Goal: Task Accomplishment & Management: Complete application form

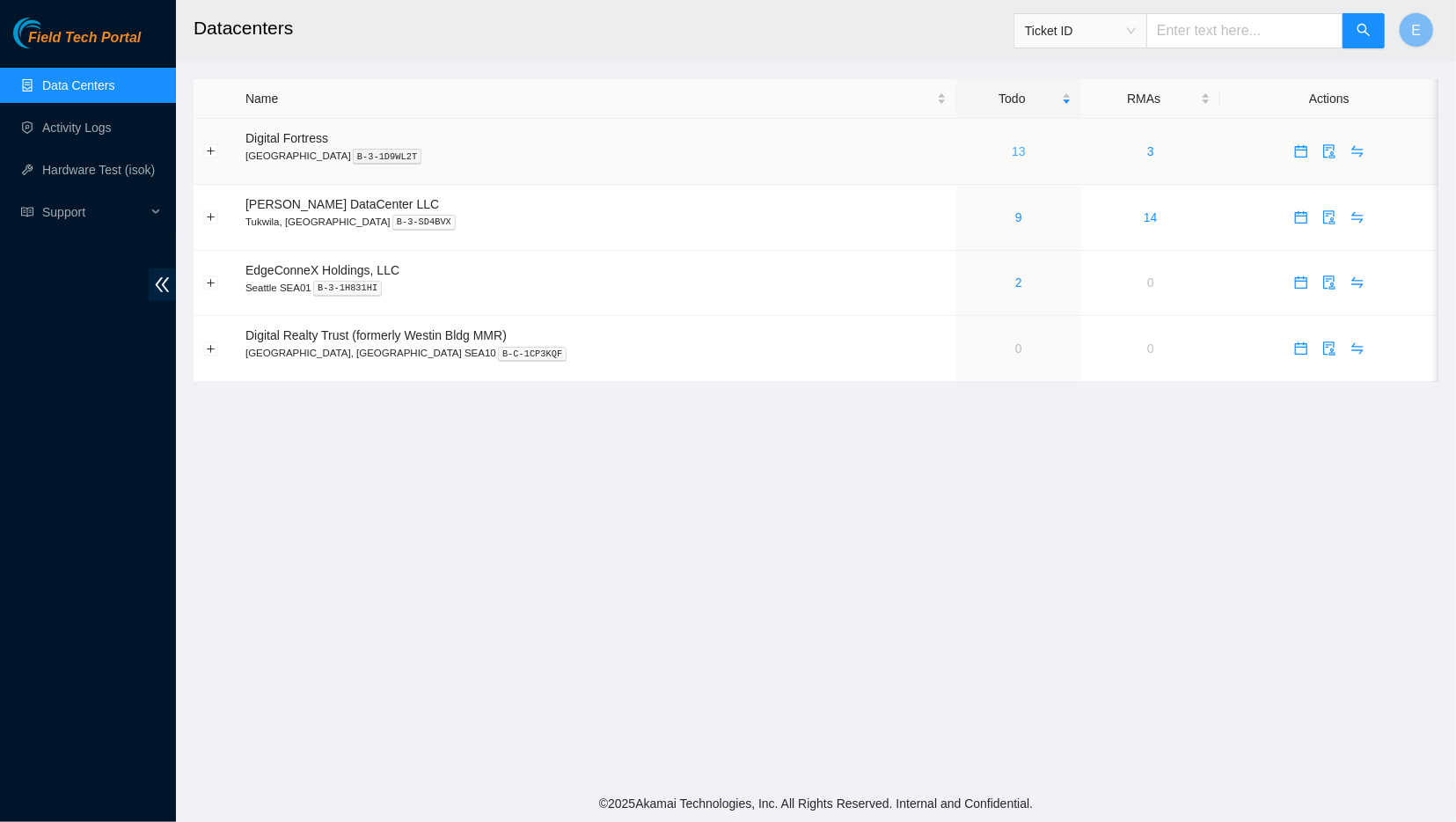
click at [1012, 158] on link "13" at bounding box center [1018, 151] width 14 height 14
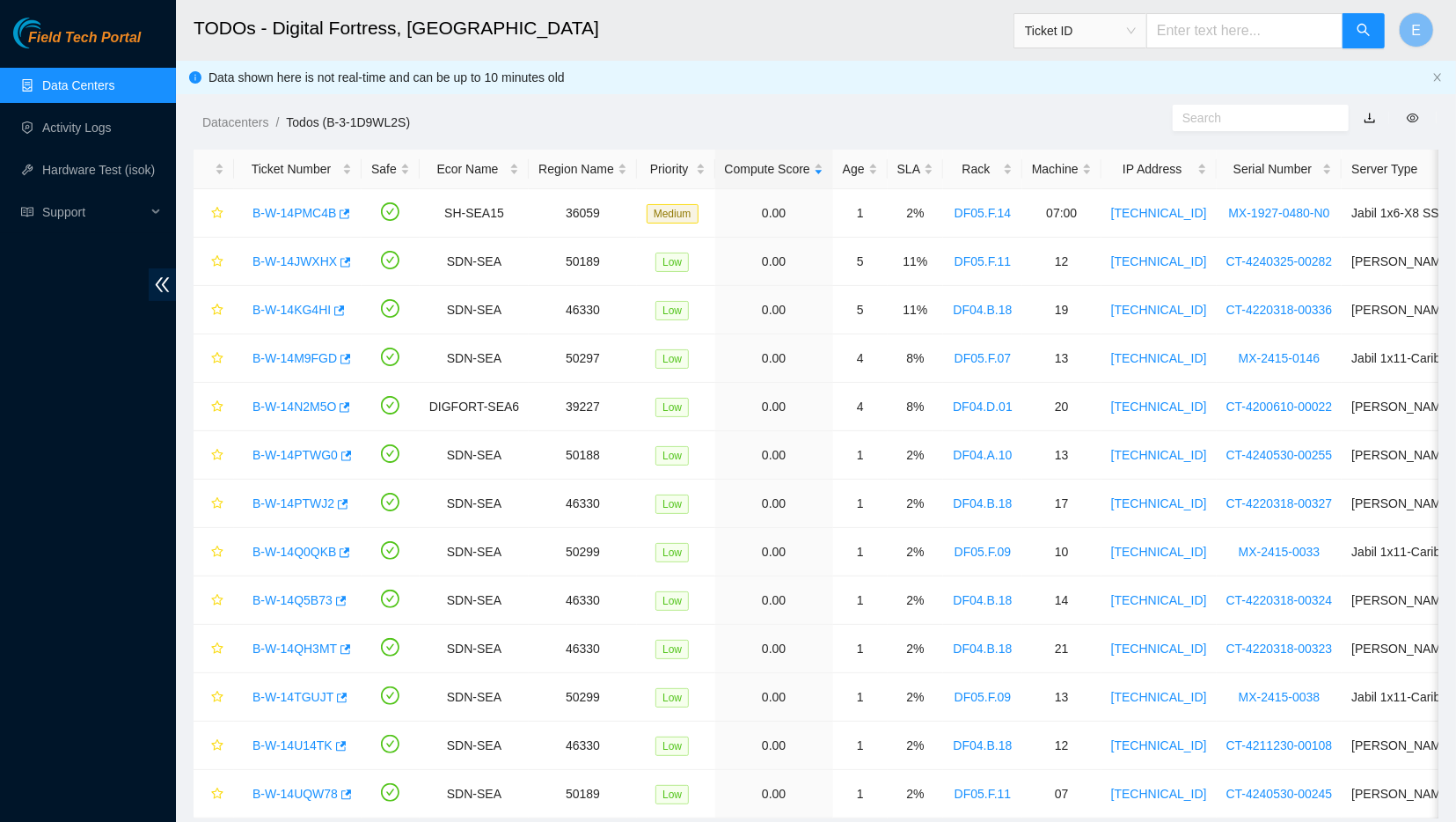
click at [45, 90] on link "Data Centers" at bounding box center [78, 85] width 72 height 14
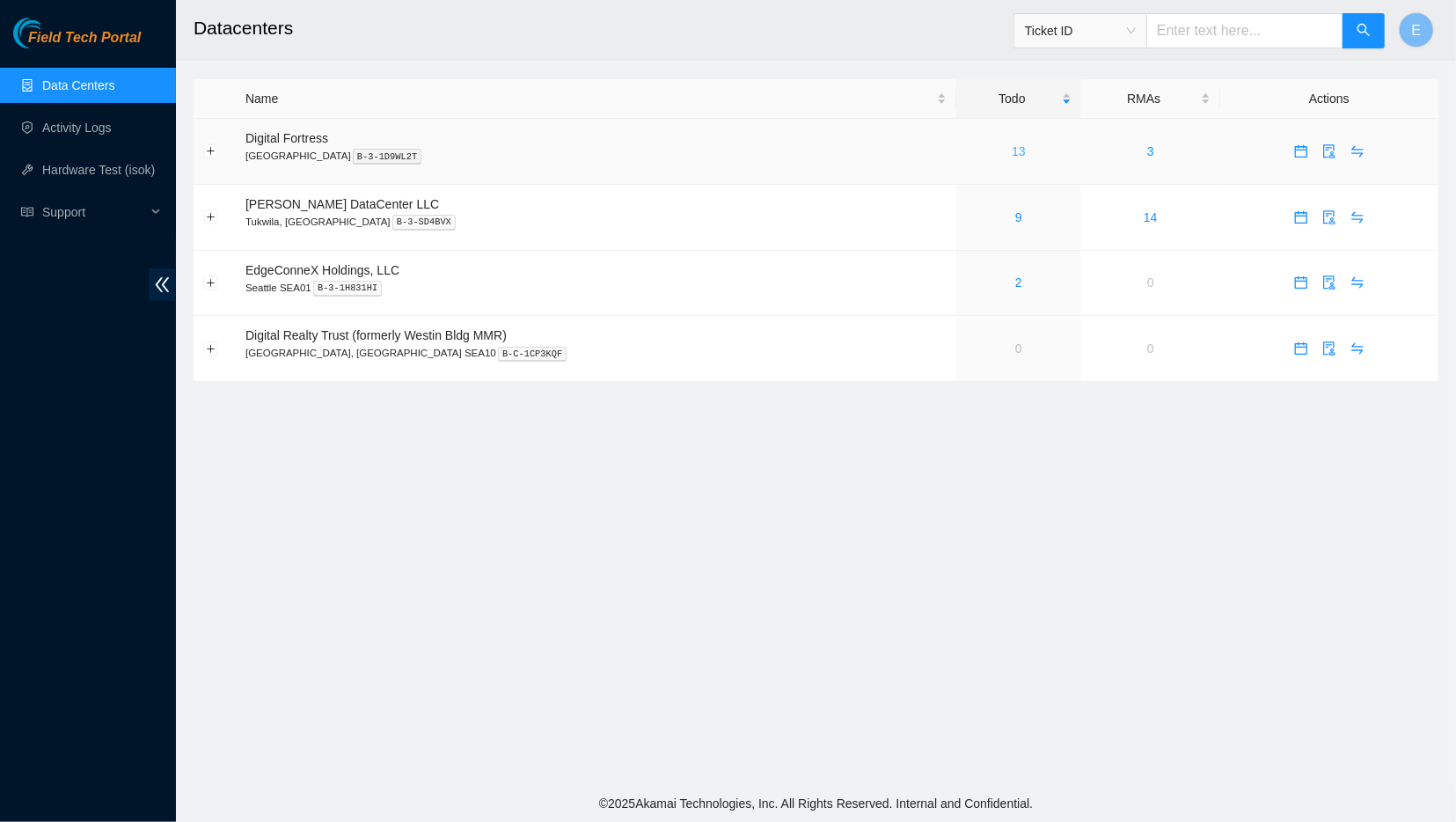
click at [1012, 156] on link "13" at bounding box center [1018, 151] width 14 height 14
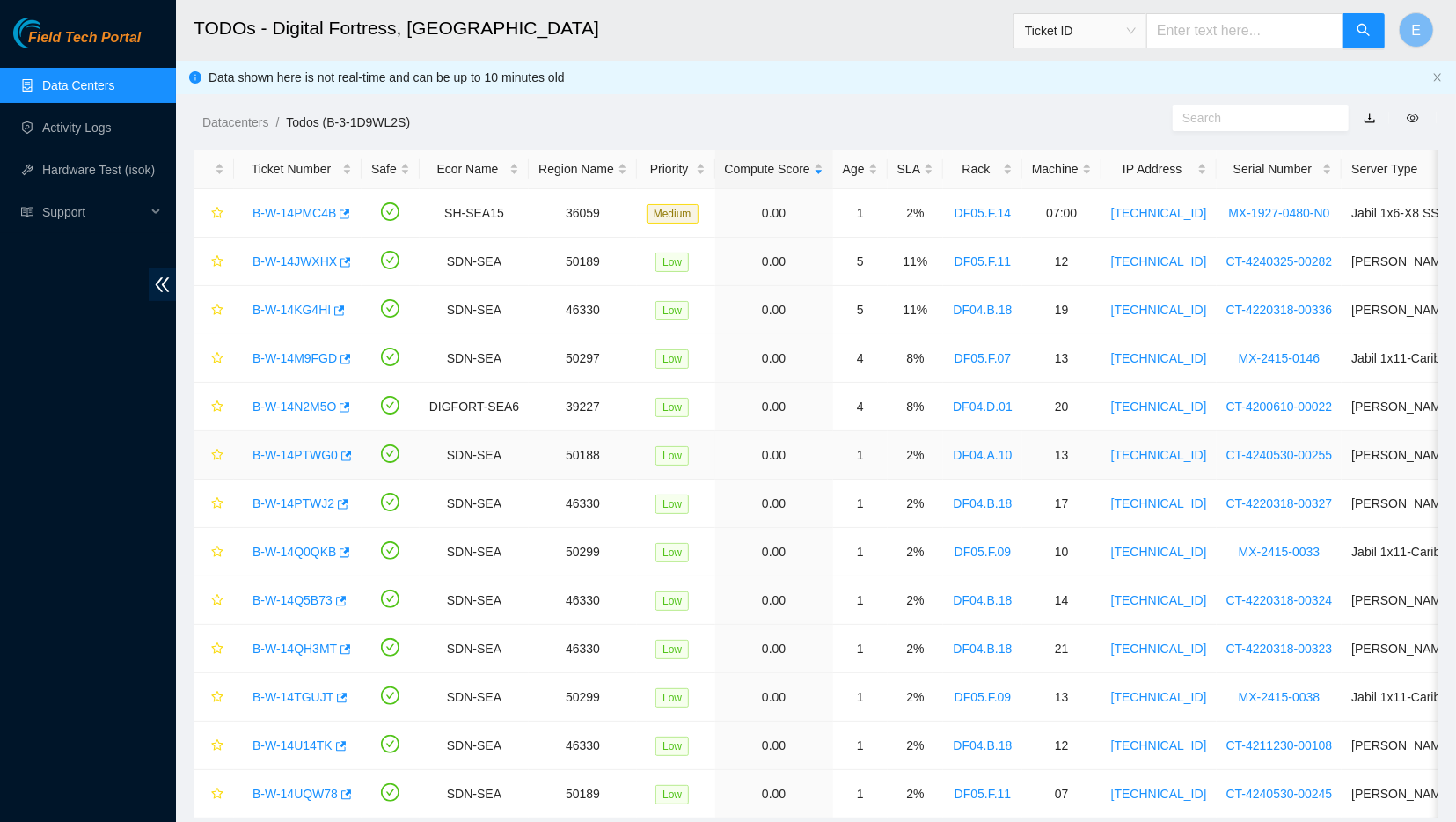
scroll to position [47, 0]
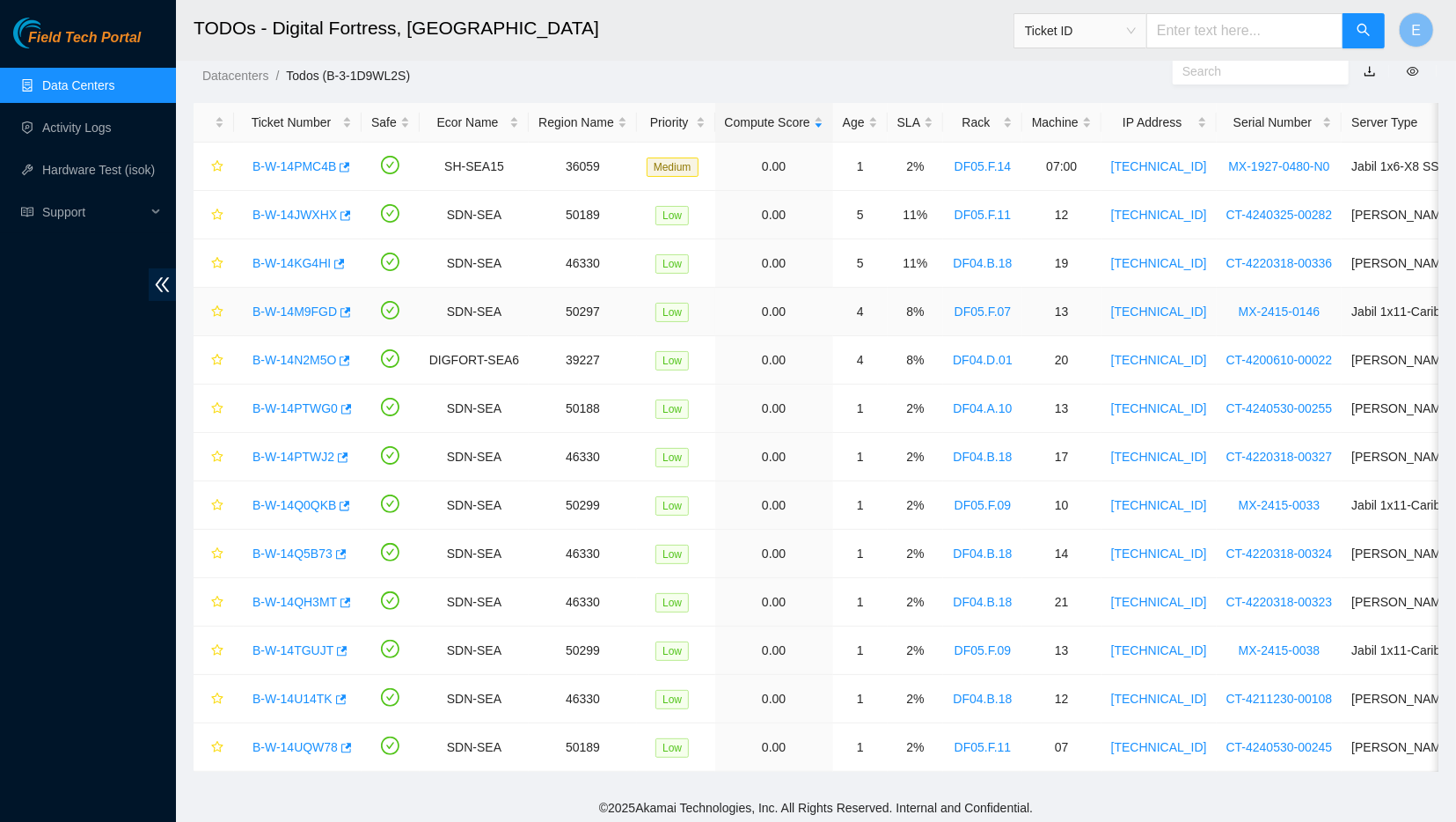
click at [282, 308] on link "B-W-14M9FGD" at bounding box center [295, 311] width 85 height 14
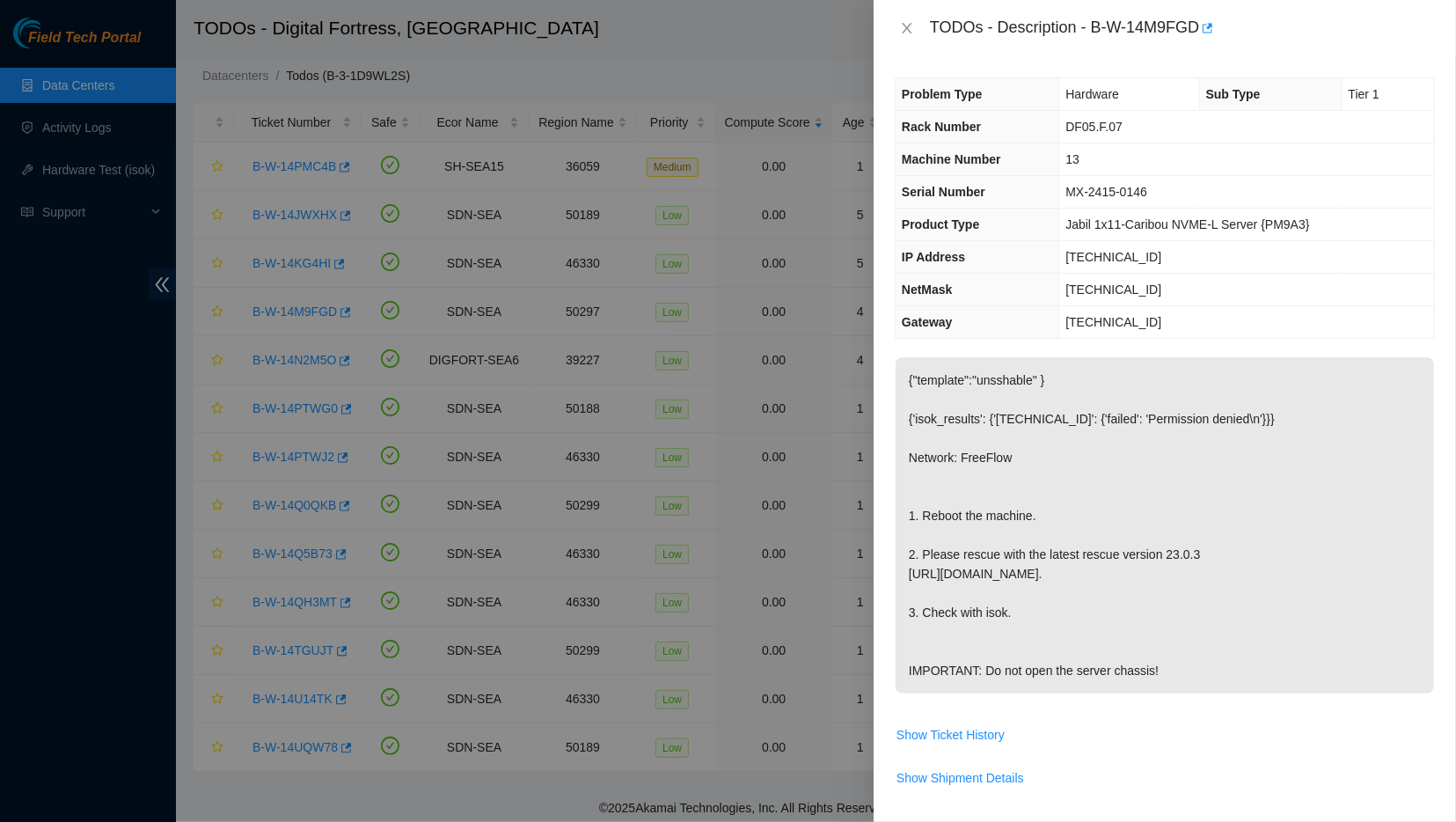
click at [798, 301] on div at bounding box center [728, 411] width 1456 height 822
click at [905, 24] on icon "close" at bounding box center [906, 28] width 14 height 14
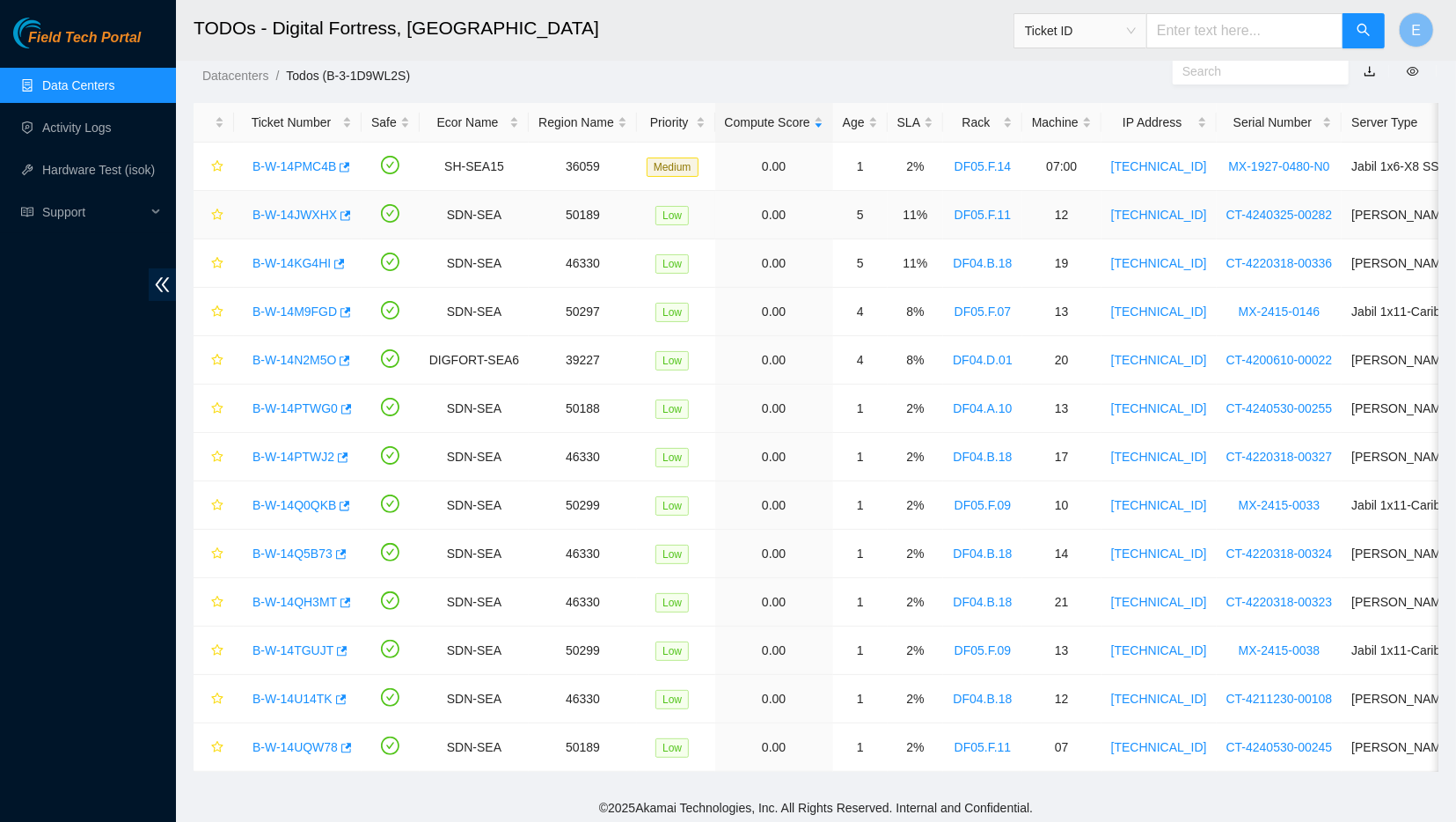
click at [305, 219] on link "B-W-14JWXHX" at bounding box center [295, 214] width 85 height 14
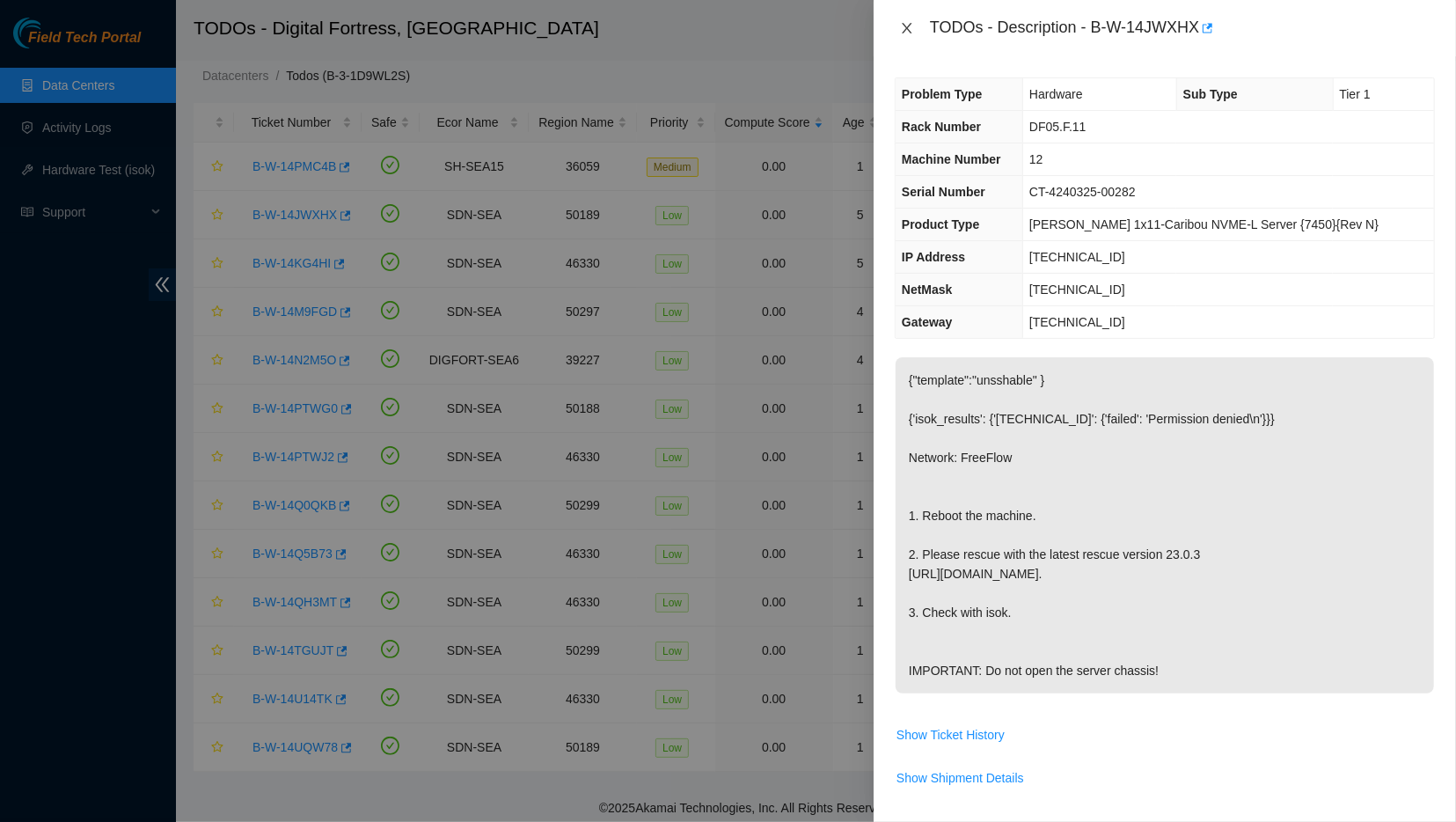
click at [910, 24] on icon "close" at bounding box center [906, 28] width 14 height 14
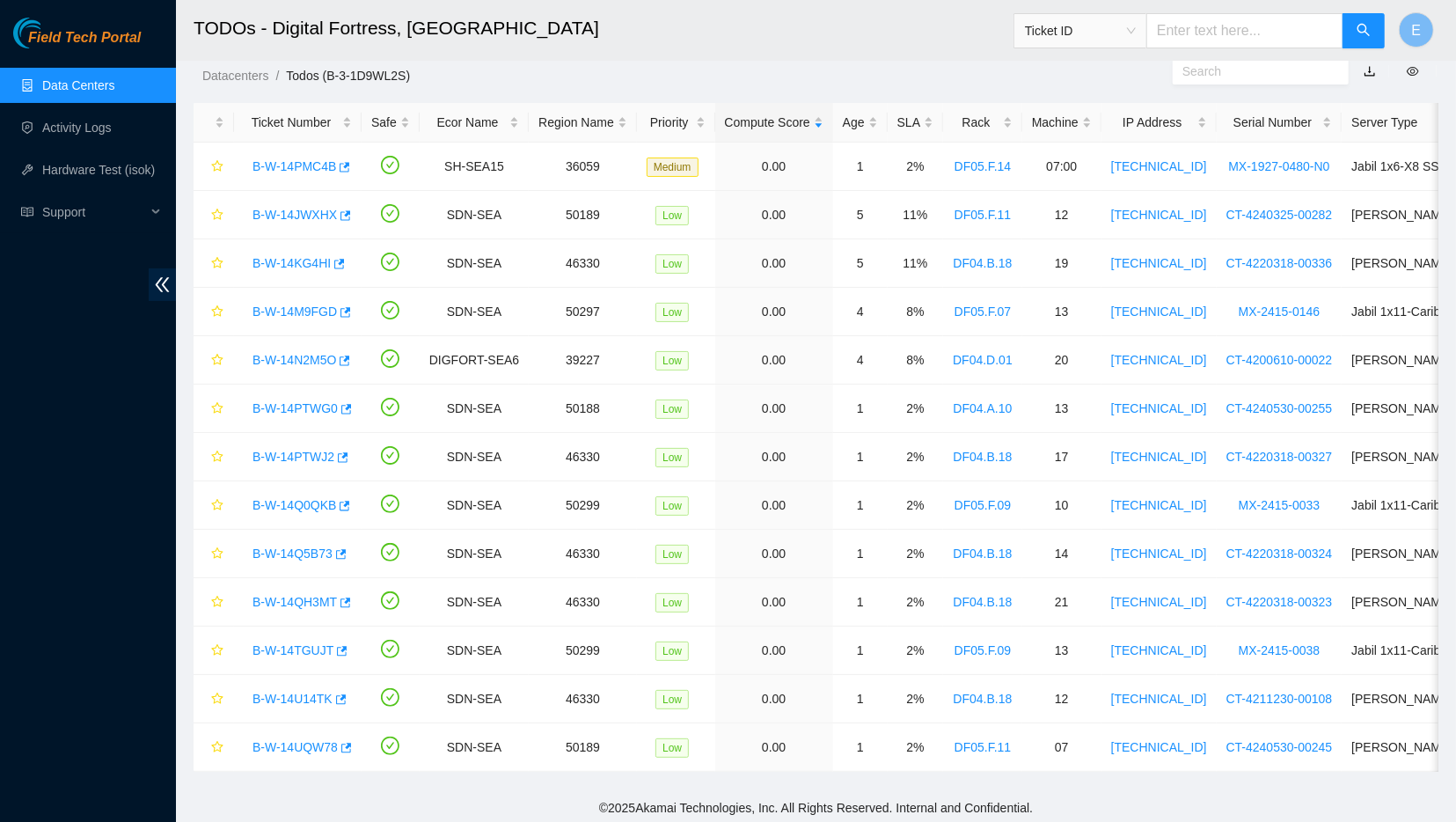
click at [57, 87] on link "Data Centers" at bounding box center [78, 85] width 72 height 14
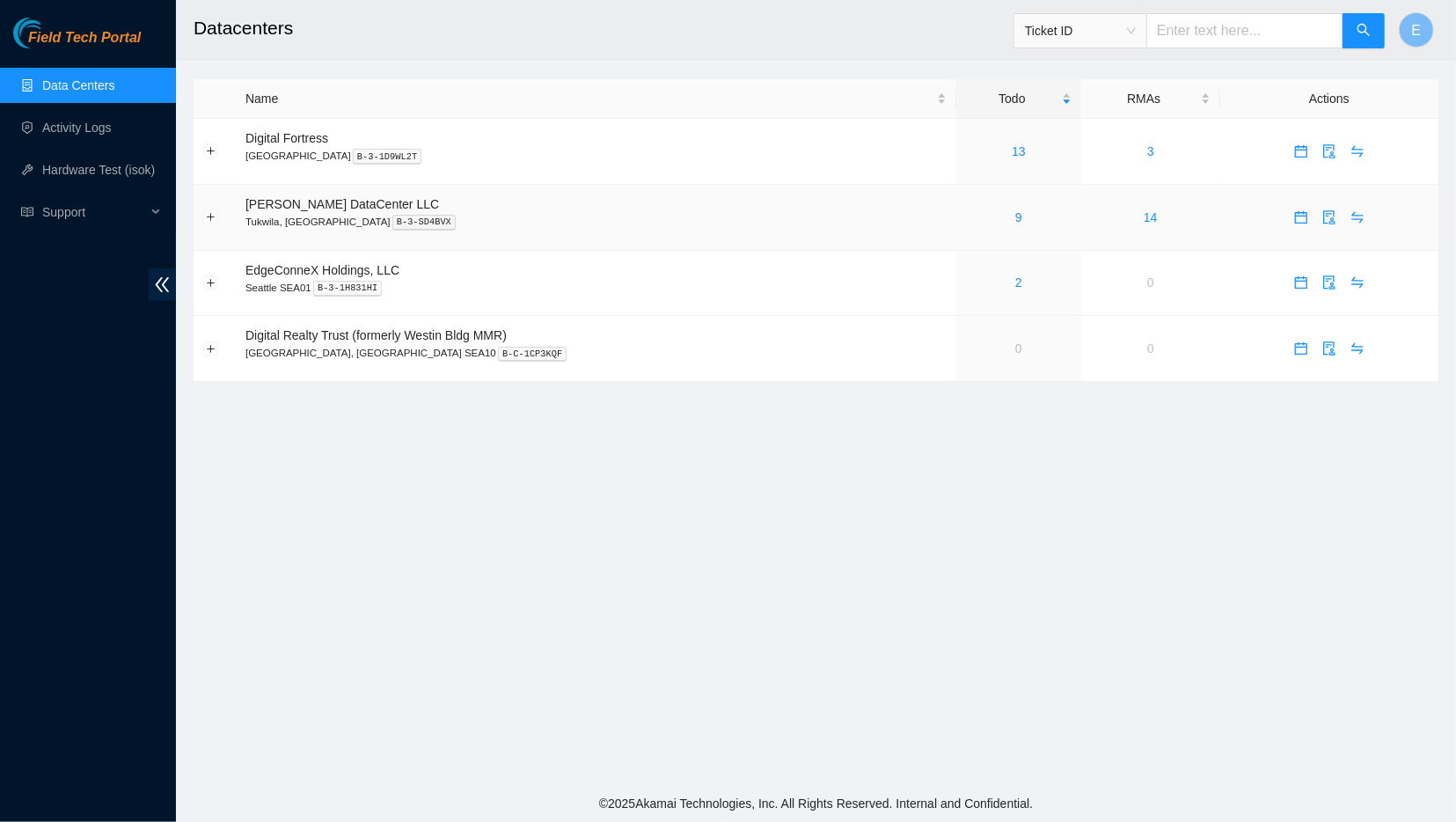
click at [972, 223] on div "9" at bounding box center [1018, 217] width 106 height 19
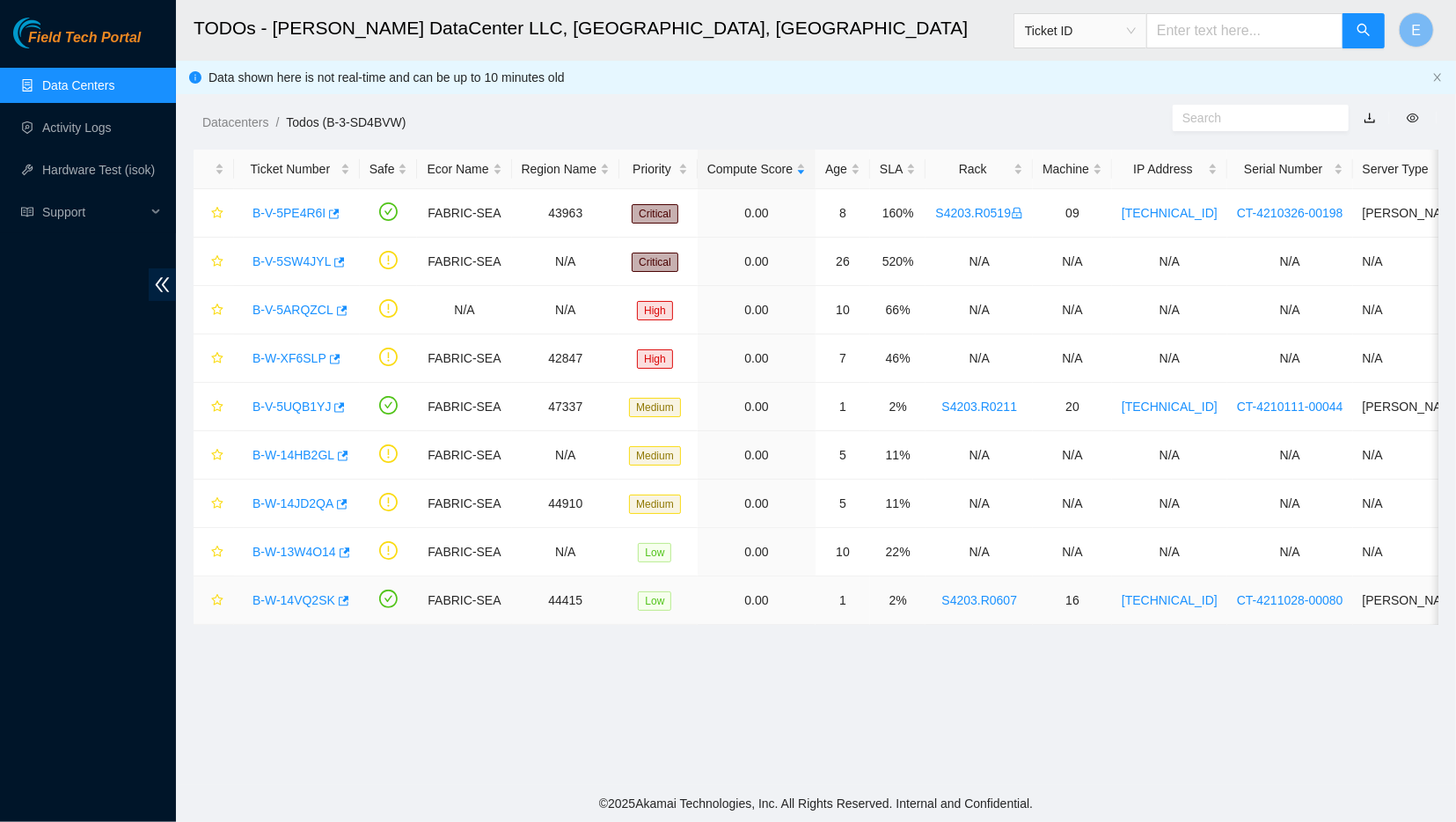
click at [302, 598] on link "B-W-14VQ2SK" at bounding box center [294, 600] width 83 height 14
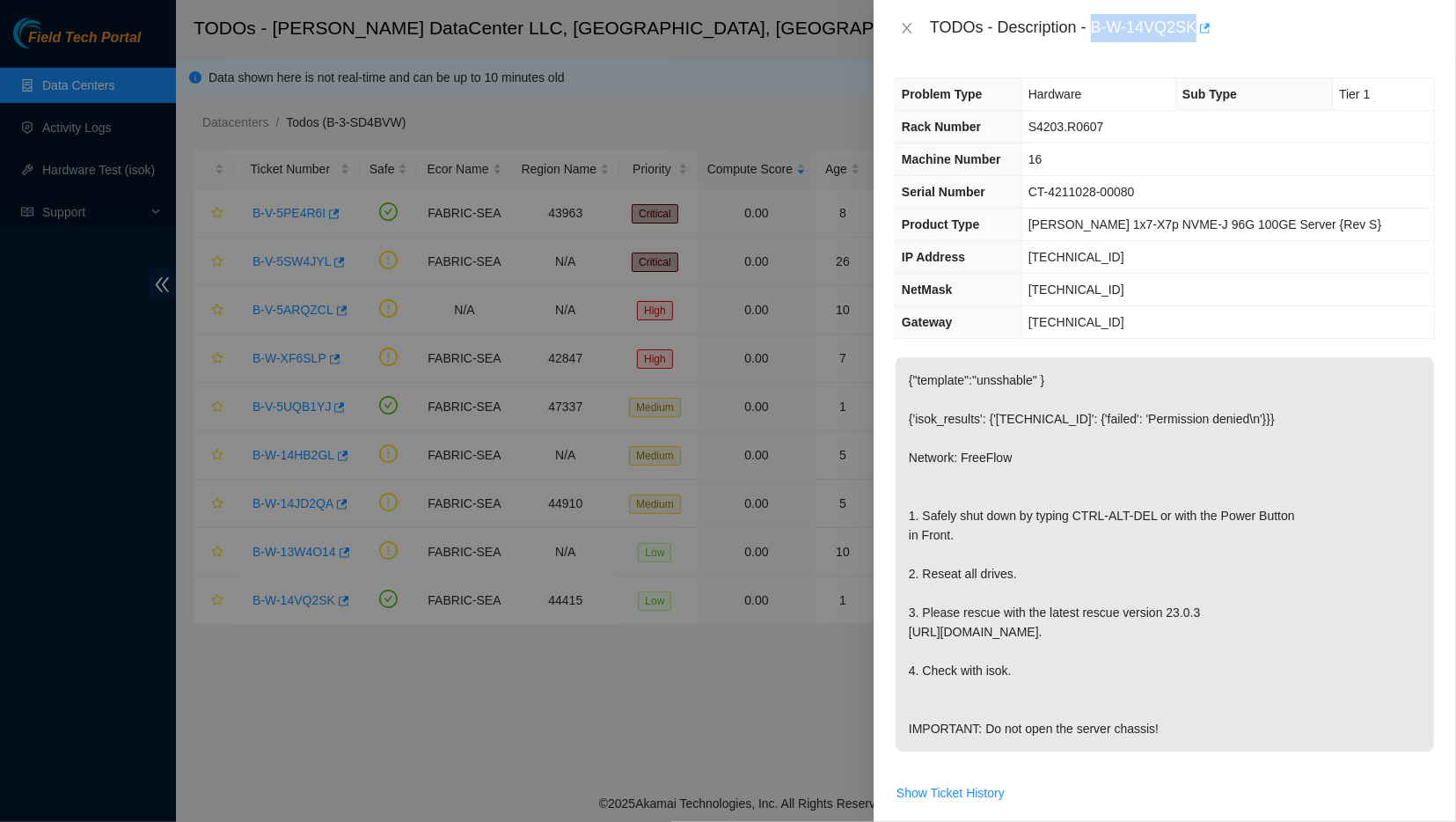
drag, startPoint x: 1087, startPoint y: 29, endPoint x: 1189, endPoint y: 27, distance: 102.0
click at [1189, 27] on div "TODOs - Description - B-W-14VQ2SK" at bounding box center [1182, 27] width 505 height 28
copy div "B-W-14VQ2SK"
click at [1394, 486] on p "{"template":"unsshable" } {'isok_results': {'23.52.133.83': {'failed': 'Permiss…" at bounding box center [1165, 554] width 539 height 394
click at [910, 28] on icon "close" at bounding box center [906, 28] width 14 height 14
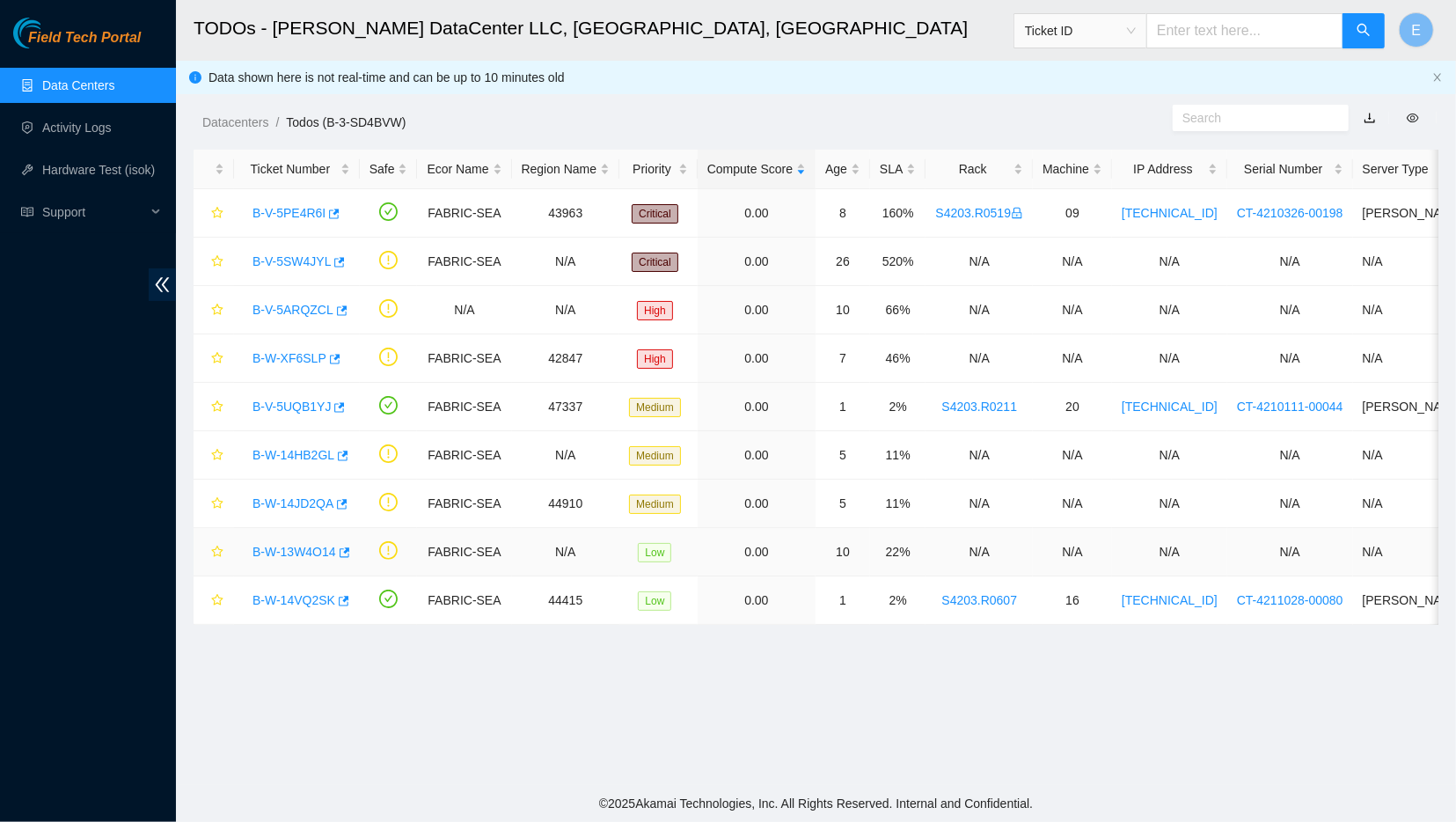
click at [296, 550] on link "B-W-13W4O14" at bounding box center [295, 552] width 84 height 14
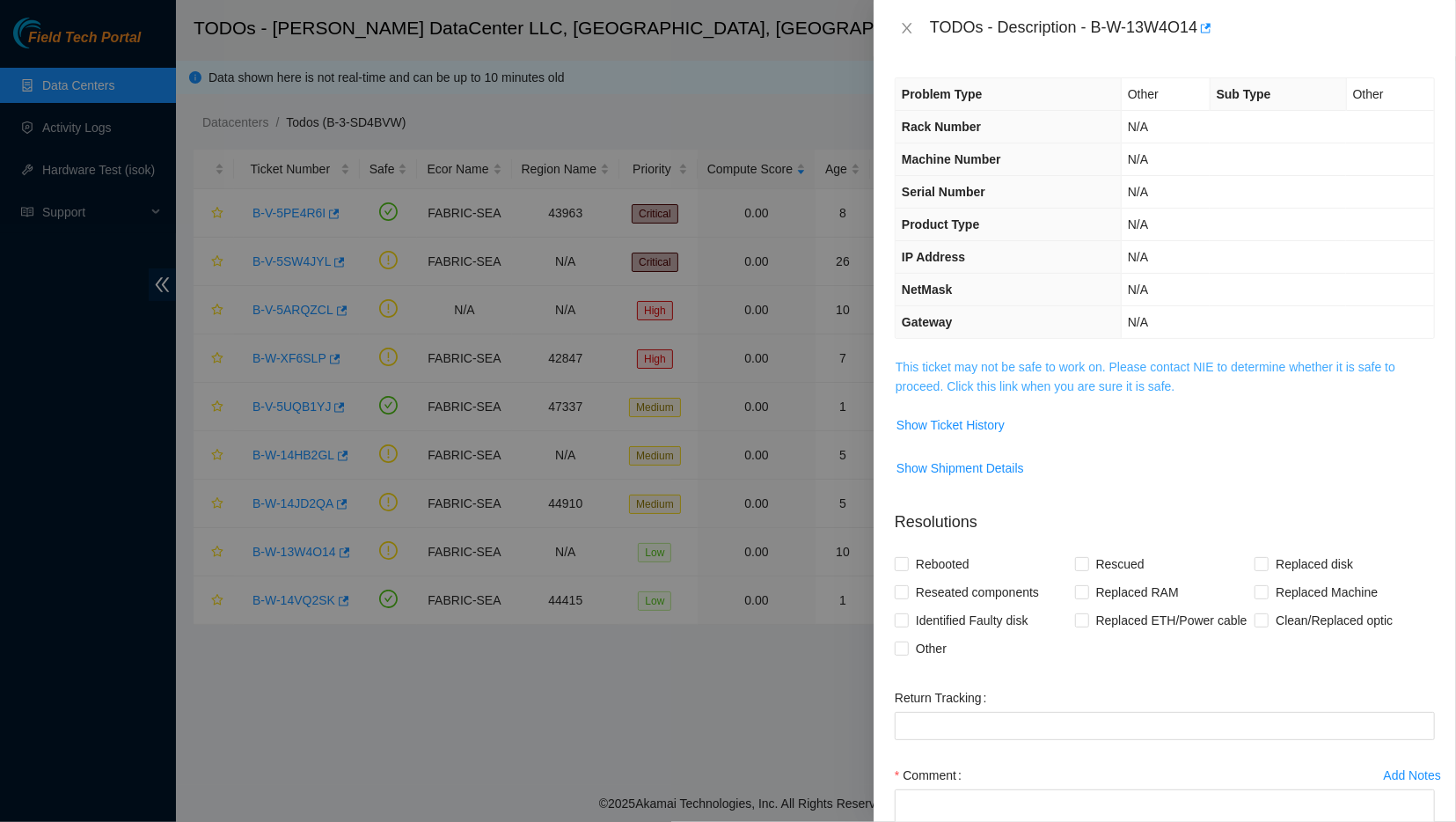
click at [999, 390] on link "This ticket may not be safe to work on. Please contact NIE to determine whether…" at bounding box center [1146, 376] width 500 height 33
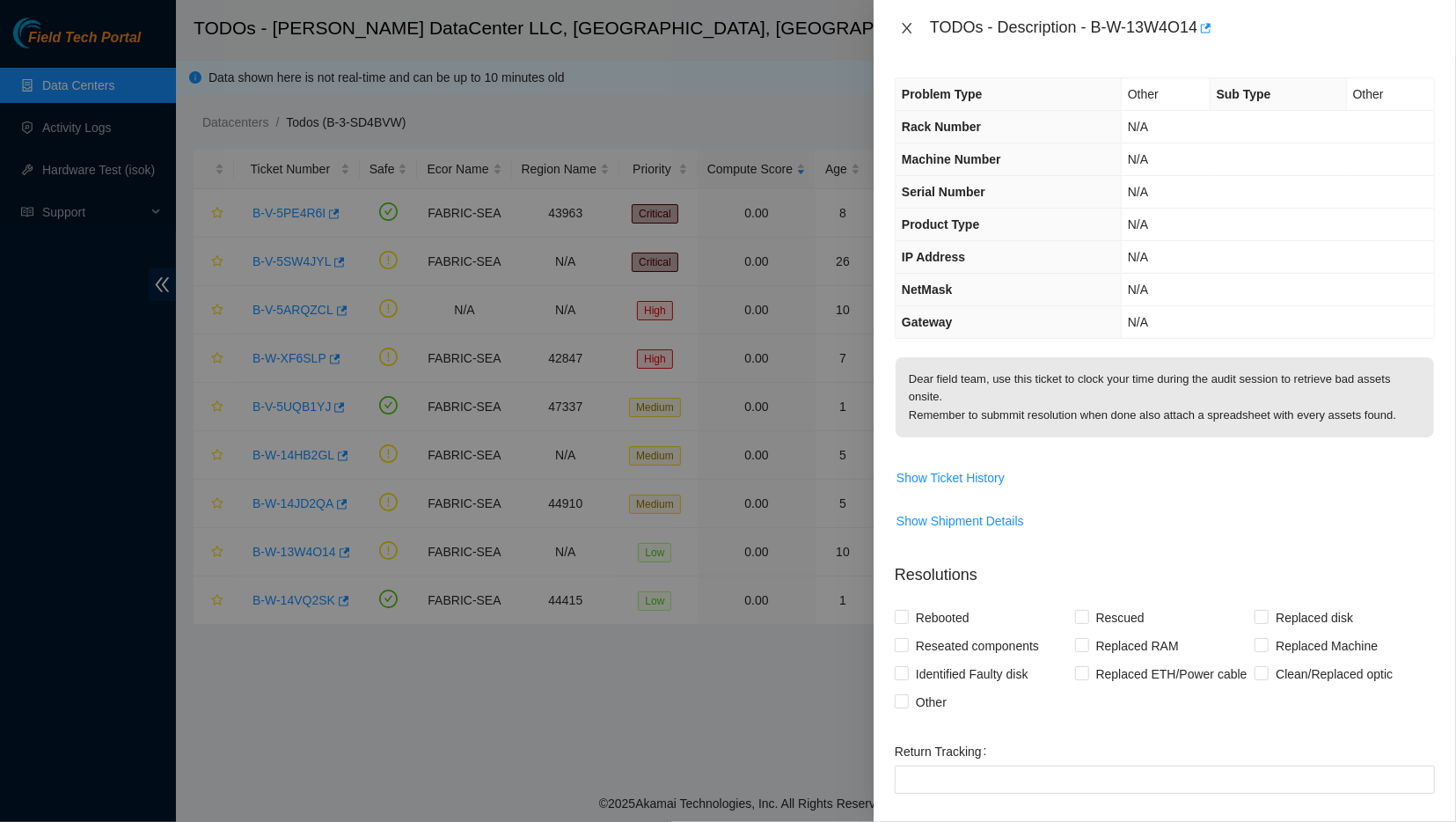
click at [907, 23] on icon "close" at bounding box center [906, 28] width 14 height 14
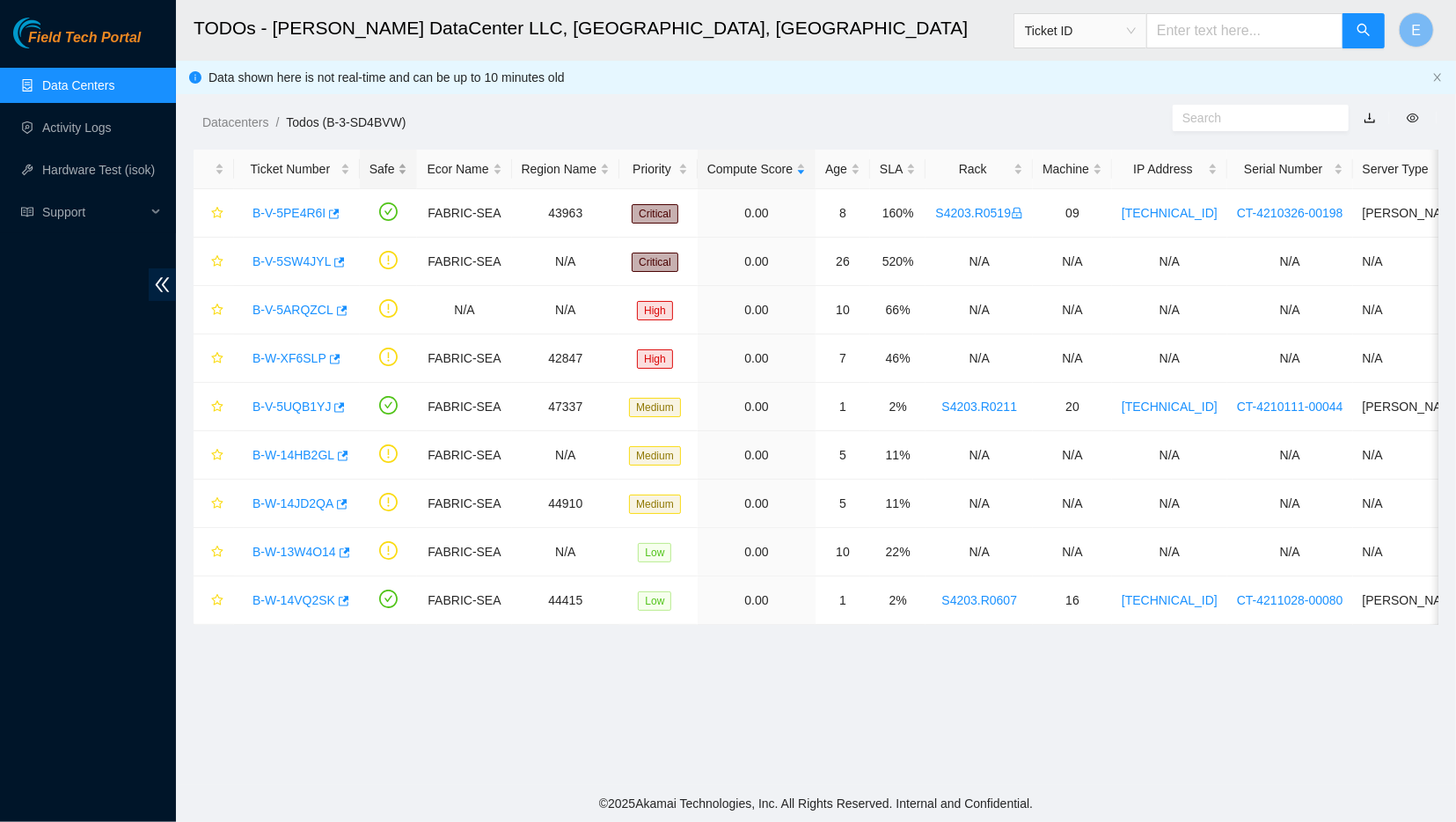
click at [395, 173] on div "Safe" at bounding box center [389, 169] width 39 height 19
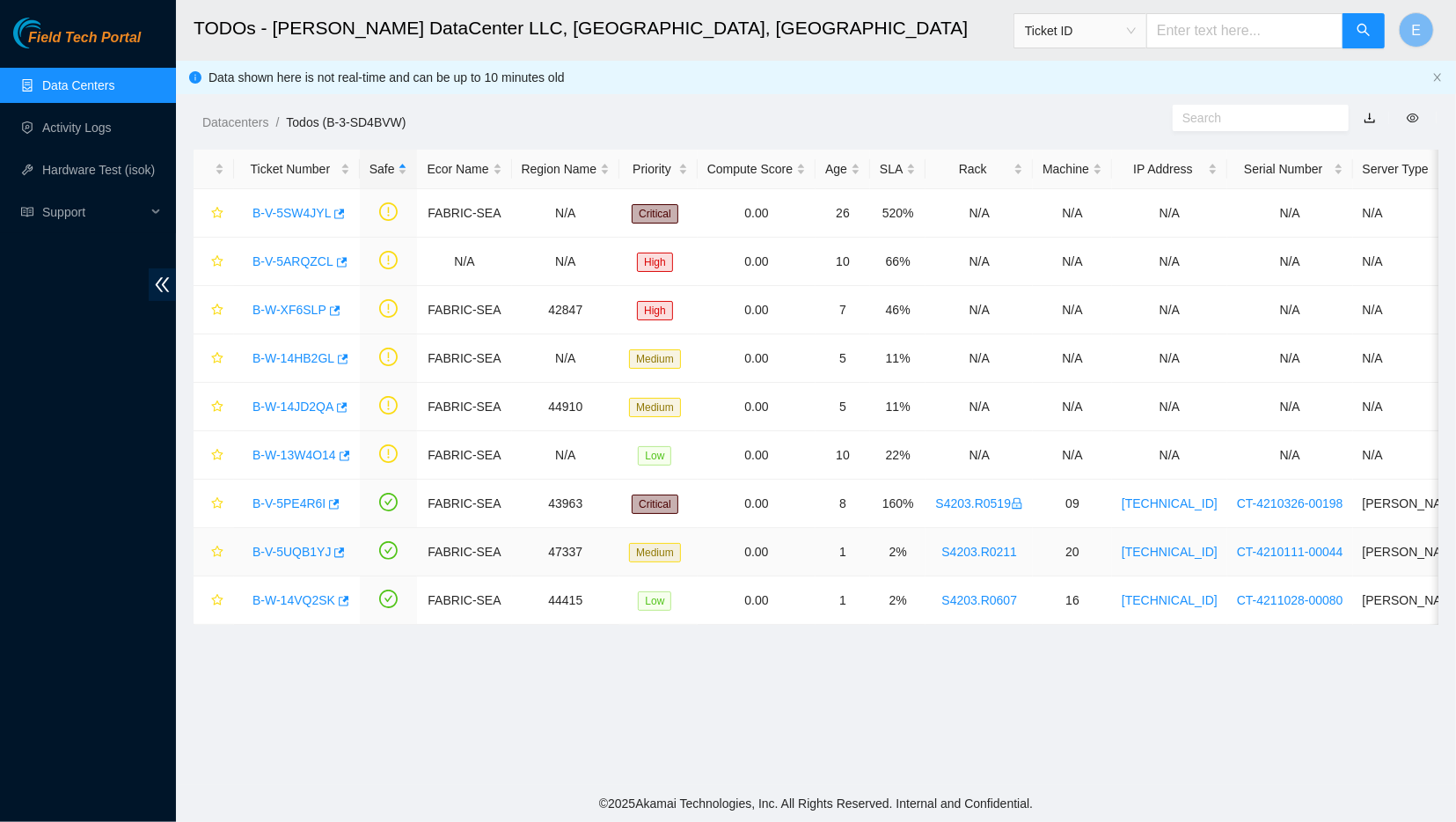
click at [280, 547] on link "B-V-5UQB1YJ" at bounding box center [292, 552] width 78 height 14
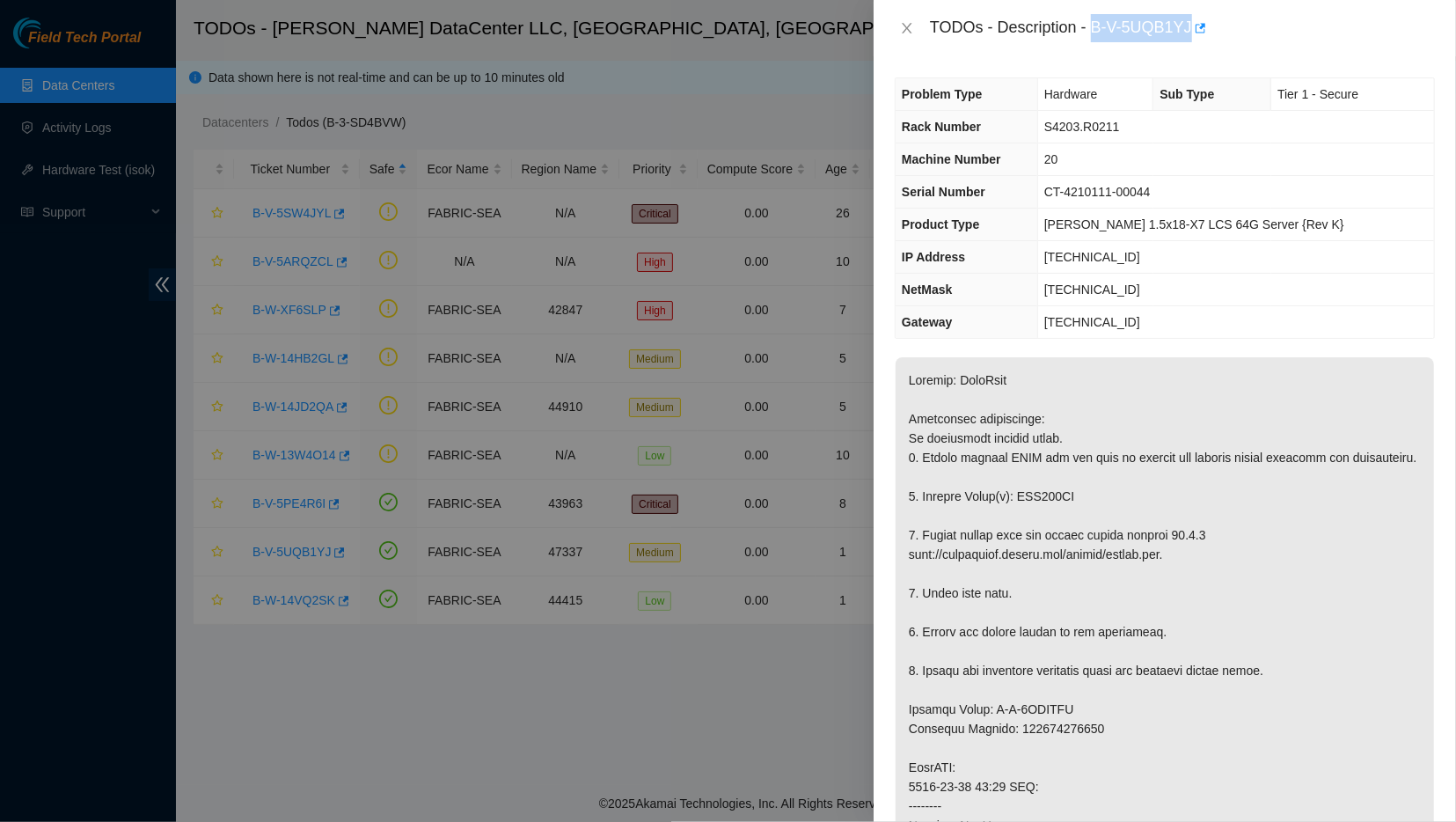
drag, startPoint x: 1088, startPoint y: 27, endPoint x: 1180, endPoint y: 27, distance: 92.0
click at [1180, 27] on div "TODOs - Description - B-V-5UQB1YJ" at bounding box center [1182, 27] width 505 height 28
copy div "B-V-5UQB1YJ"
click at [1119, 37] on div "TODOs - Description - B-V-5UQB1YJ" at bounding box center [1182, 27] width 505 height 28
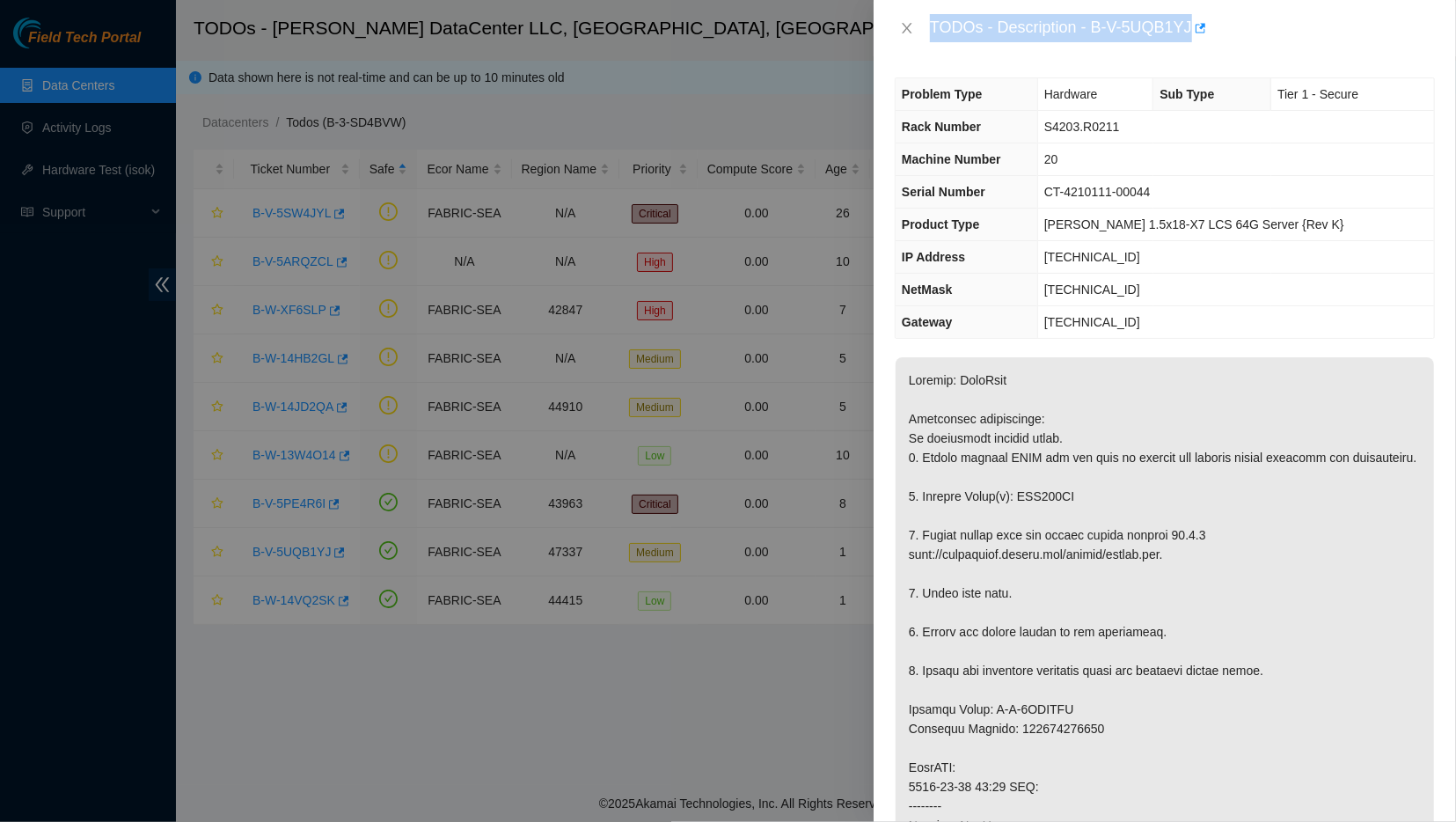
click at [1119, 37] on div "TODOs - Description - B-V-5UQB1YJ" at bounding box center [1182, 27] width 505 height 28
click at [1085, 23] on div "TODOs - Description - B-V-5UQB1YJ" at bounding box center [1182, 27] width 505 height 28
drag, startPoint x: 1086, startPoint y: 24, endPoint x: 1180, endPoint y: 39, distance: 95.2
click at [1180, 39] on div "TODOs - Description - B-V-5UQB1YJ" at bounding box center [1182, 27] width 505 height 28
copy div "B-V-5UQB1YJ"
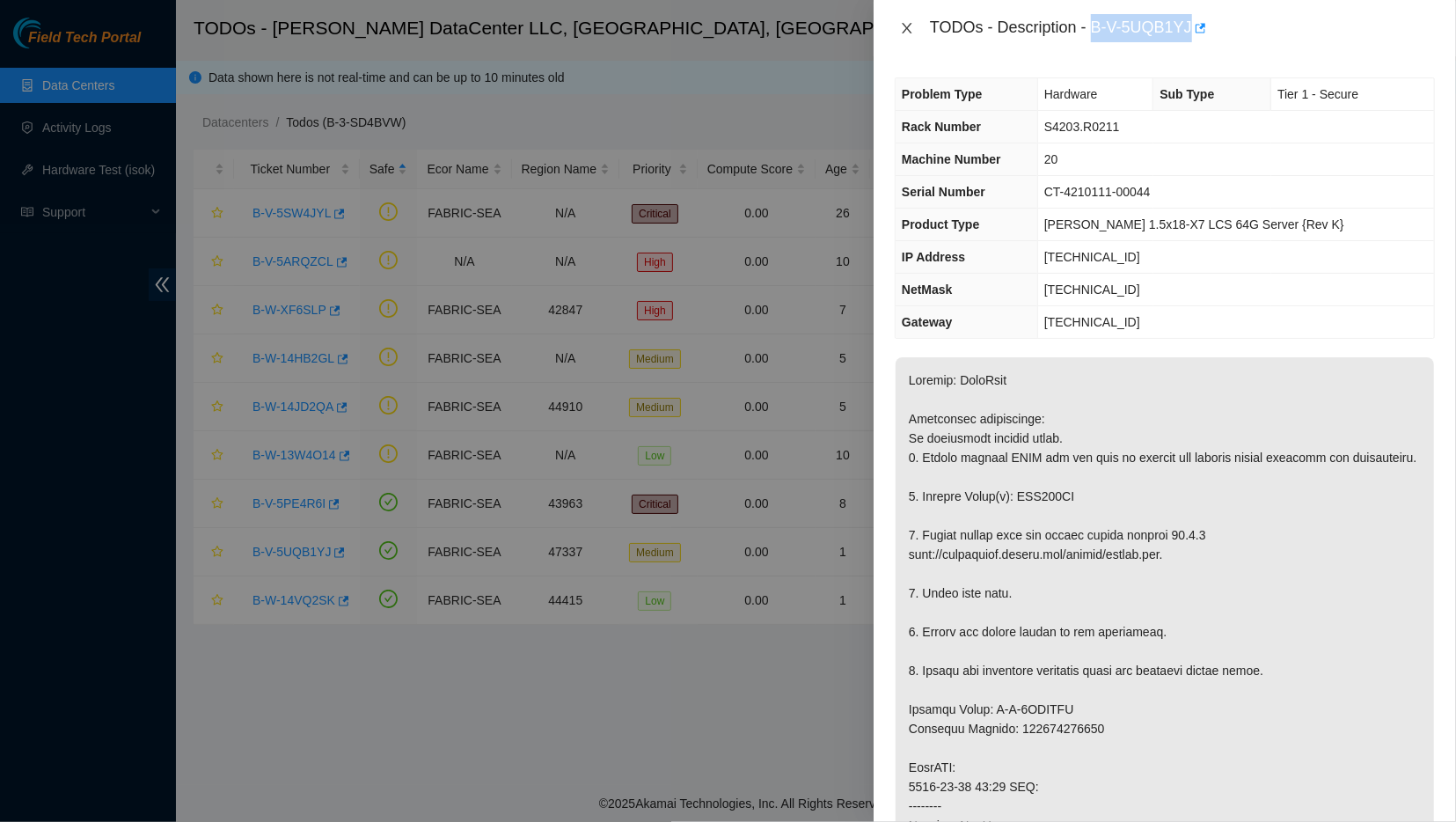
click at [907, 21] on button "Close" at bounding box center [906, 28] width 24 height 17
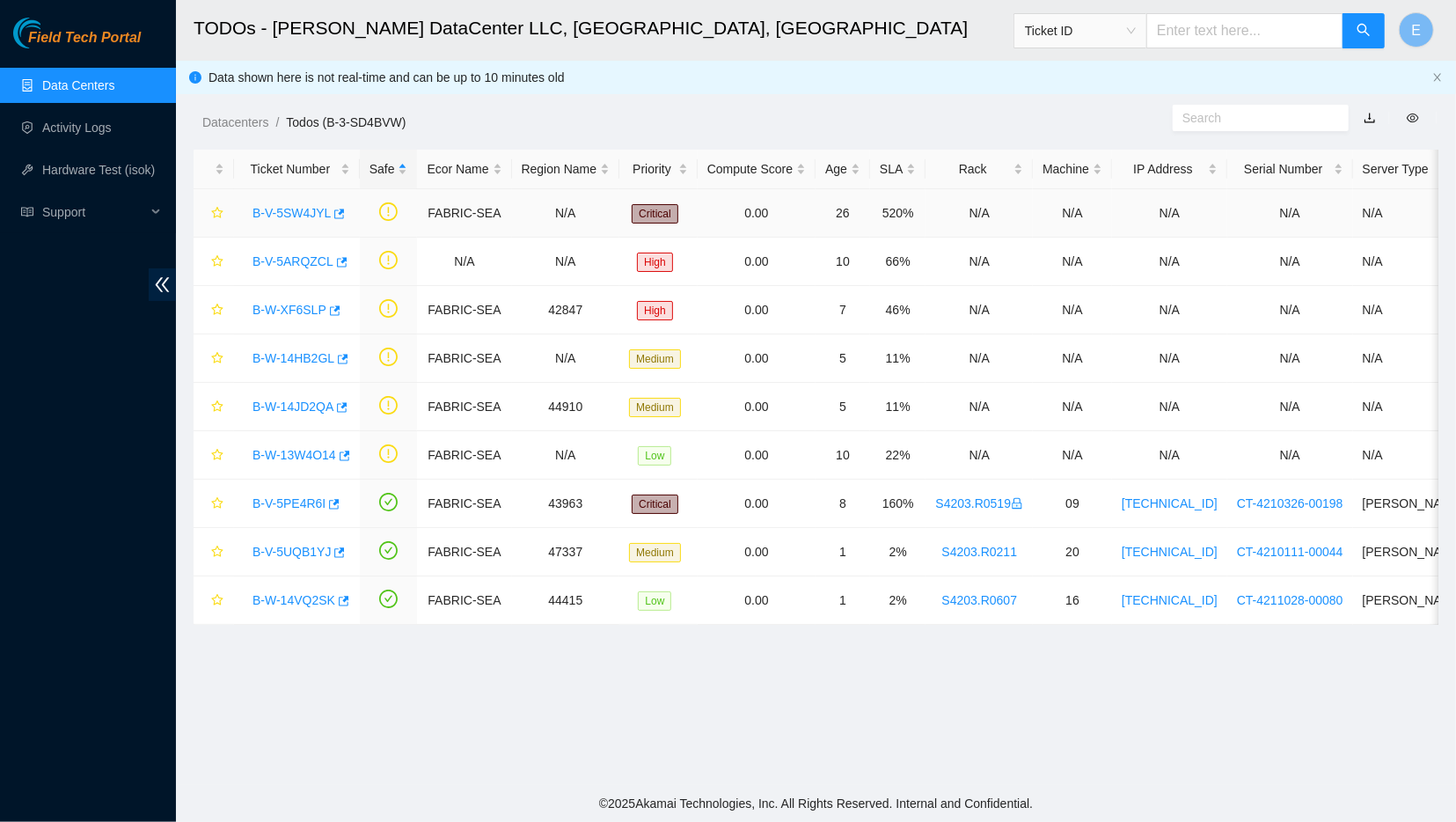
click at [293, 213] on link "B-V-5SW4JYL" at bounding box center [292, 213] width 78 height 14
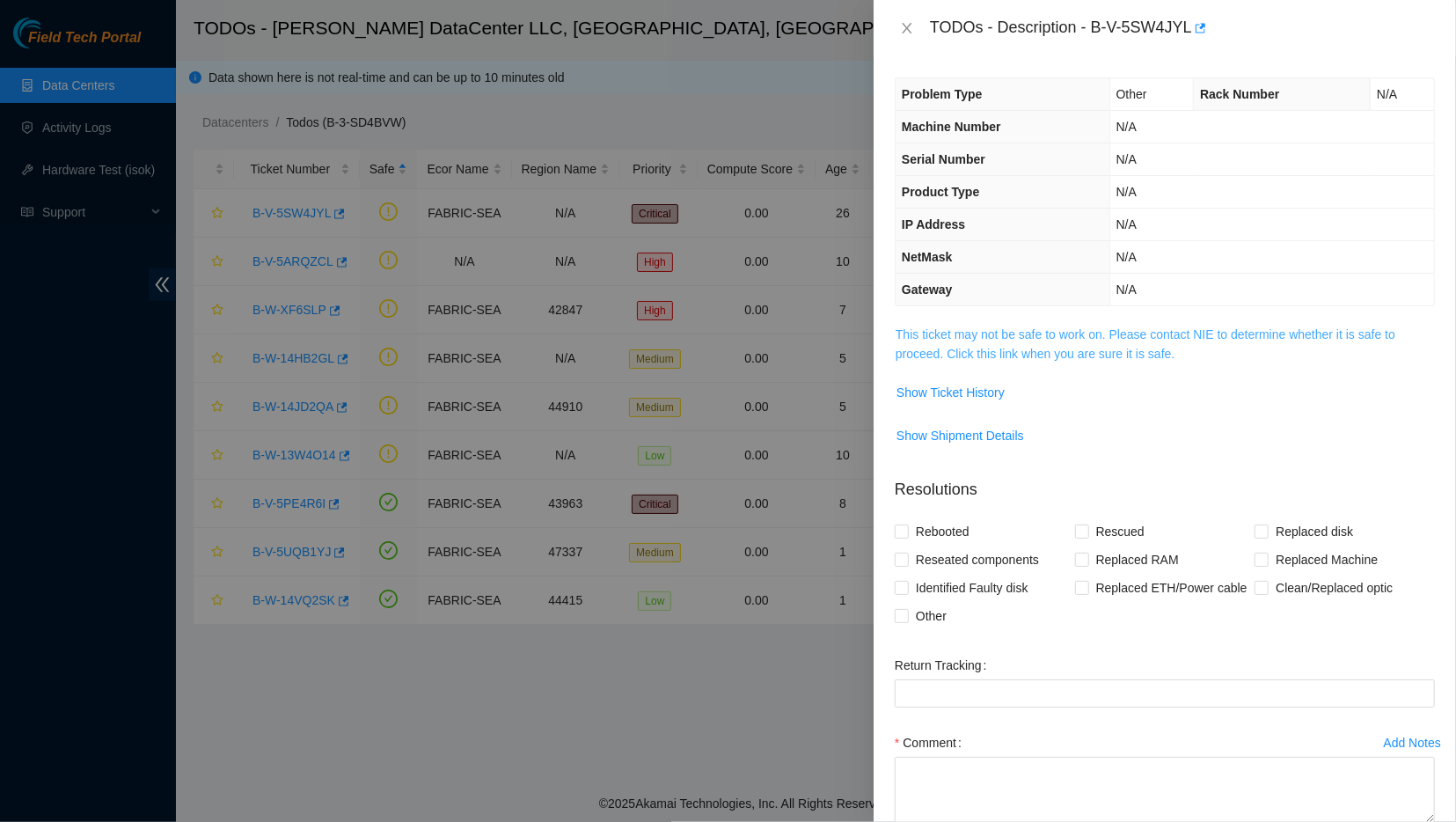
click at [943, 330] on link "This ticket may not be safe to work on. Please contact NIE to determine whether…" at bounding box center [1146, 343] width 500 height 33
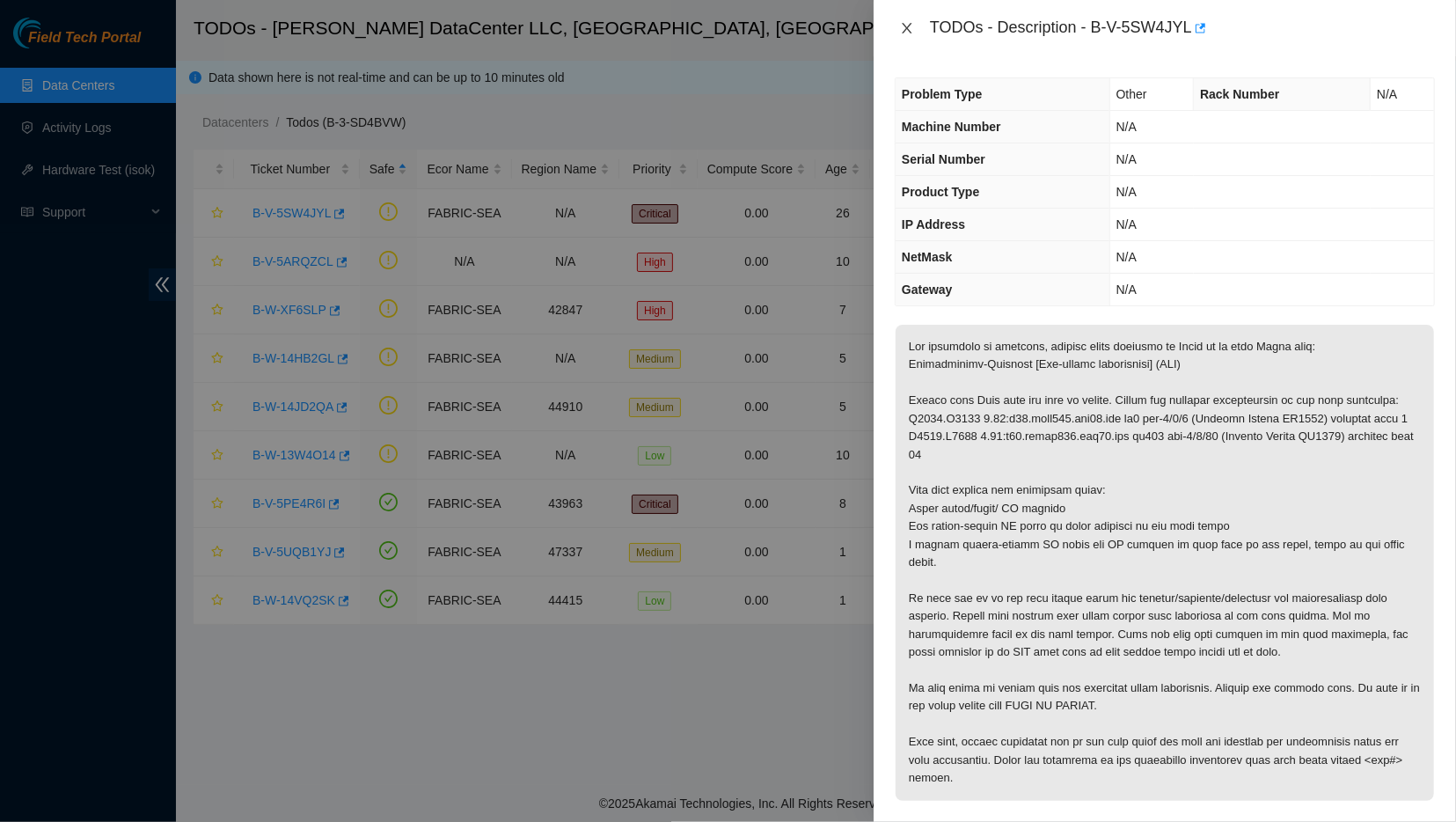
click at [910, 30] on icon "close" at bounding box center [906, 28] width 14 height 14
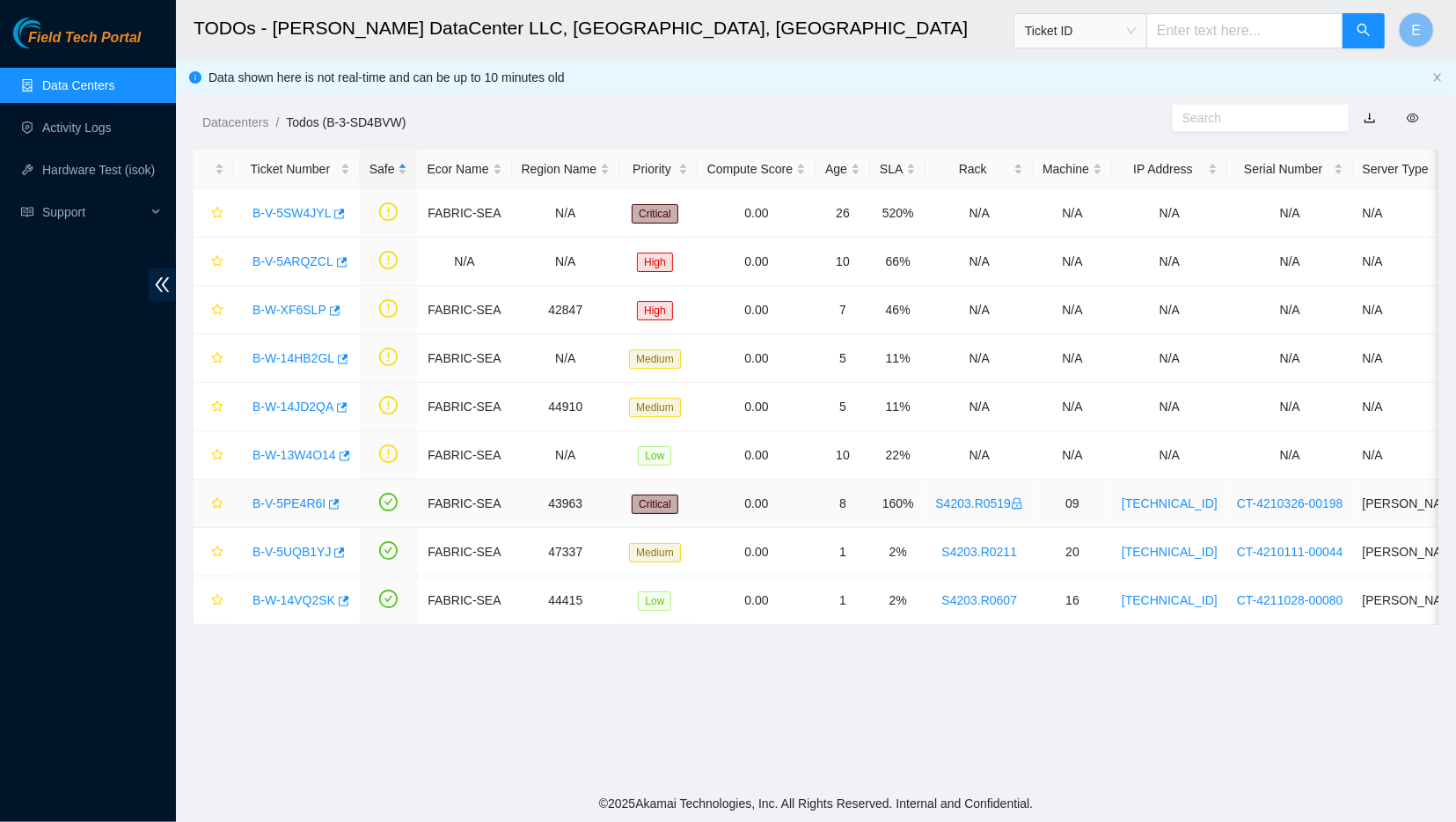
click at [274, 505] on link "B-V-5PE4R6I" at bounding box center [289, 503] width 73 height 14
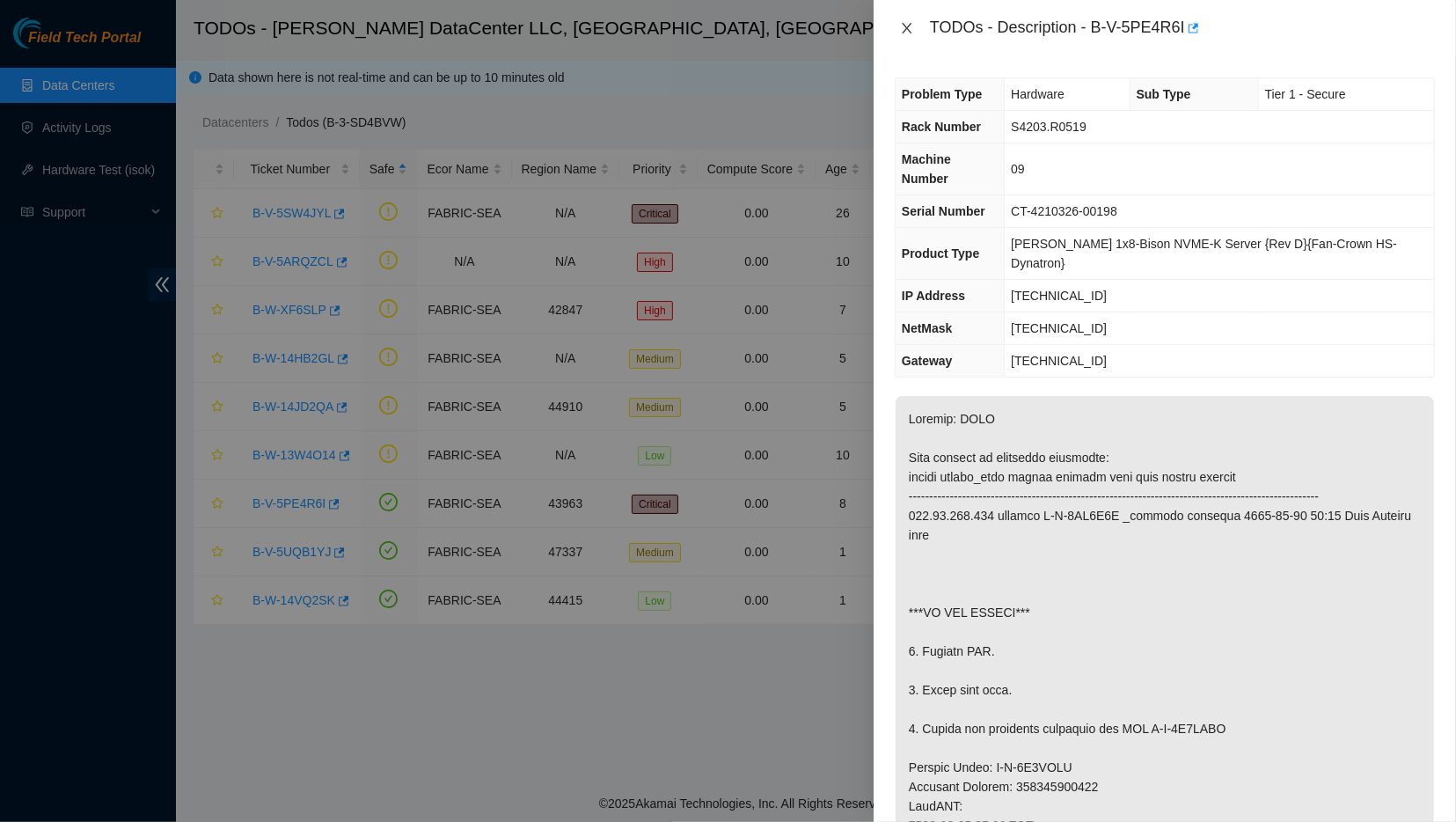
click at [904, 33] on icon "close" at bounding box center [906, 28] width 14 height 14
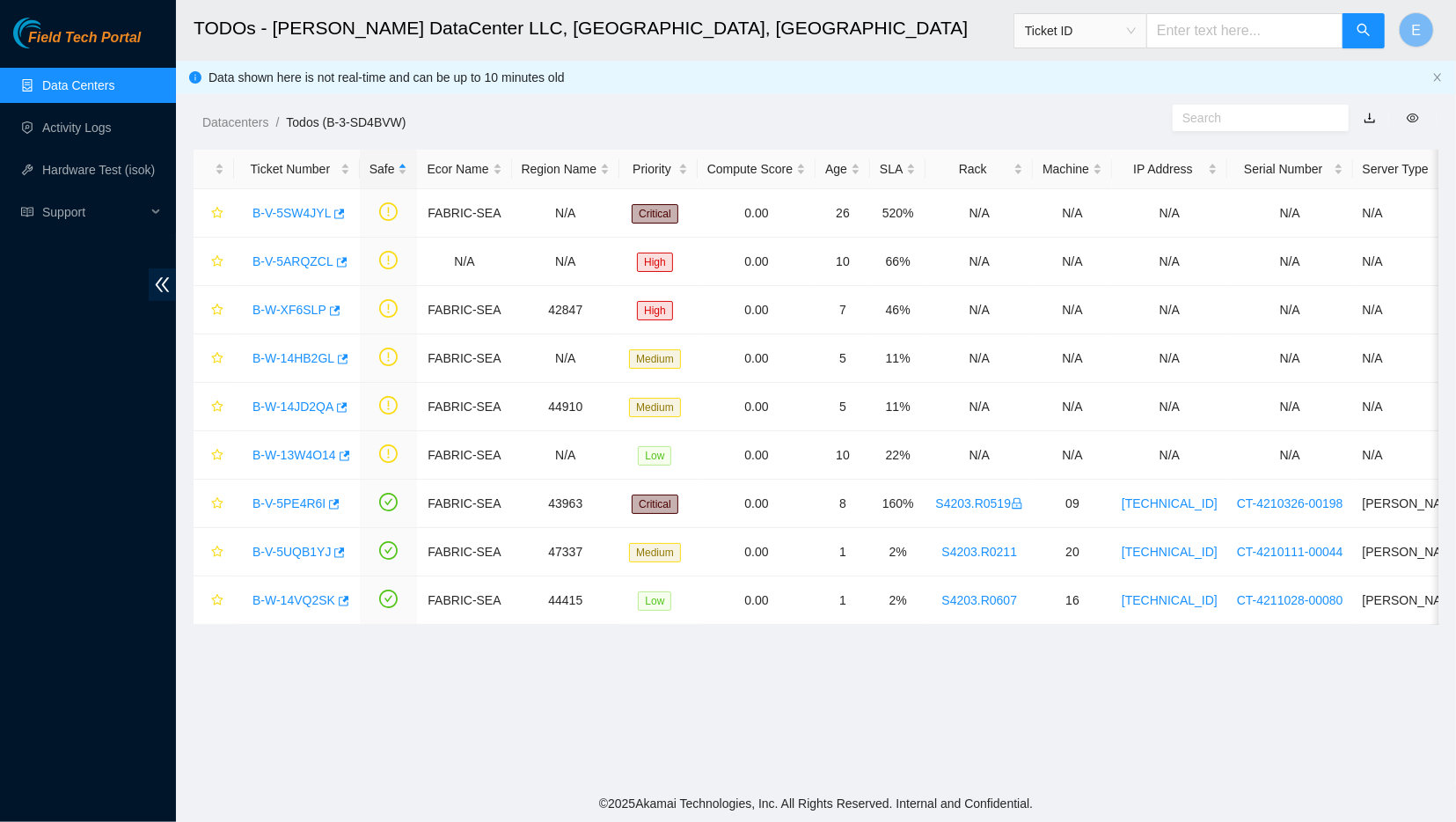
click at [321, 771] on main "TODOs - Sabey DataCenter LLC, Tukwila, WA Ticket ID E Data shown here is not re…" at bounding box center [816, 392] width 1280 height 785
click at [401, 172] on div "Safe" at bounding box center [389, 169] width 39 height 19
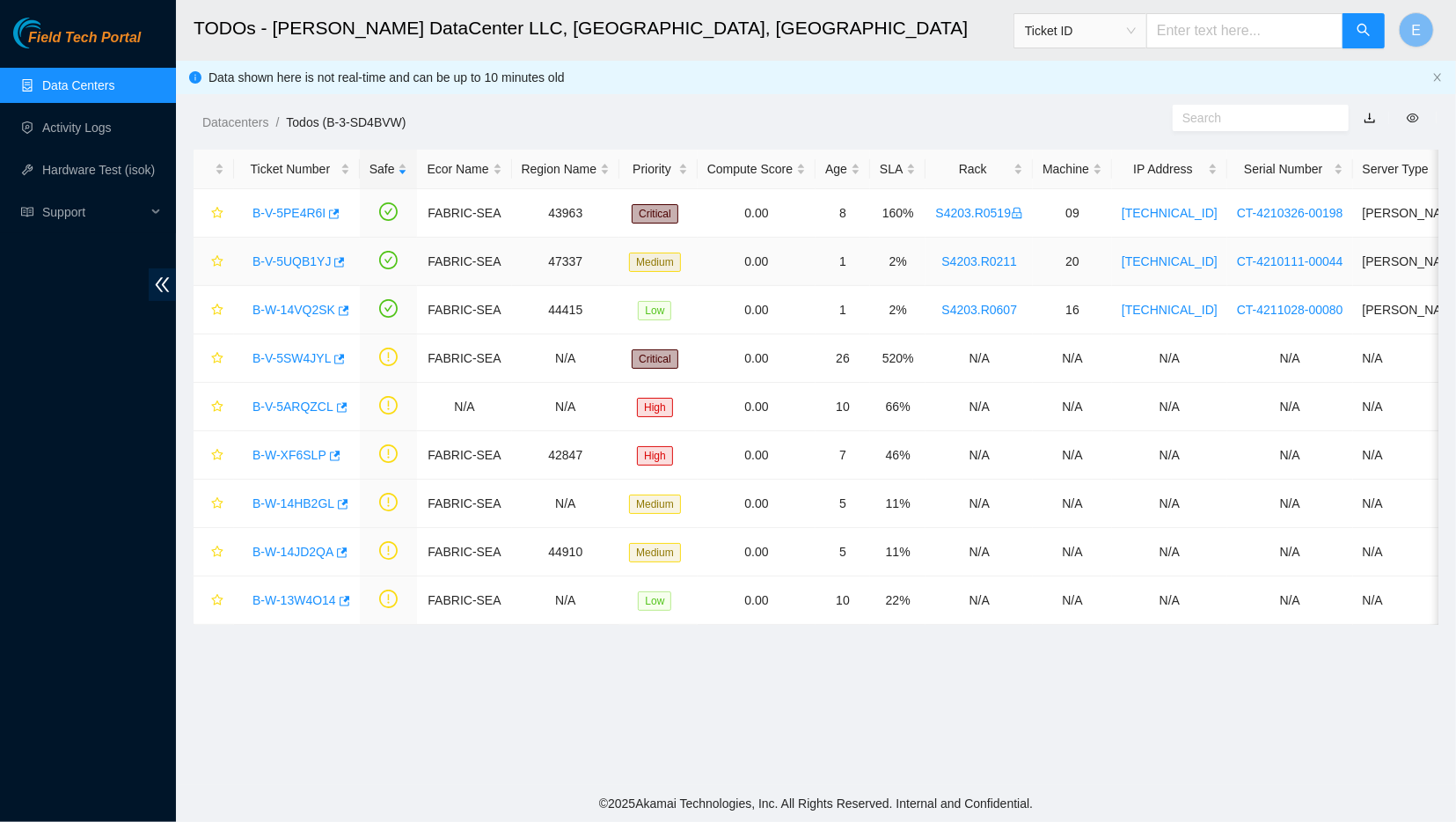
click at [272, 263] on link "B-V-5UQB1YJ" at bounding box center [292, 261] width 78 height 14
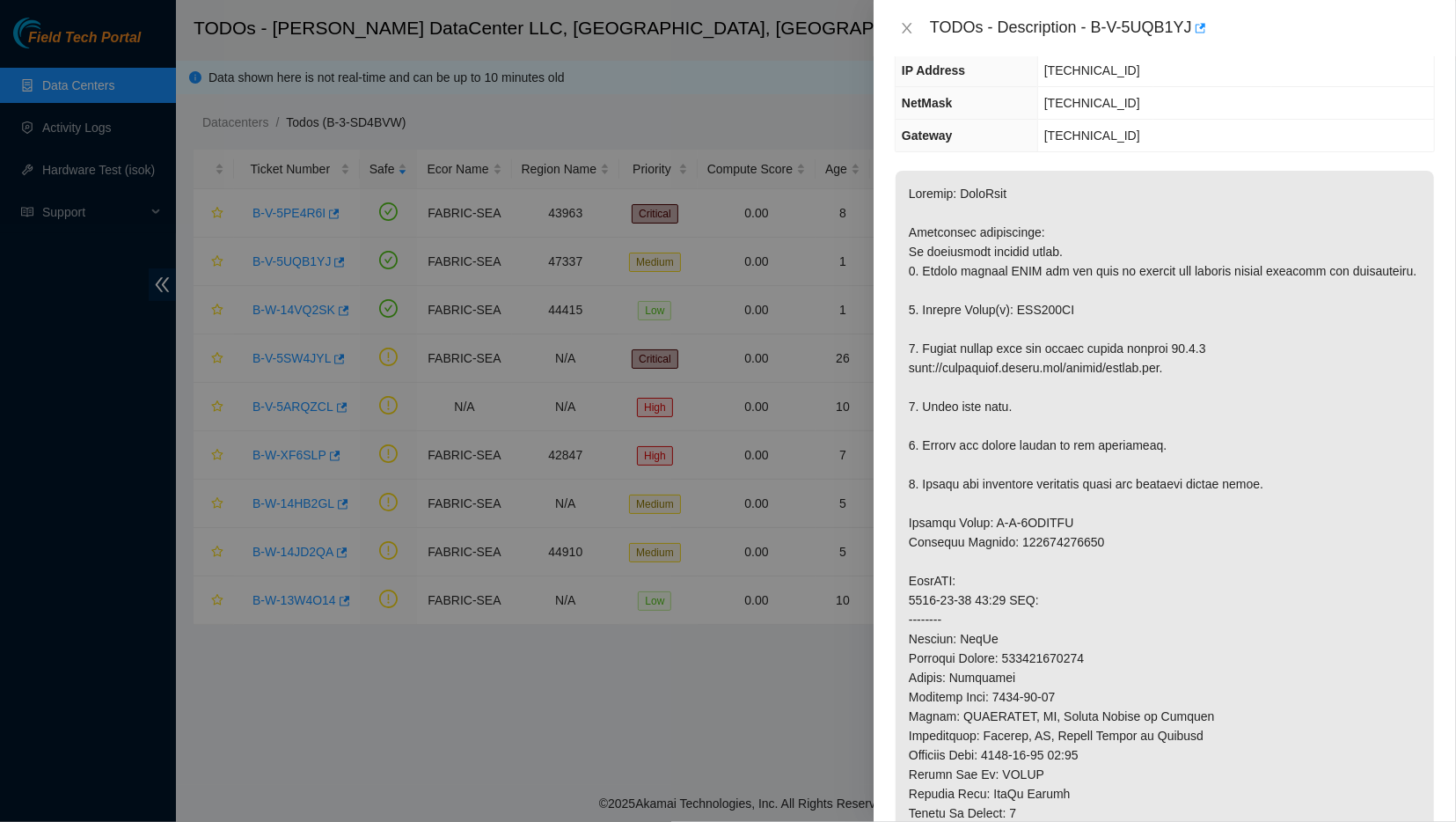
scroll to position [187, 0]
click at [916, 31] on div "TODOs - Description - B-V-5UQB1YJ" at bounding box center [1164, 27] width 540 height 28
click at [907, 32] on icon "close" at bounding box center [906, 28] width 10 height 11
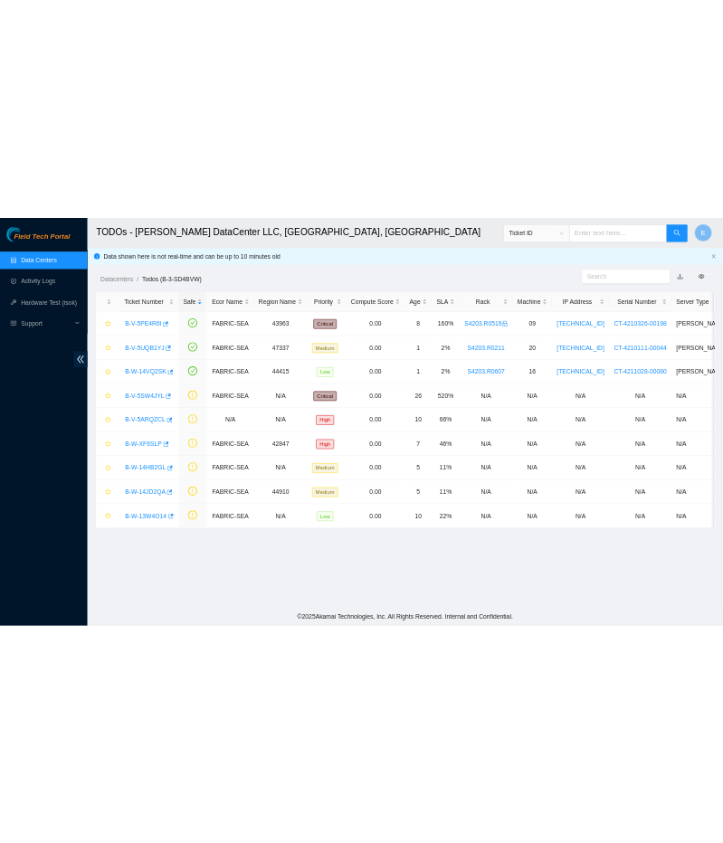
scroll to position [143, 0]
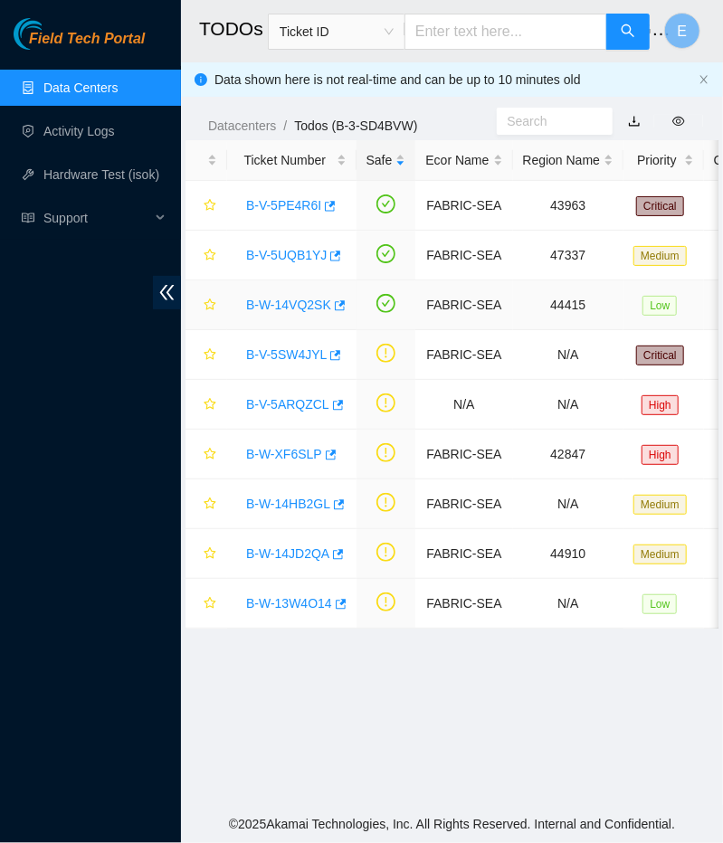
click at [292, 303] on link "B-W-14VQ2SK" at bounding box center [288, 305] width 85 height 14
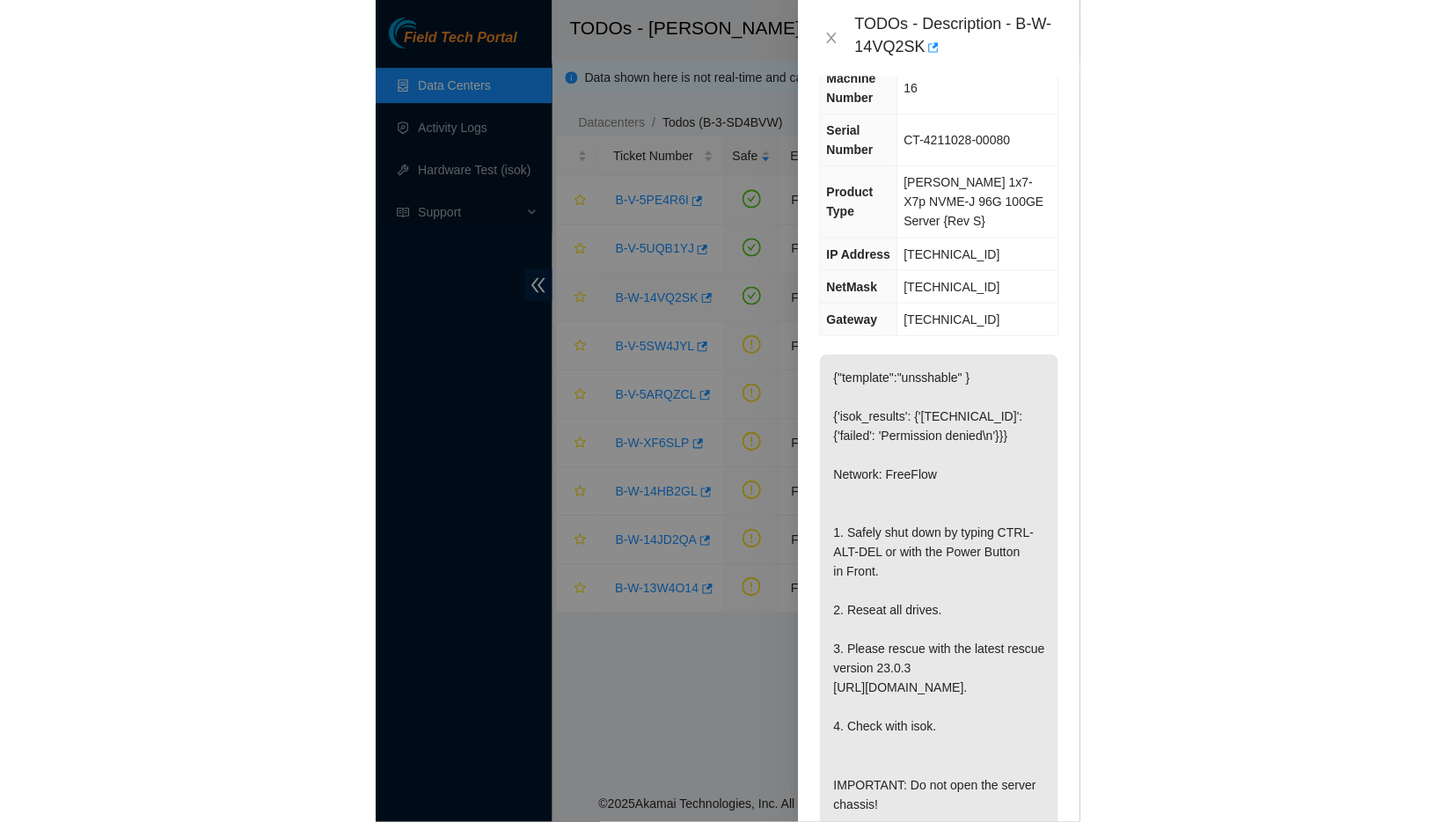
scroll to position [39, 0]
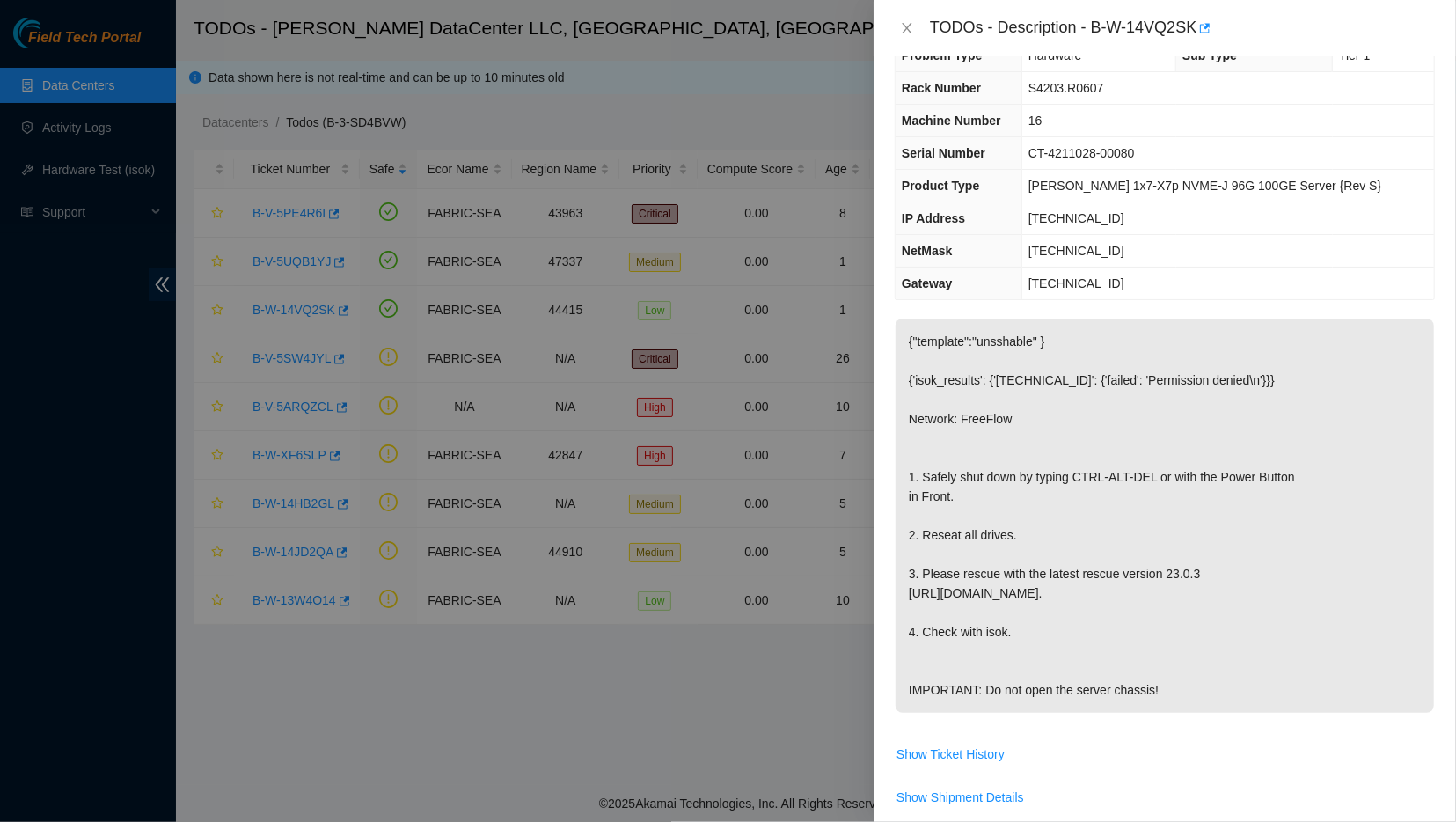
drag, startPoint x: 932, startPoint y: 31, endPoint x: 1353, endPoint y: 694, distance: 785.4
click at [1353, 694] on div "TODOs - Description - B-W-14VQ2SK Problem Type Hardware Sub Type Tier 1 Rack Nu…" at bounding box center [1164, 411] width 583 height 822
copy div "Problem Type Hardware Sub Type Tier 1 Rack Number S4203.R0607 Machine Number 16…"
click at [902, 32] on icon "close" at bounding box center [906, 28] width 10 height 11
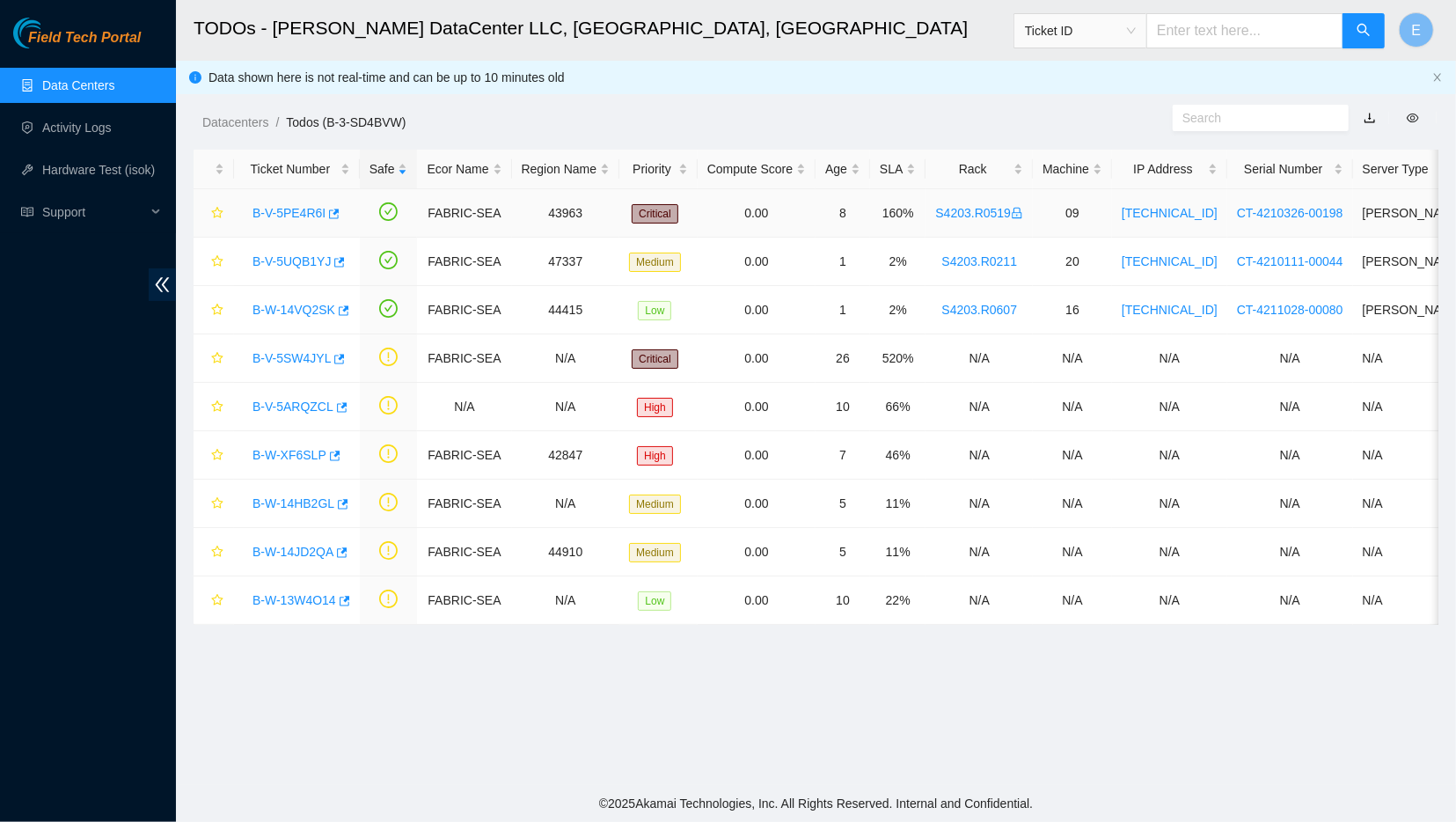
scroll to position [49, 0]
click at [305, 261] on link "B-V-5UQB1YJ" at bounding box center [292, 261] width 78 height 14
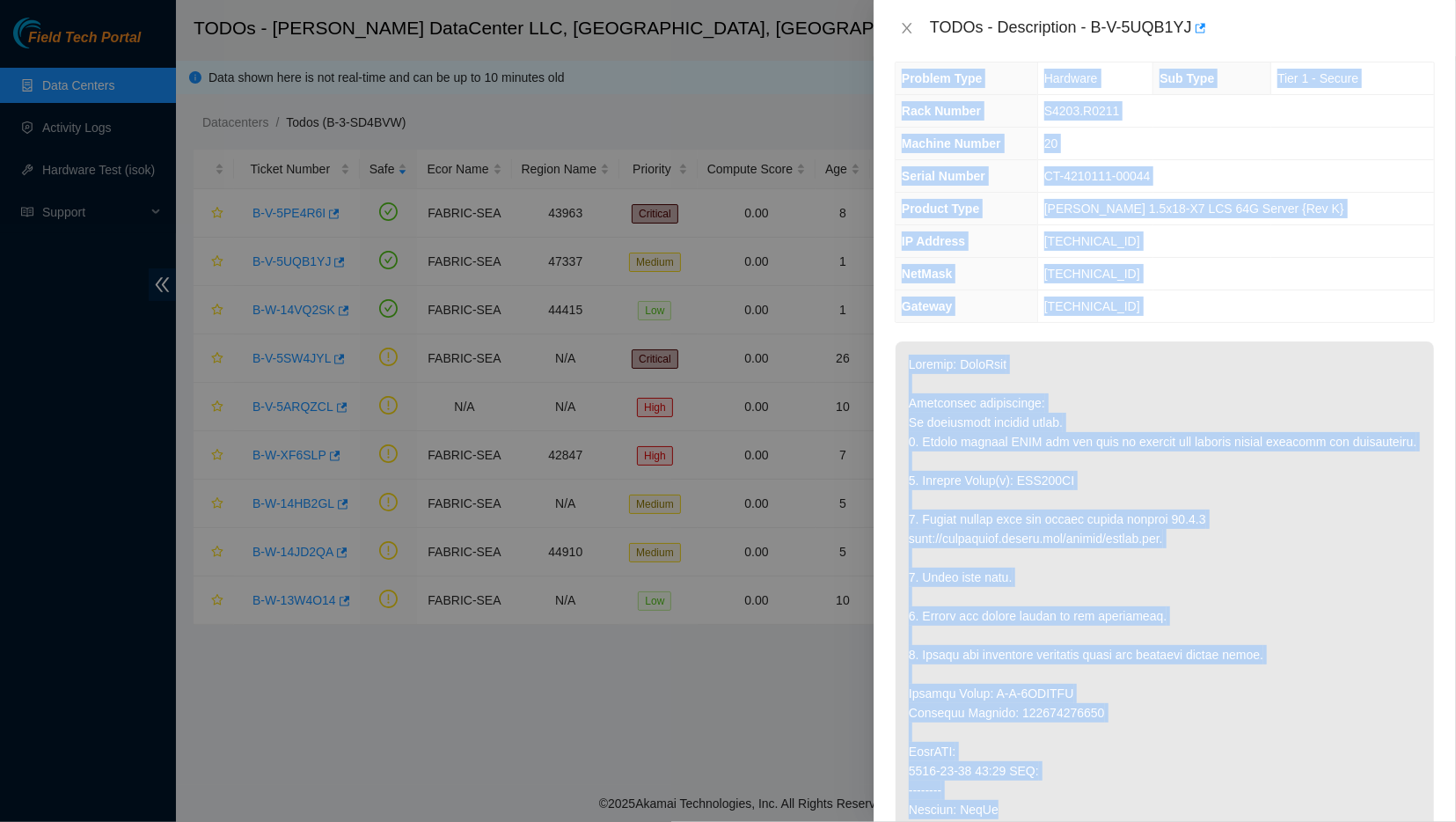
scroll to position [24, 0]
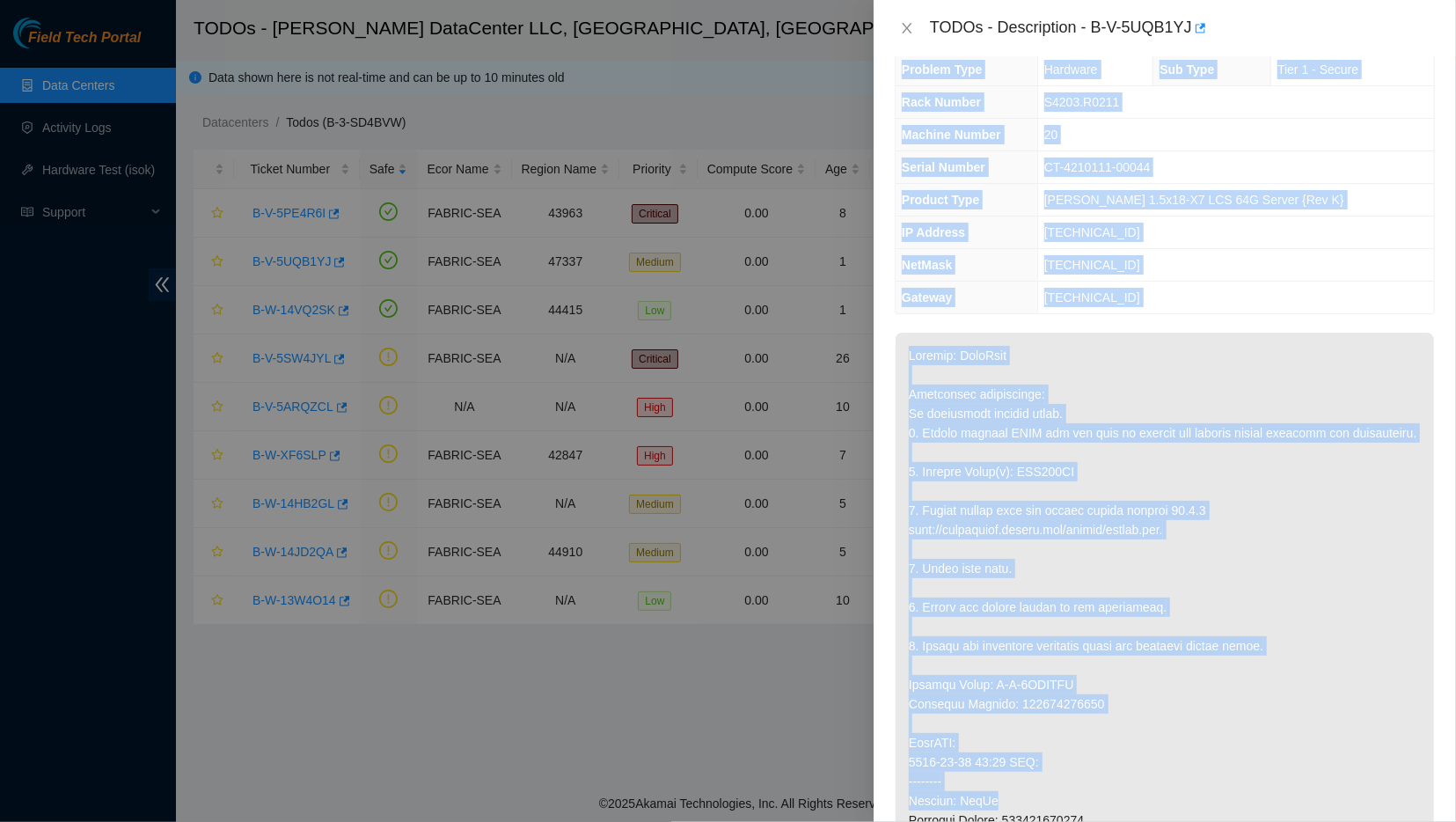
drag, startPoint x: 927, startPoint y: 30, endPoint x: 1173, endPoint y: 818, distance: 825.5
click at [1173, 818] on div "TODOs - Description - B-V-5UQB1YJ Problem Type Hardware Sub Type Tier 1 - Secur…" at bounding box center [1164, 411] width 583 height 822
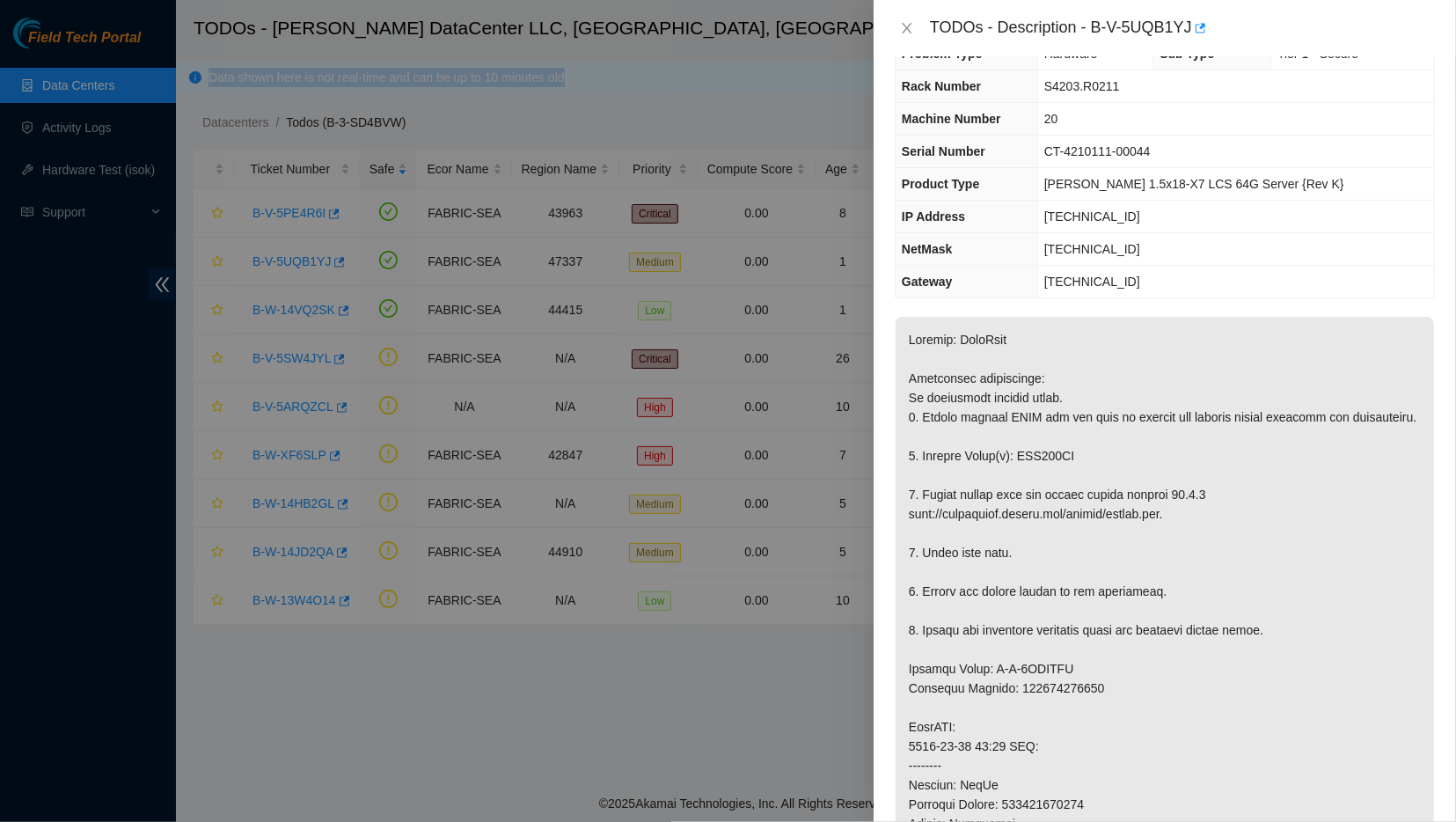
scroll to position [0, 0]
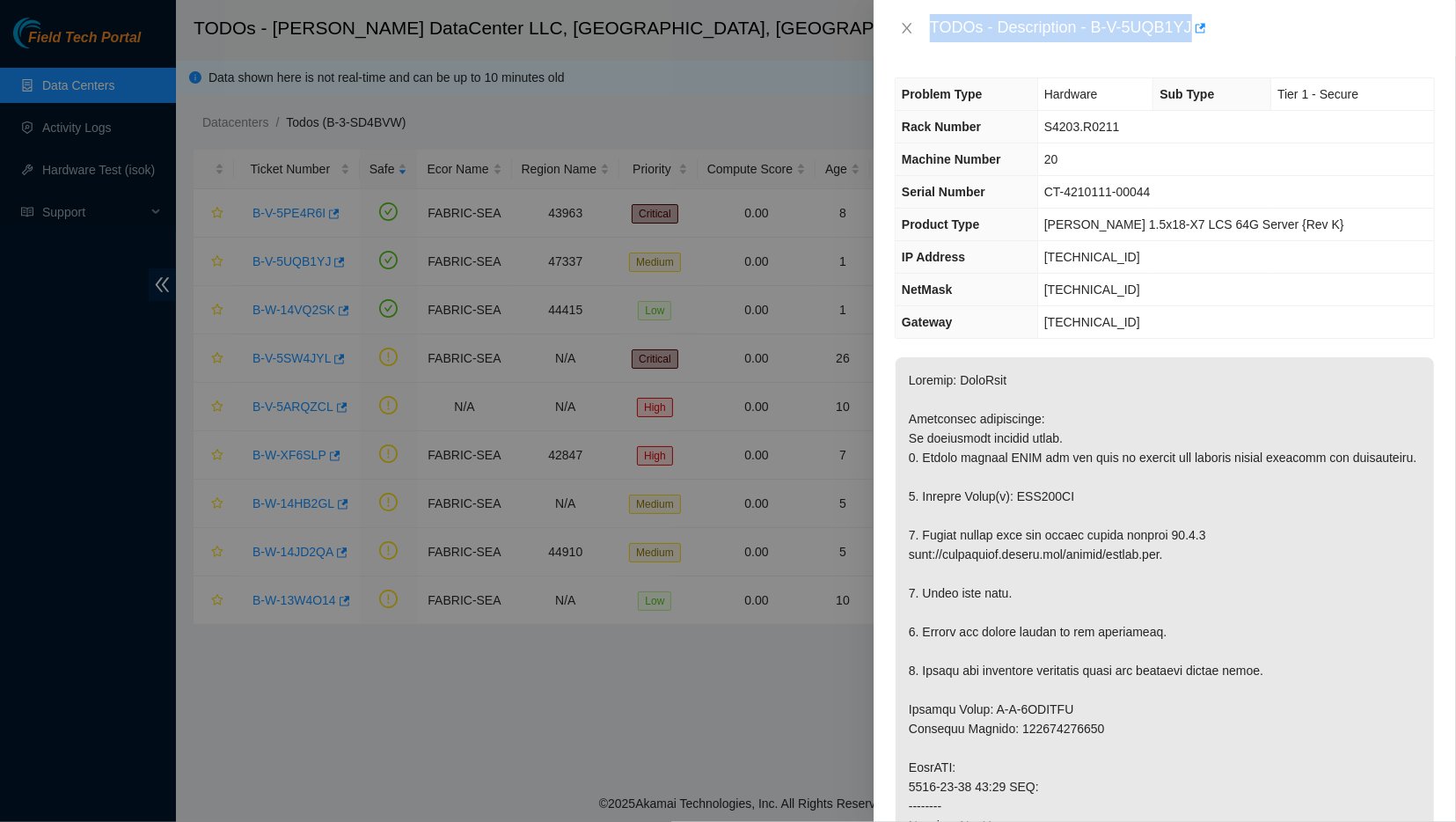
drag, startPoint x: 1152, startPoint y: 719, endPoint x: 919, endPoint y: 29, distance: 728.3
click at [930, 56] on div "Problem Type Hardware Sub Type Tier 1 - Secure Rack Number S4203.R0211 Machine …" at bounding box center [1164, 439] width 583 height 766
copy div "TODOs - Description - B-V-5UQB1YJ"
click at [1250, 647] on p at bounding box center [1165, 805] width 539 height 898
click at [1218, 527] on p at bounding box center [1165, 805] width 539 height 898
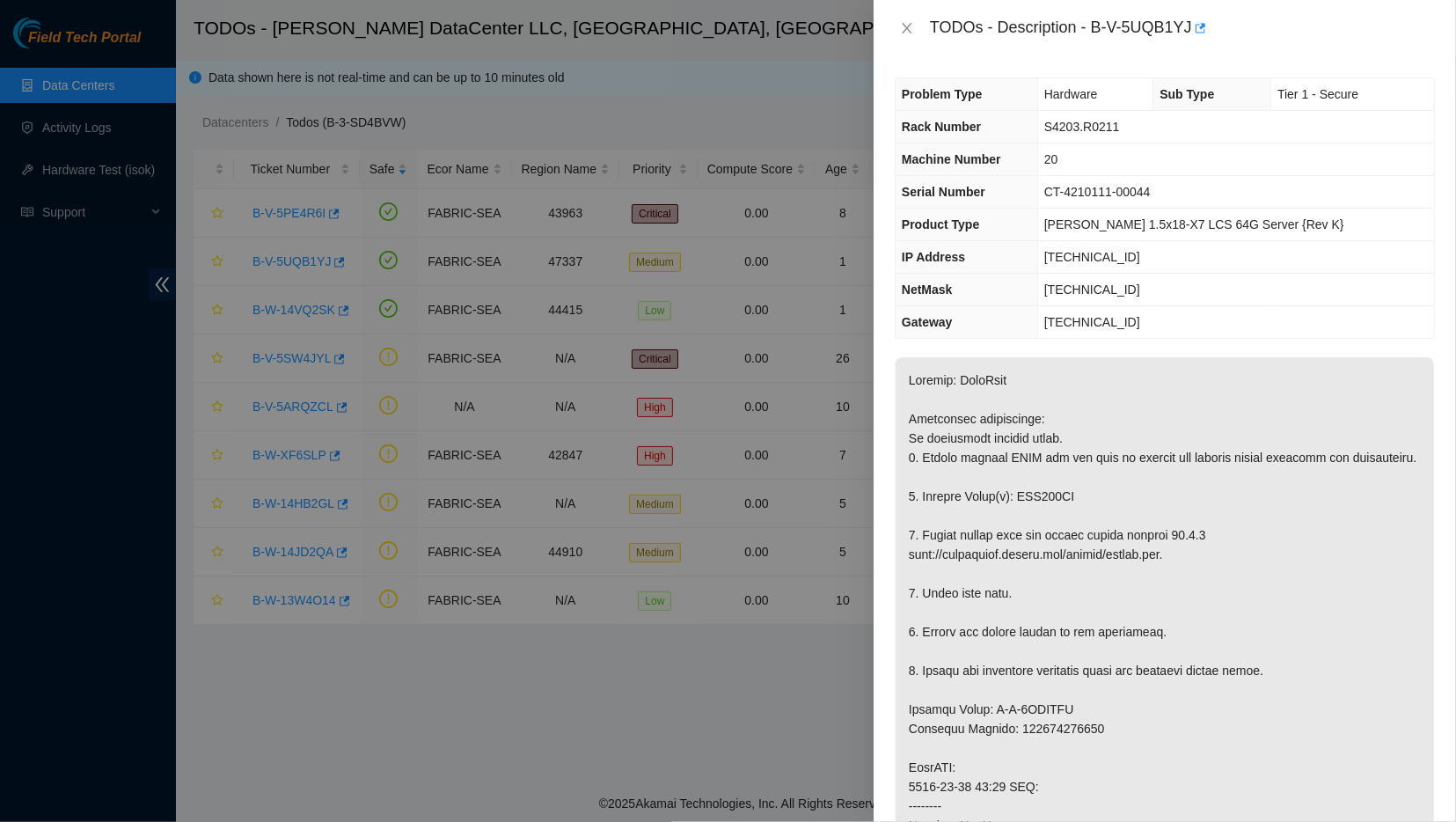
click at [1218, 527] on p at bounding box center [1165, 805] width 539 height 898
click at [201, 791] on div at bounding box center [728, 411] width 1456 height 822
click at [459, 755] on div at bounding box center [728, 411] width 1456 height 822
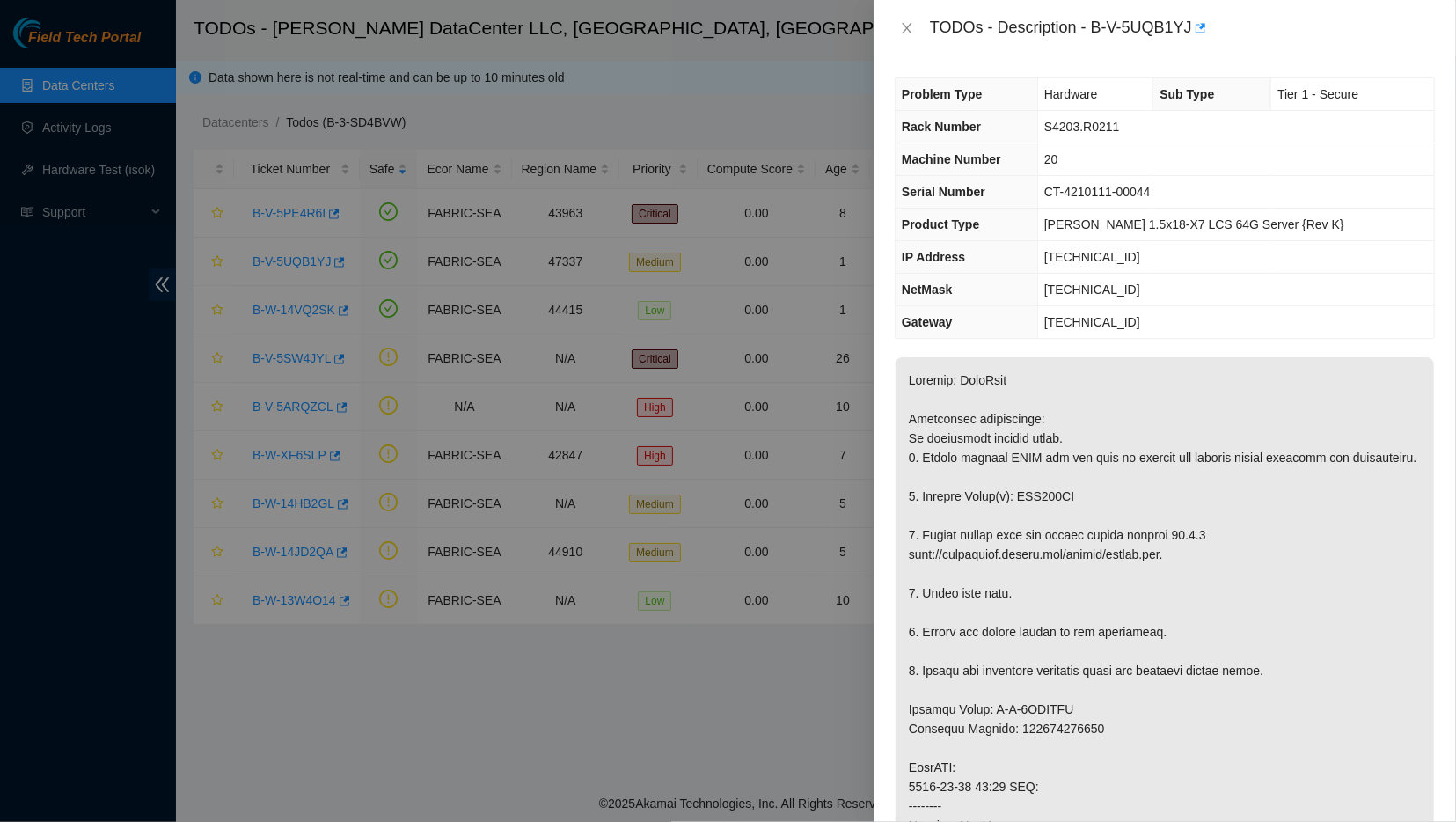
click at [1144, 185] on span "CT-4210111-00044" at bounding box center [1097, 192] width 106 height 14
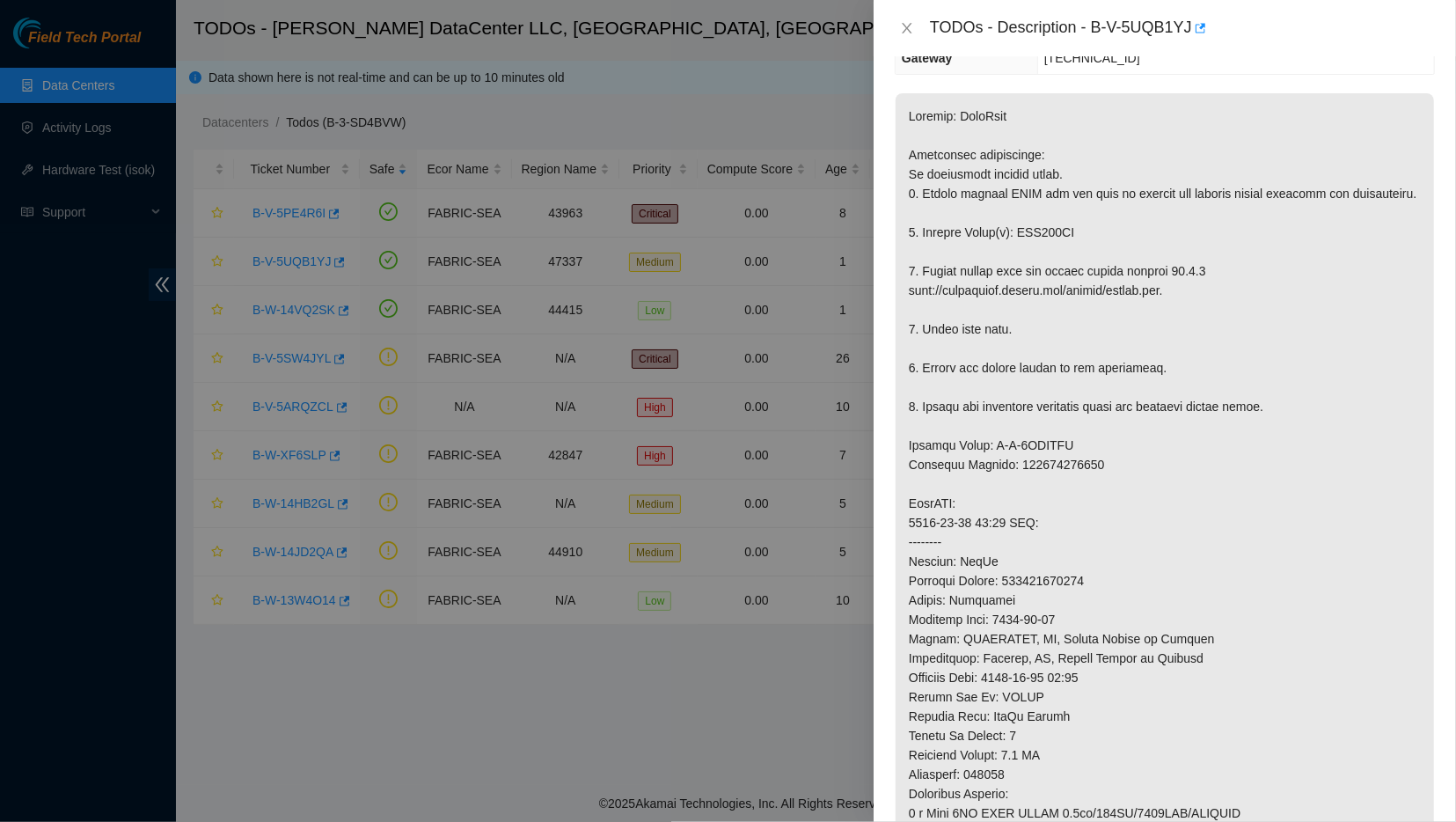
scroll to position [264, 0]
click at [774, 89] on div at bounding box center [728, 411] width 1456 height 822
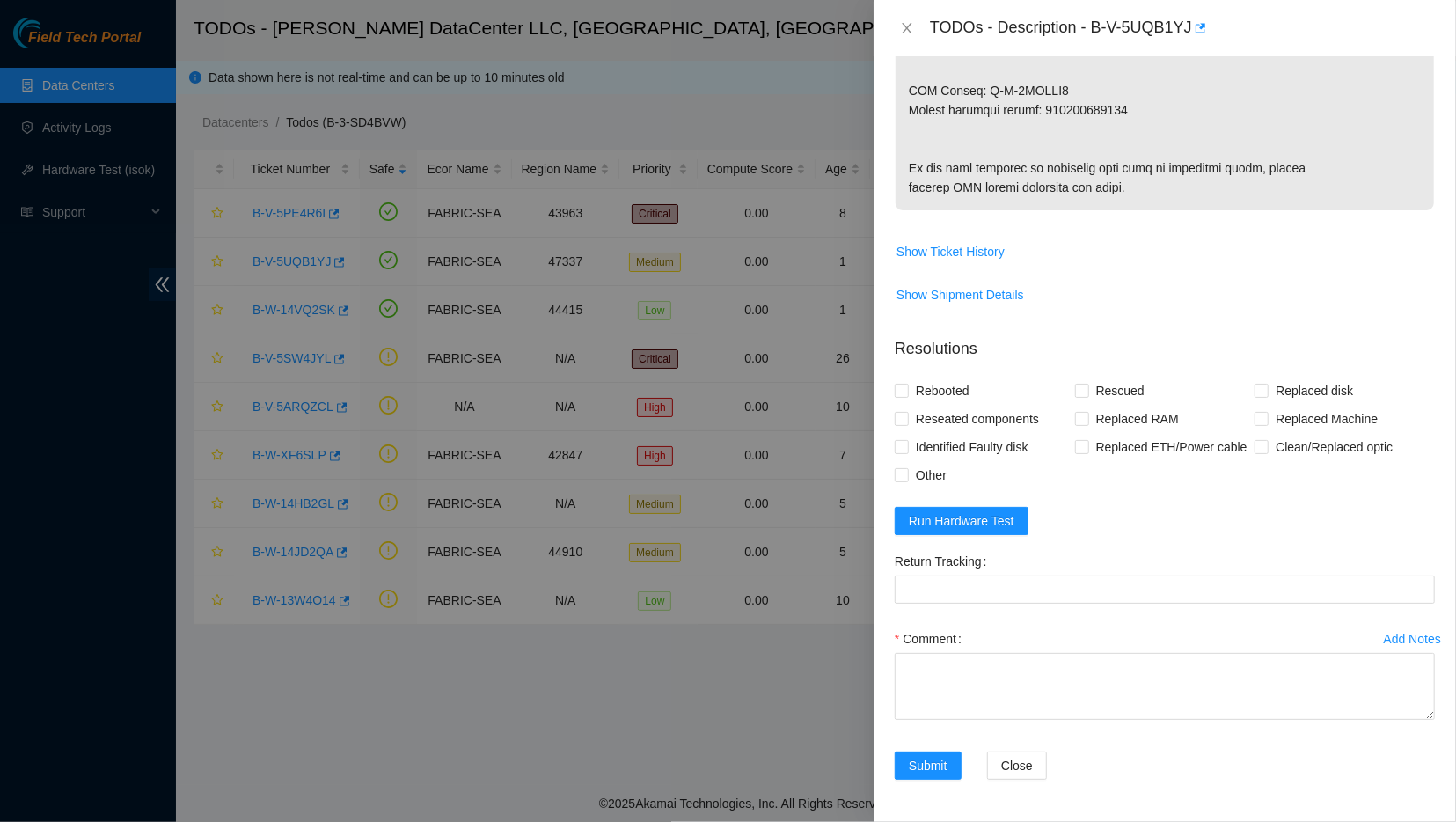
scroll to position [1137, 0]
click at [973, 524] on span "Run Hardware Test" at bounding box center [961, 520] width 106 height 19
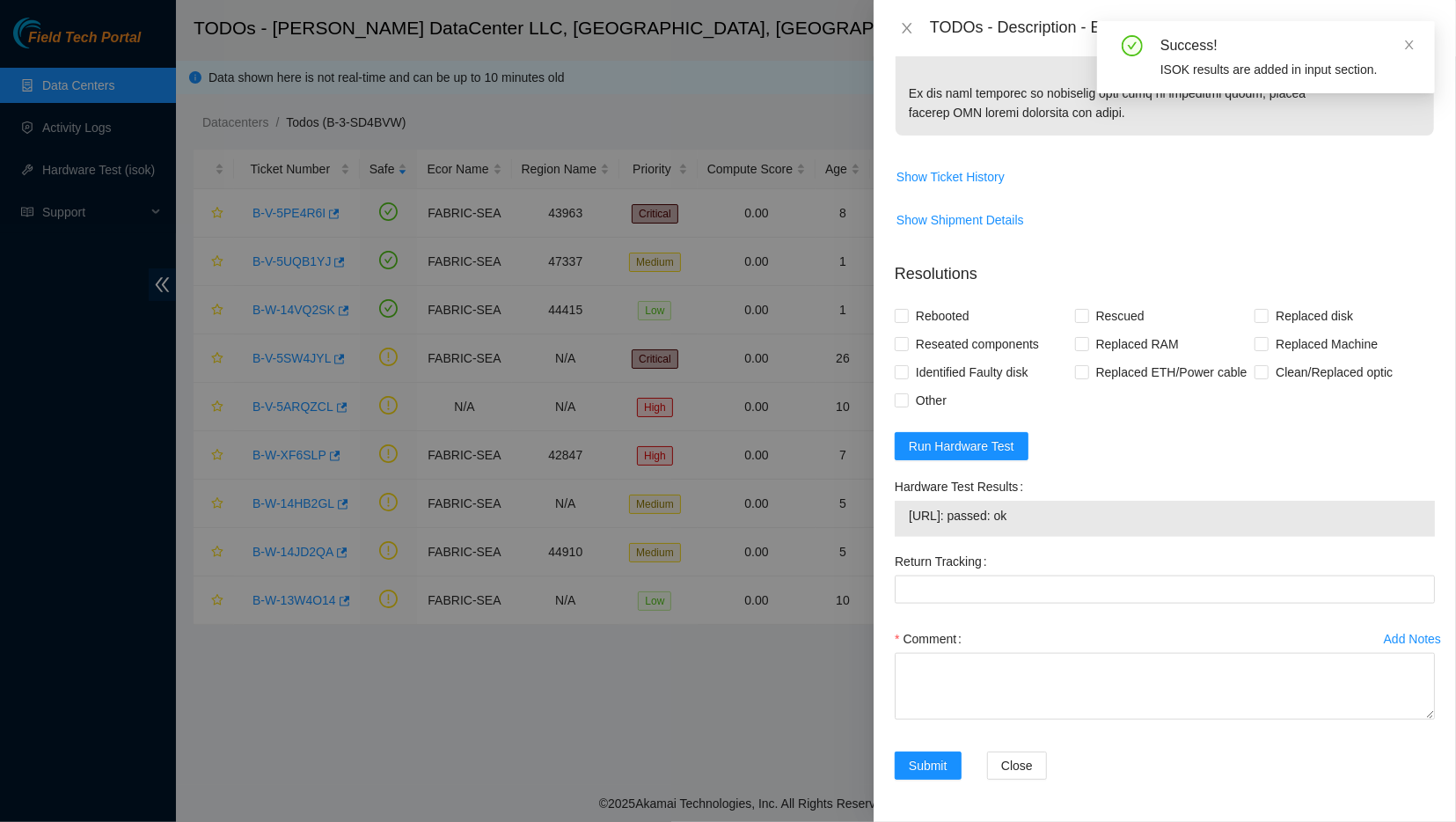
click at [967, 525] on span "23.220.244.215: passed: ok" at bounding box center [1164, 516] width 512 height 19
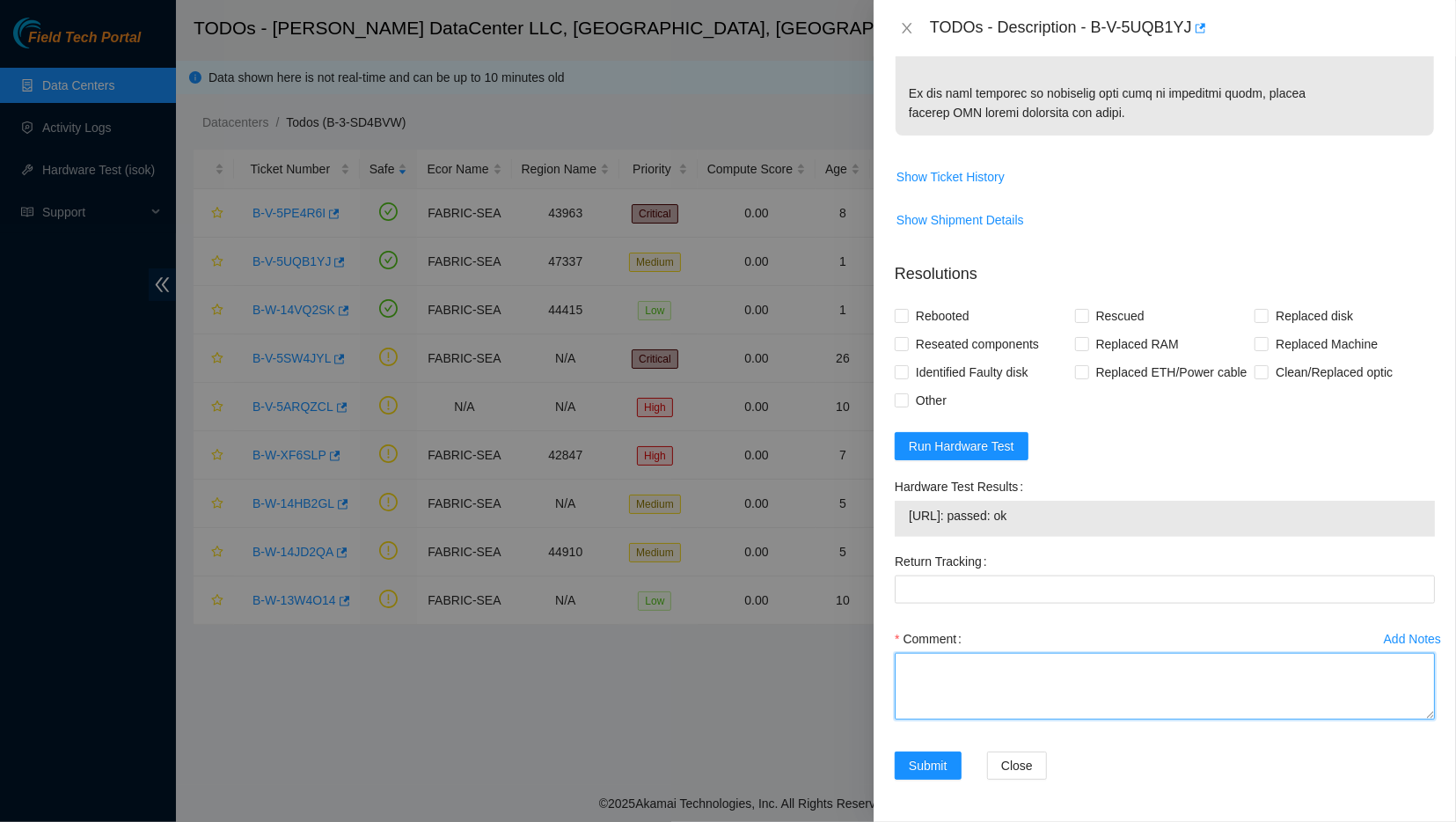
click at [952, 720] on textarea "Comment" at bounding box center [1164, 686] width 540 height 67
paste textarea "-- Contacted NOCC??safe-to-work -- NOCC said Yes -- Turned off CT-4210111-00044…"
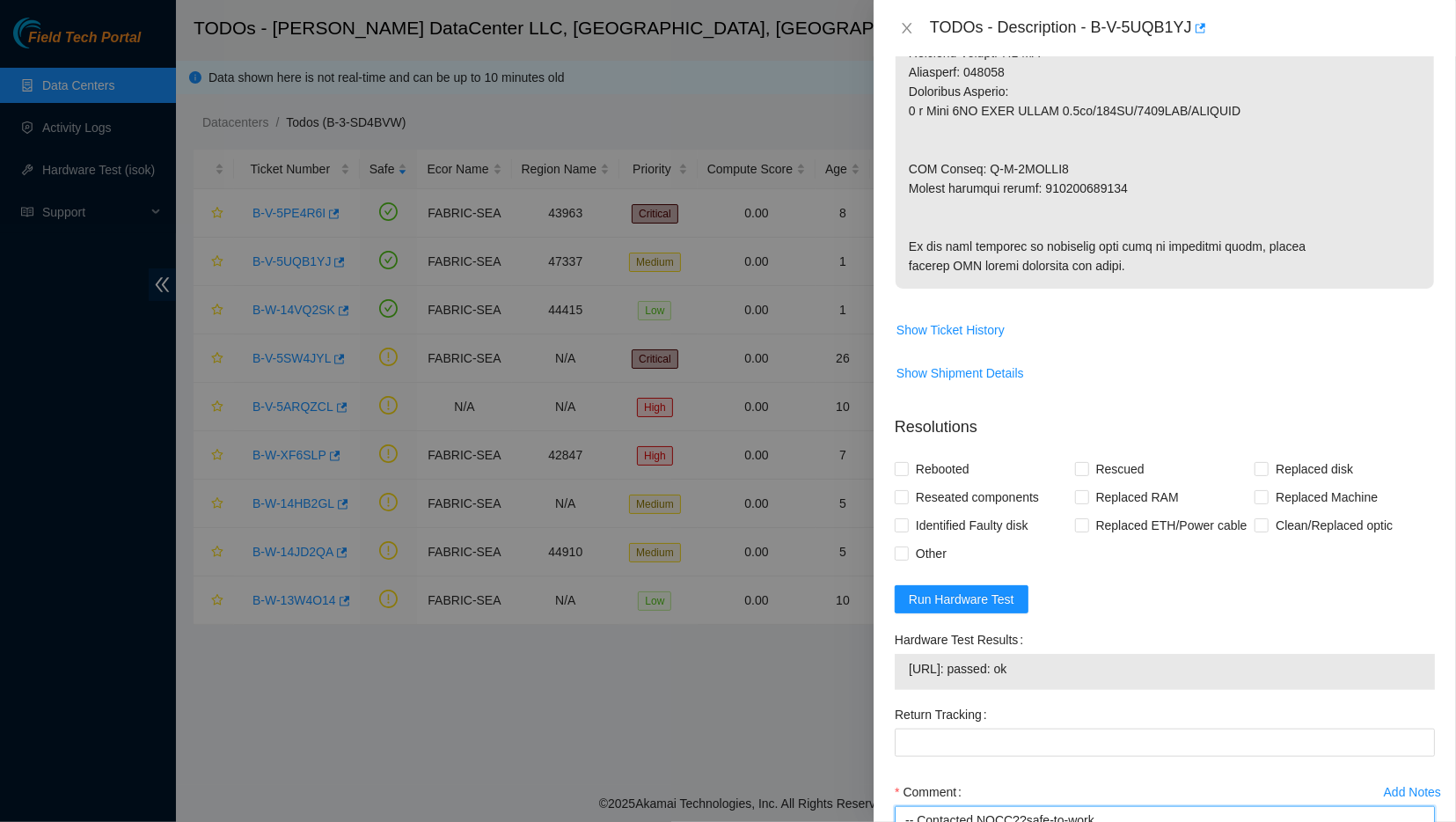
scroll to position [961, 0]
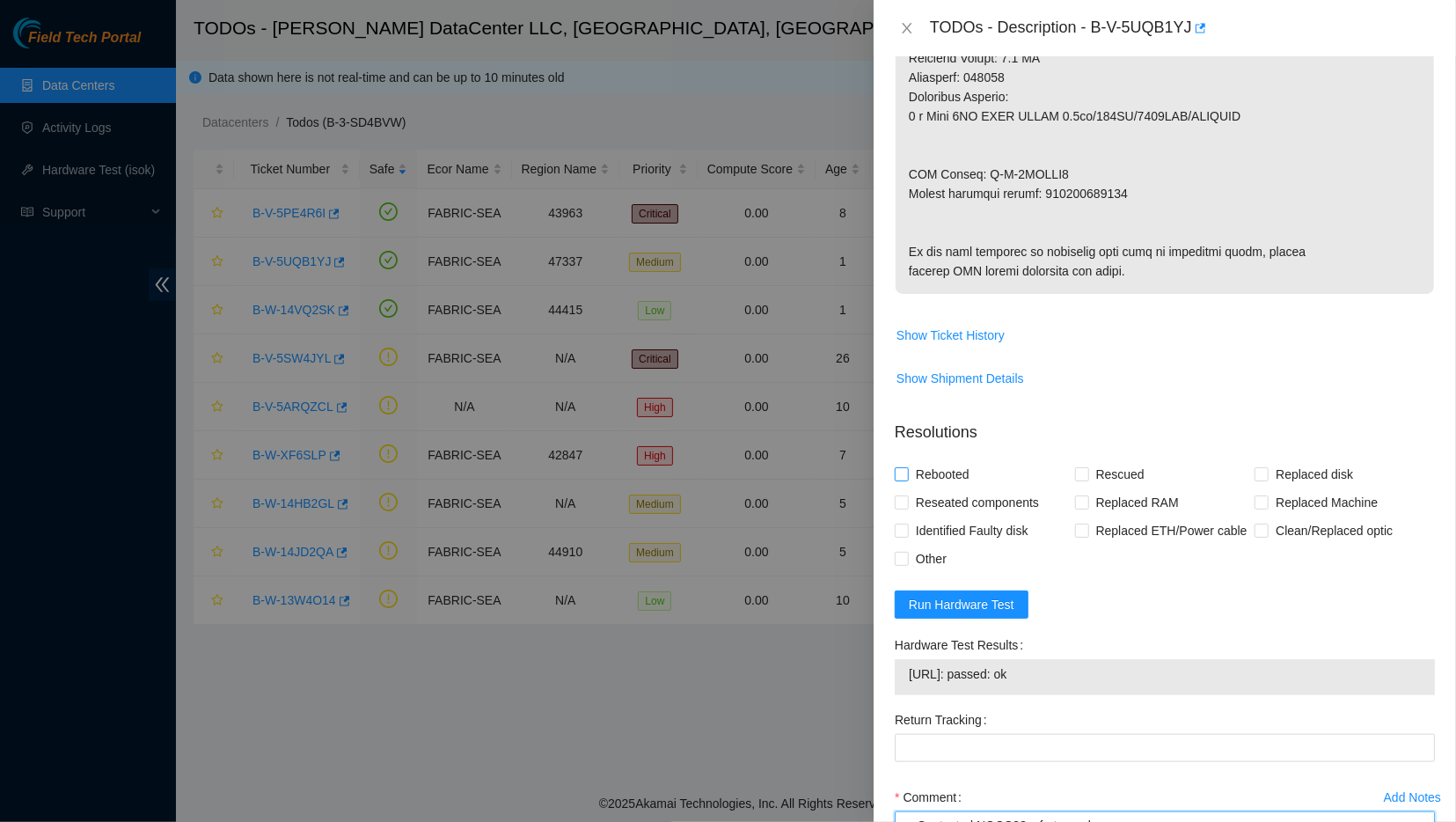
type textarea "-- Contacted NOCC??safe-to-work -- NOCC said Yes -- Turned off CT-4210111-00044…"
click at [921, 488] on span "Rebooted" at bounding box center [942, 474] width 68 height 28
click at [907, 480] on input "Rebooted" at bounding box center [901, 473] width 13 height 13
checkbox input "true"
drag, startPoint x: 921, startPoint y: 573, endPoint x: 1036, endPoint y: 562, distance: 115.5
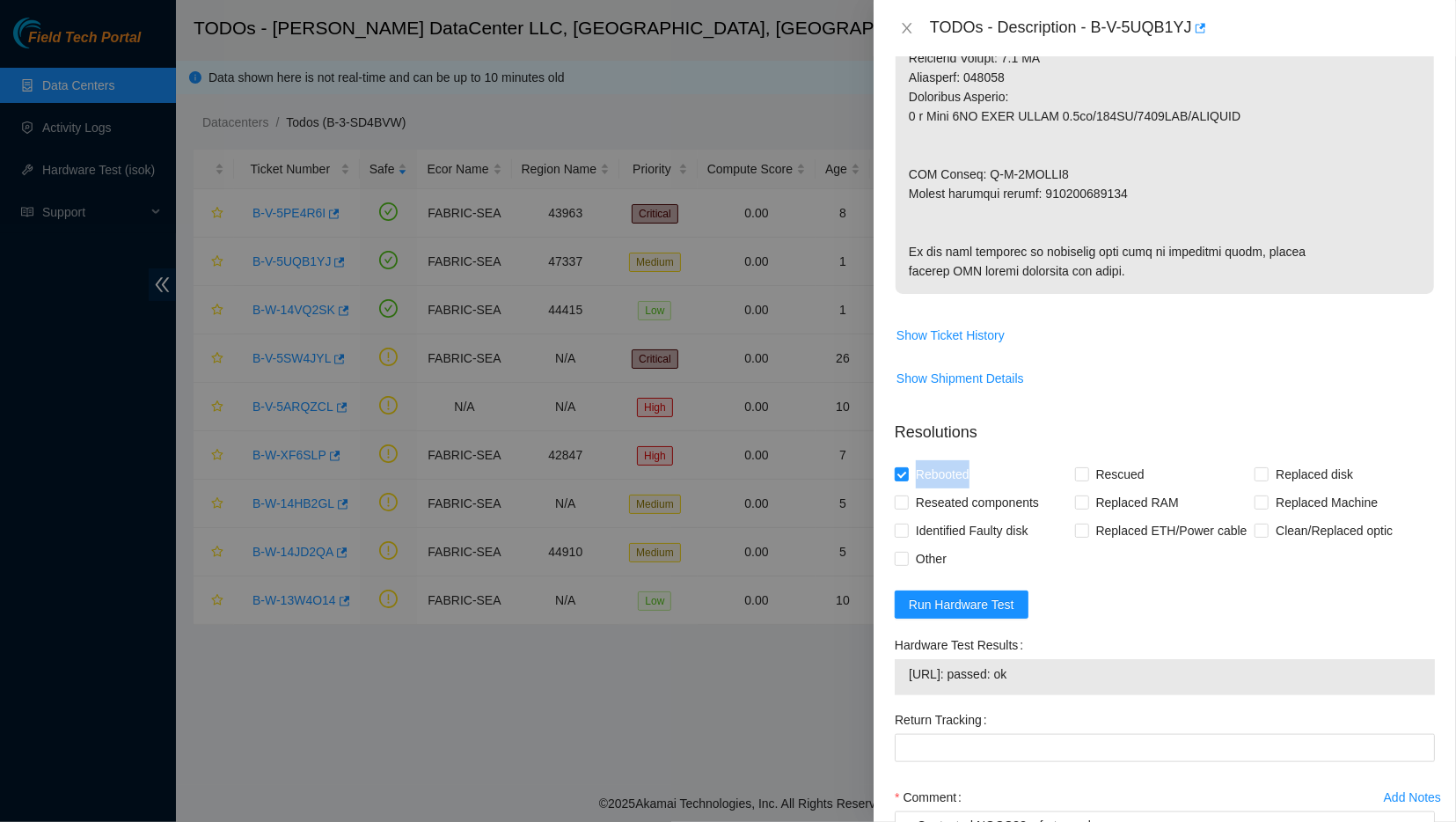
click at [1036, 488] on div "Rebooted" at bounding box center [984, 474] width 180 height 28
click at [1078, 407] on td "Show Shipment Details" at bounding box center [1164, 385] width 540 height 43
click at [1107, 488] on span "Rescued" at bounding box center [1120, 474] width 62 height 28
click at [1087, 480] on input "Rescued" at bounding box center [1081, 473] width 13 height 13
checkbox input "true"
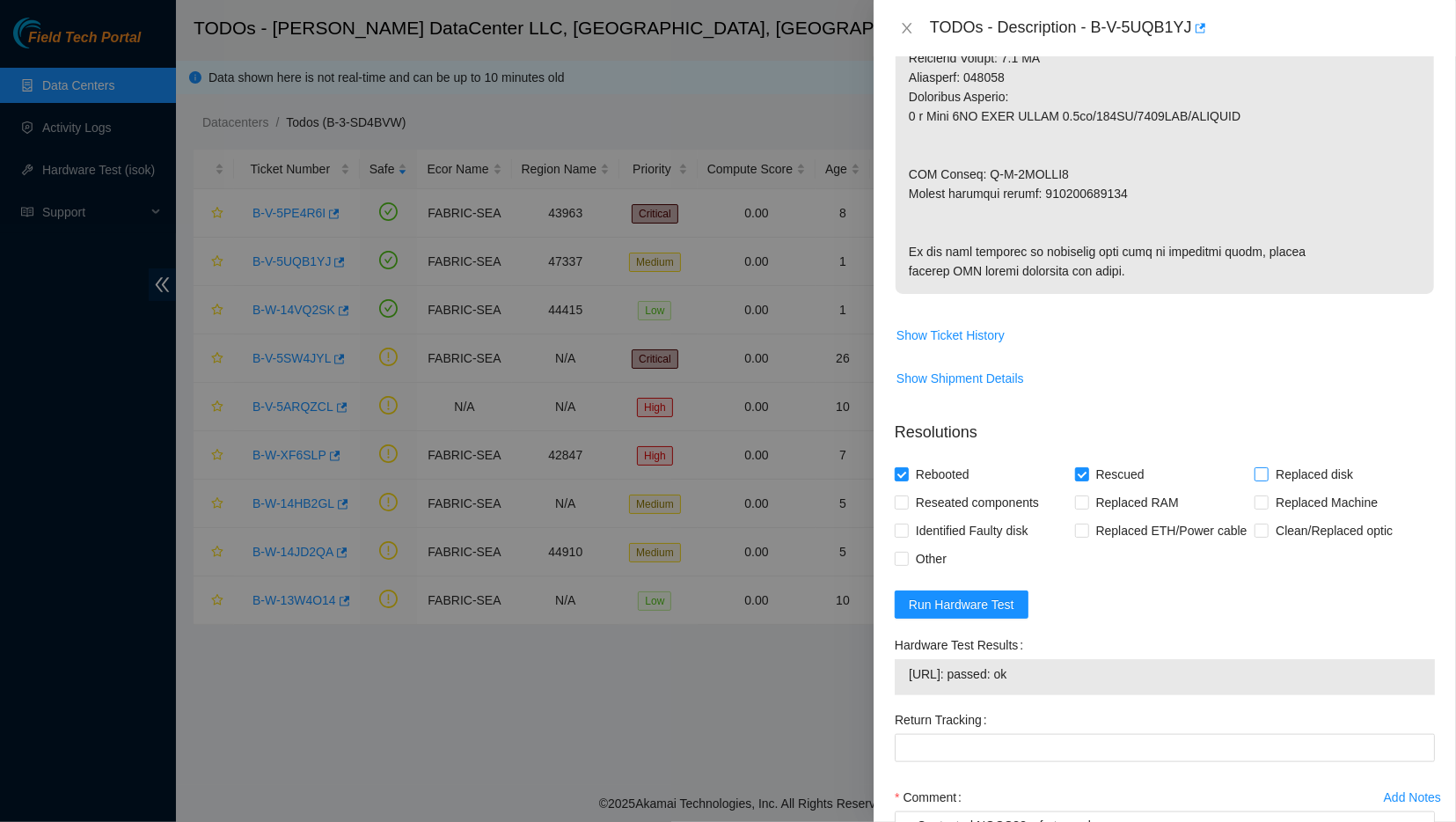
click at [1258, 480] on input "Replaced disk" at bounding box center [1261, 473] width 13 height 13
checkbox input "true"
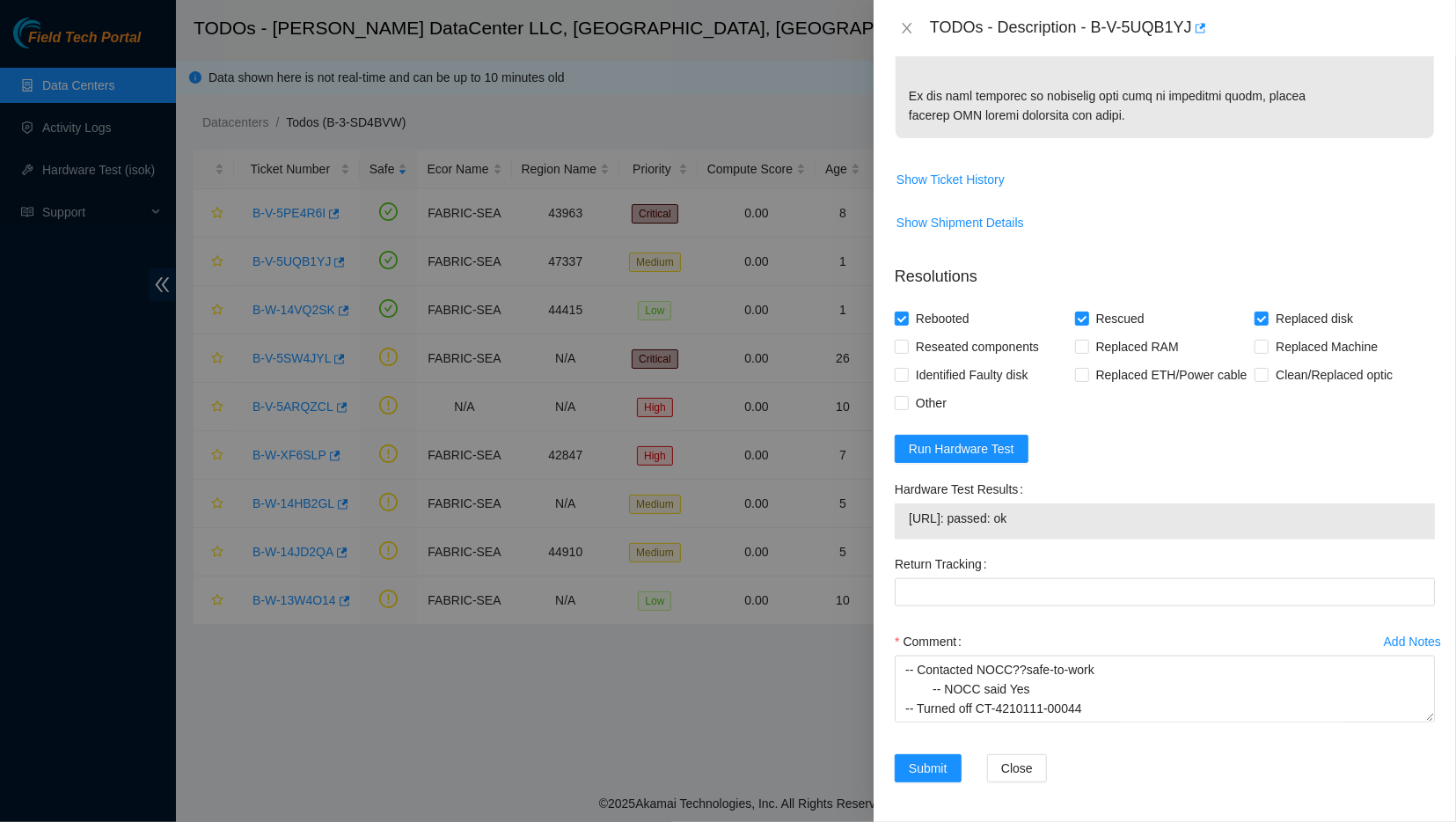
scroll to position [1212, 0]
click at [914, 765] on span "Submit" at bounding box center [928, 766] width 39 height 19
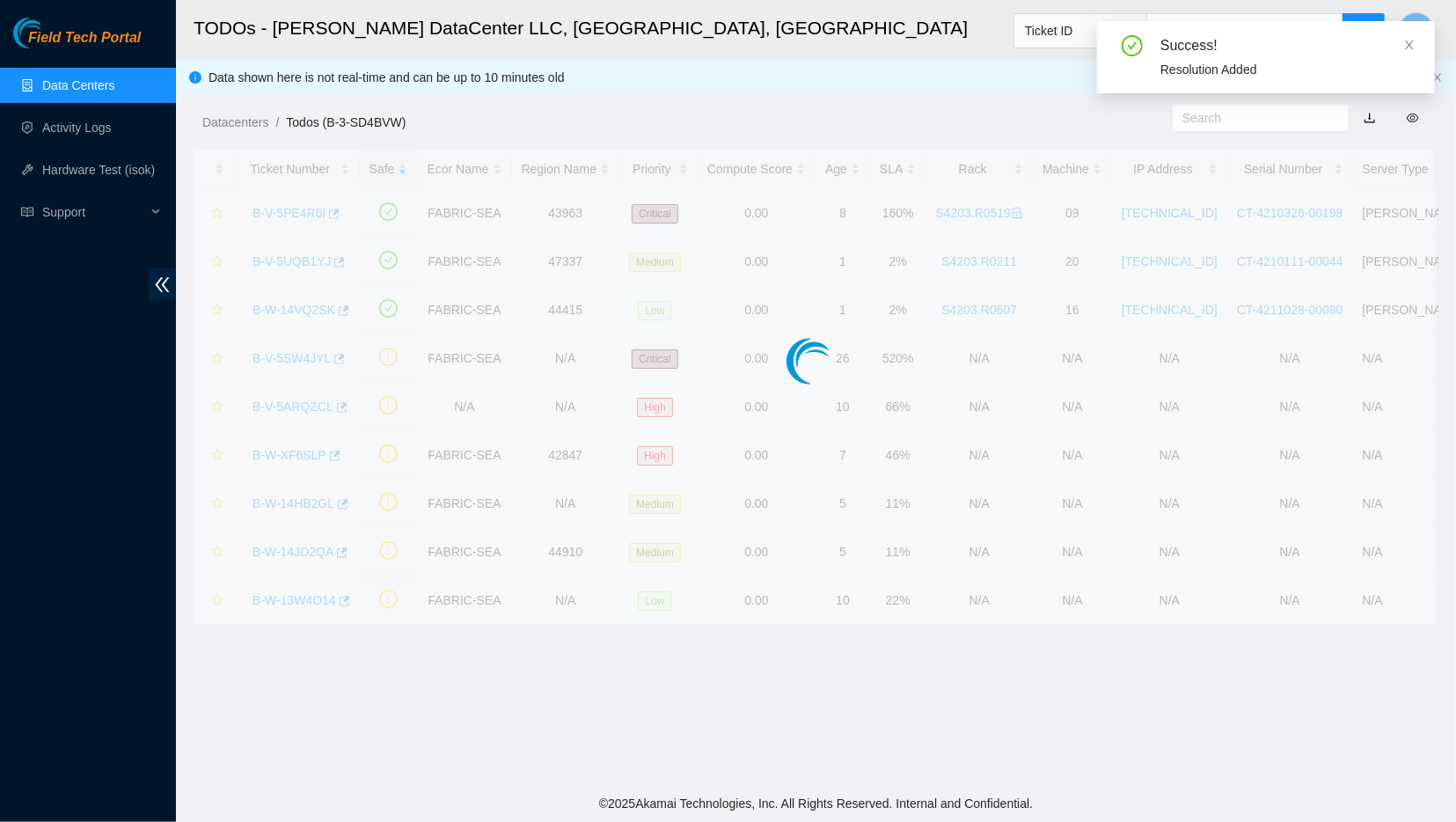
scroll to position [139, 0]
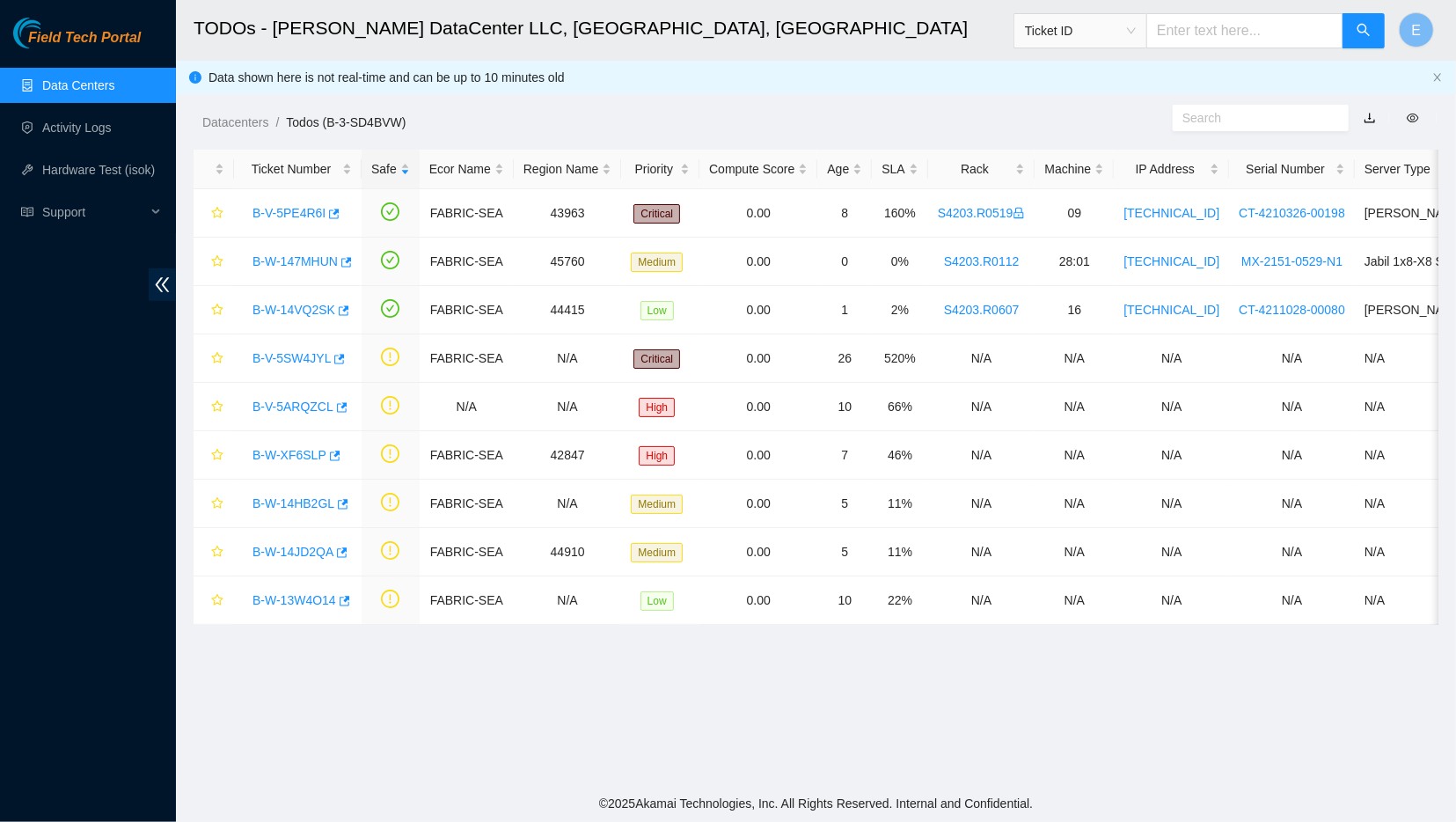
click at [679, 775] on main "TODOs - Sabey DataCenter LLC, Tukwila, WA Ticket ID E Data shown here is not re…" at bounding box center [816, 392] width 1280 height 785
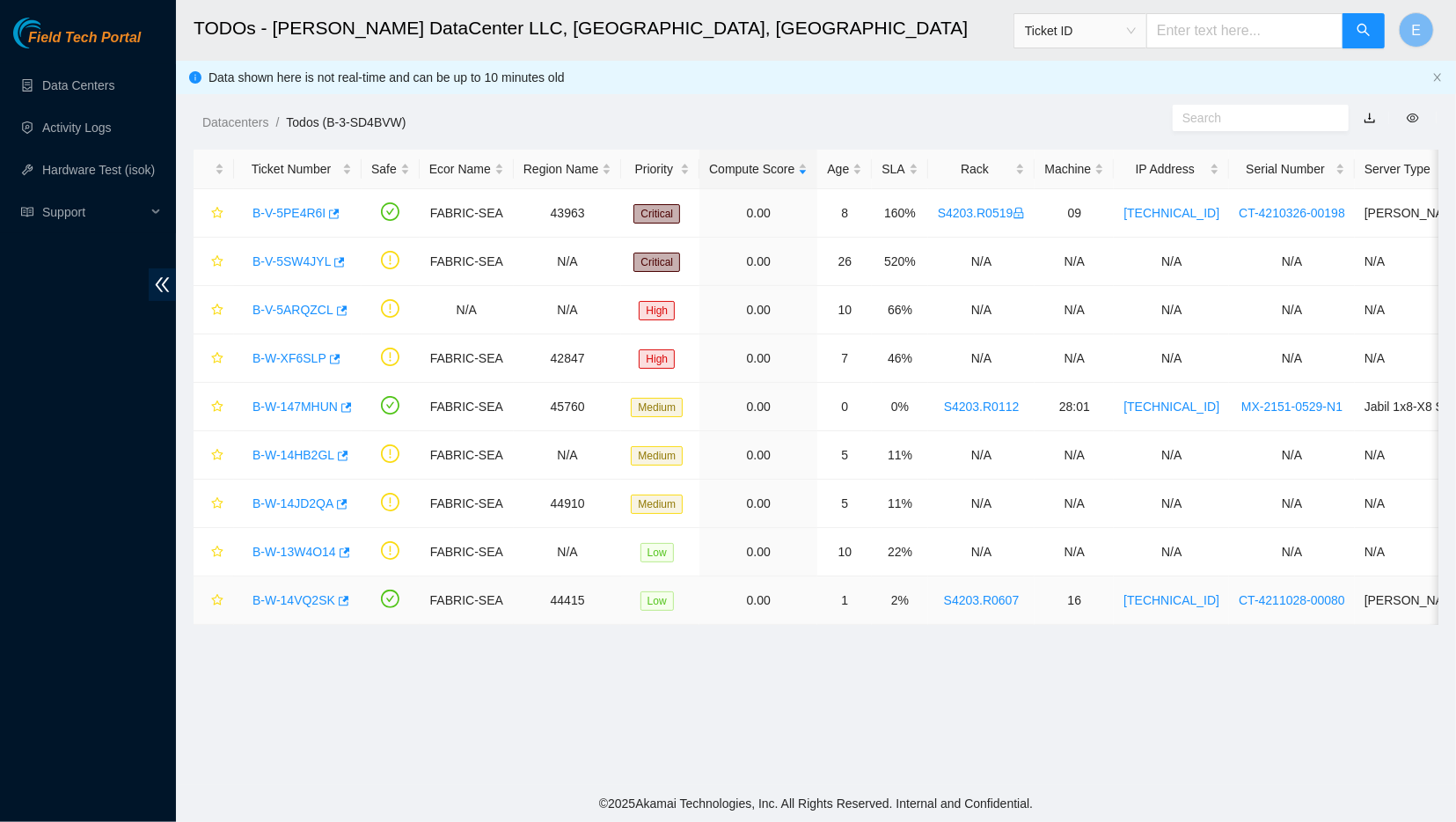
click at [307, 597] on link "B-W-14VQ2SK" at bounding box center [294, 600] width 83 height 14
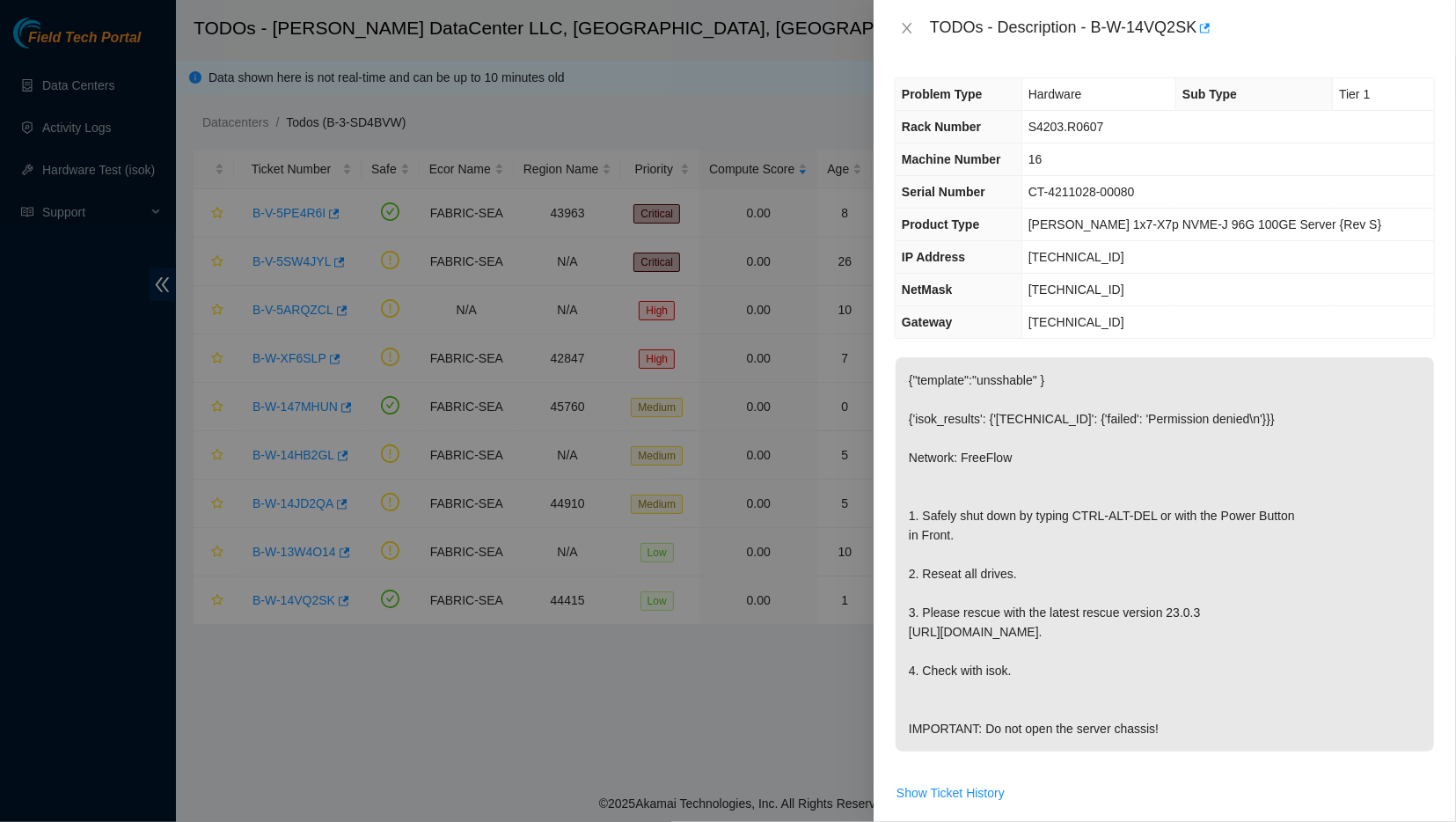
click at [532, 625] on div at bounding box center [728, 411] width 1456 height 822
click at [982, 510] on p "{"template":"unsshable" } {'isok_results': {'23.52.133.83': {'failed': 'Permiss…" at bounding box center [1165, 554] width 539 height 394
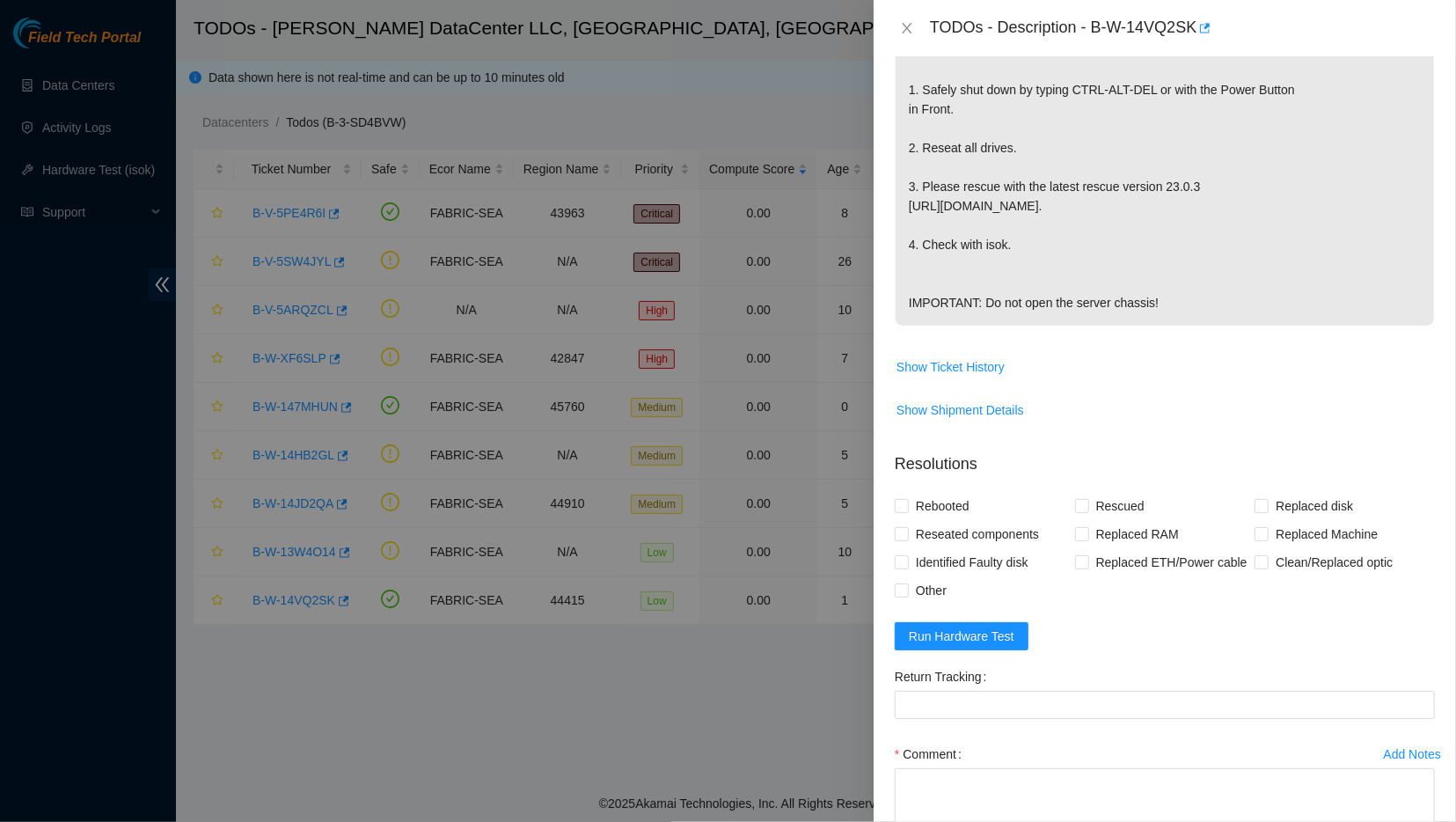
scroll to position [557, 0]
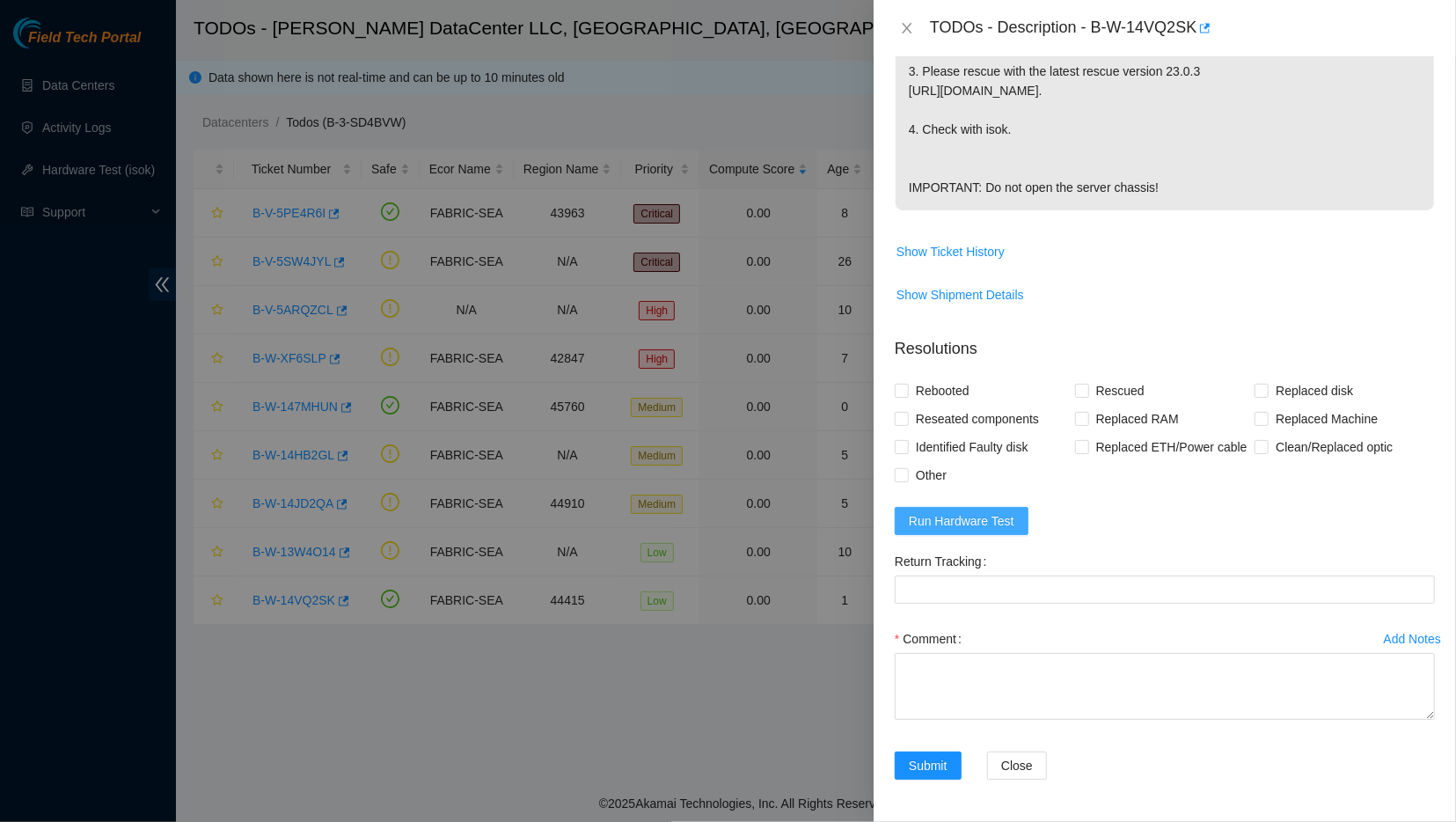
click at [973, 529] on span "Run Hardware Test" at bounding box center [961, 520] width 106 height 19
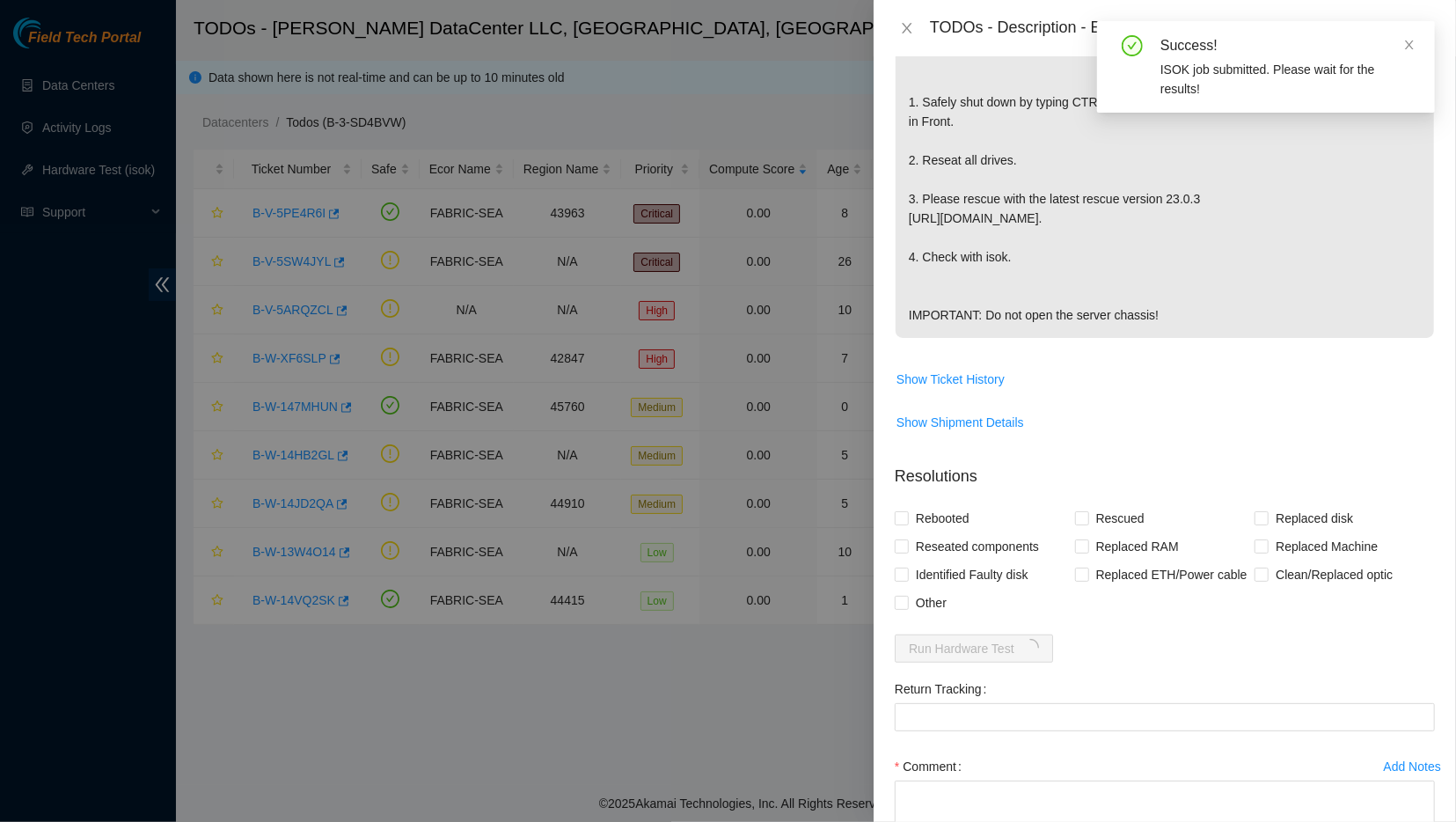
scroll to position [419, 0]
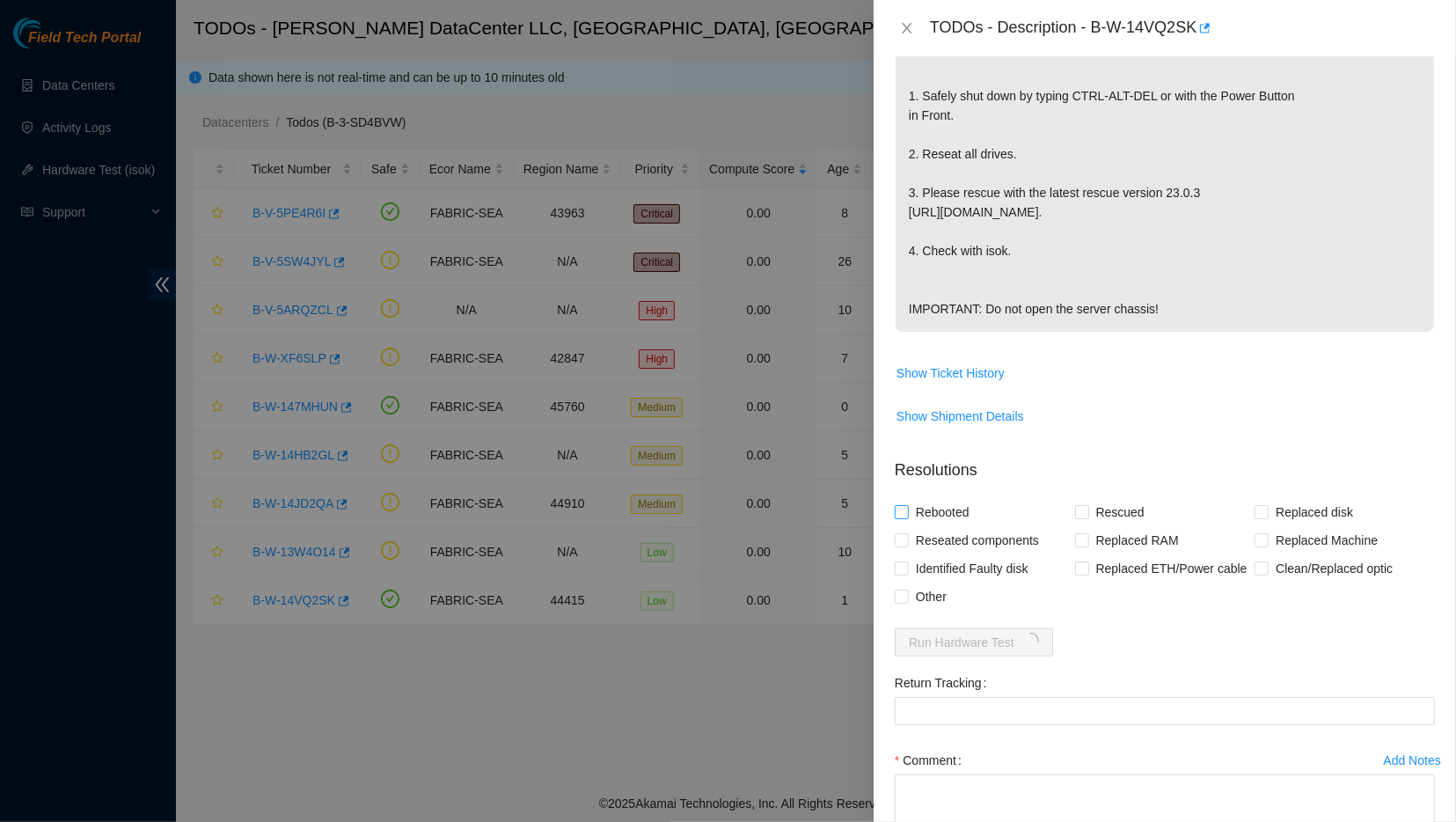
click at [936, 526] on span "Rebooted" at bounding box center [942, 512] width 68 height 28
click at [907, 518] on input "Rebooted" at bounding box center [901, 511] width 13 height 13
checkbox input "true"
click at [1082, 518] on input "Rescued" at bounding box center [1081, 511] width 13 height 13
checkbox input "true"
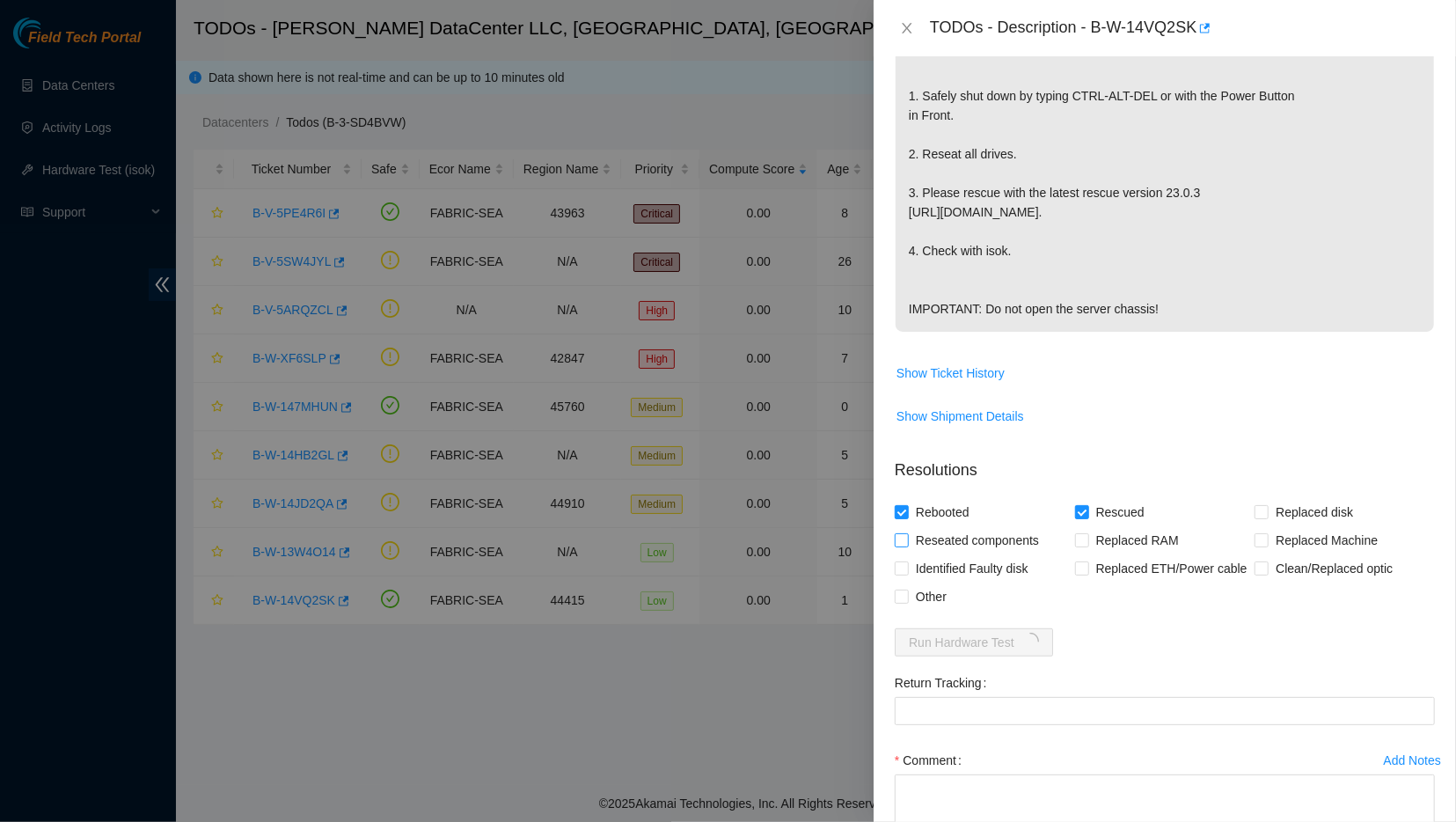
click at [954, 554] on span "Reseated components" at bounding box center [977, 540] width 137 height 28
click at [907, 546] on input "Reseated components" at bounding box center [901, 539] width 13 height 13
checkbox input "true"
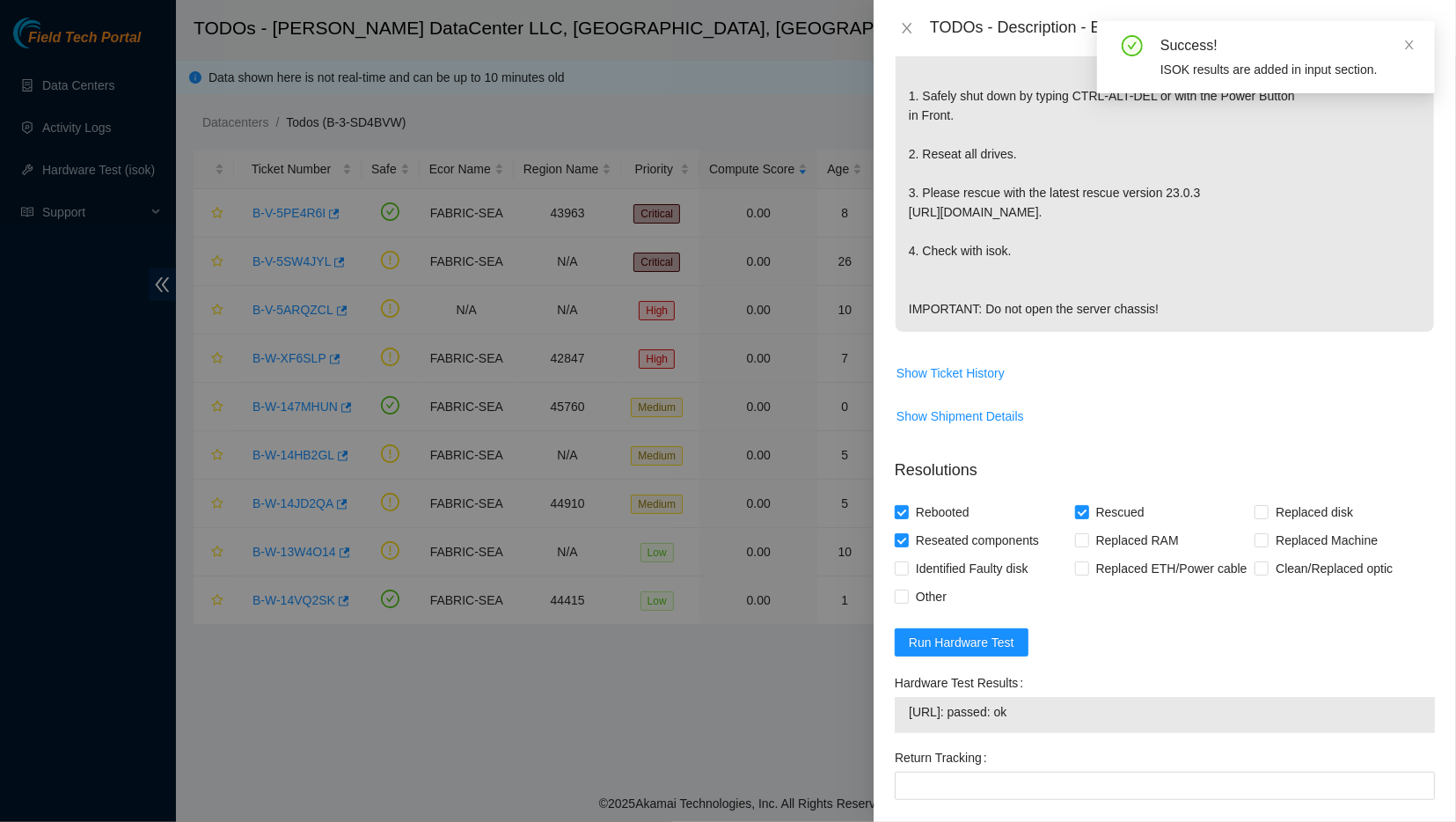
click at [998, 722] on span "23.52.133.83: passed: ok" at bounding box center [1164, 712] width 512 height 19
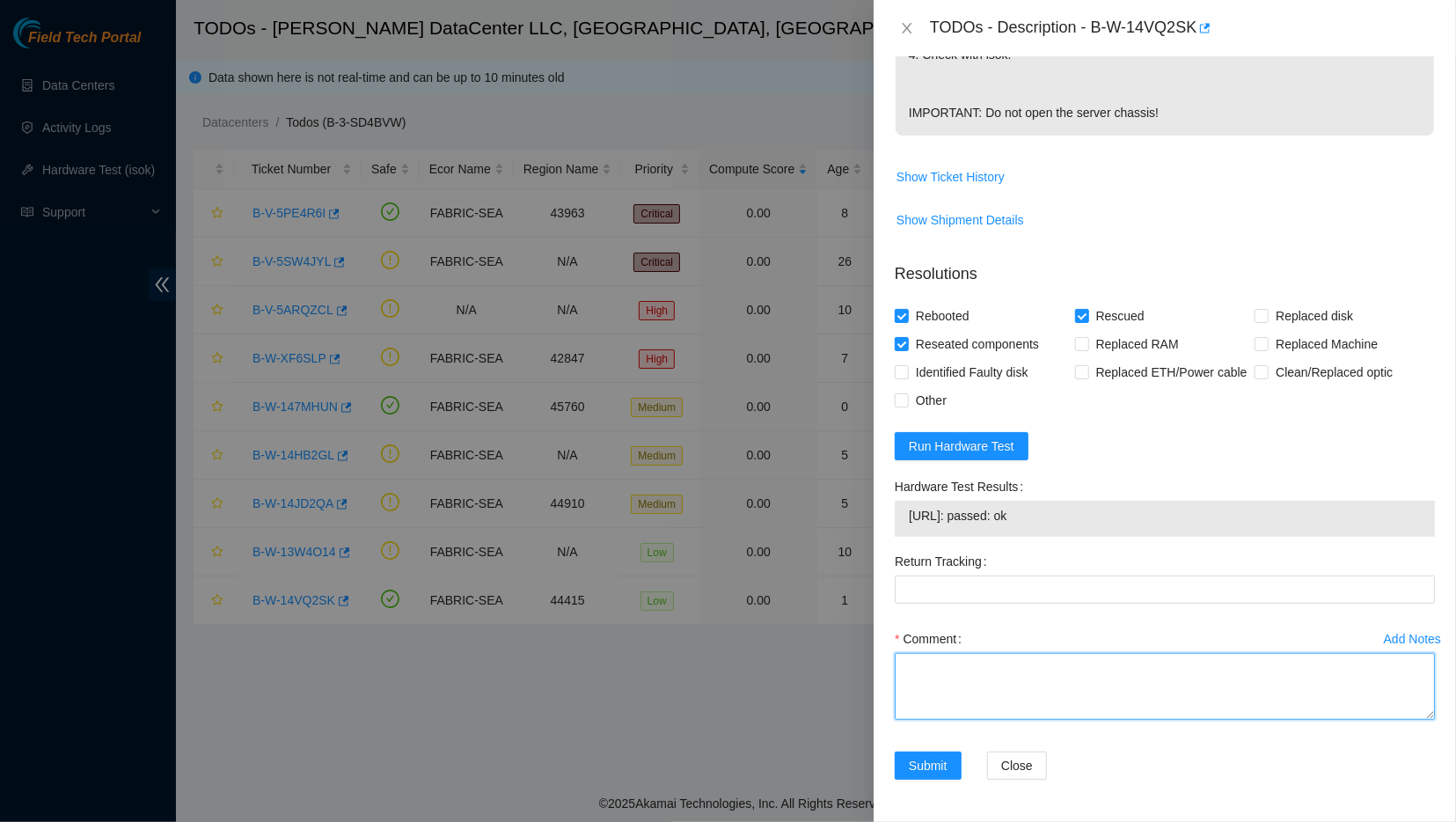
click at [1184, 686] on textarea "Comment" at bounding box center [1164, 686] width 540 height 67
paste textarea "-- Turned off CT-4211028-00080 -- Reseated all drives -- Plugged rescue stick i…"
click at [1184, 686] on textarea "-- Turned off CT-4211028-00080 -- Reseated all drives -- Plugged rescue stick i…" at bounding box center [1164, 686] width 540 height 67
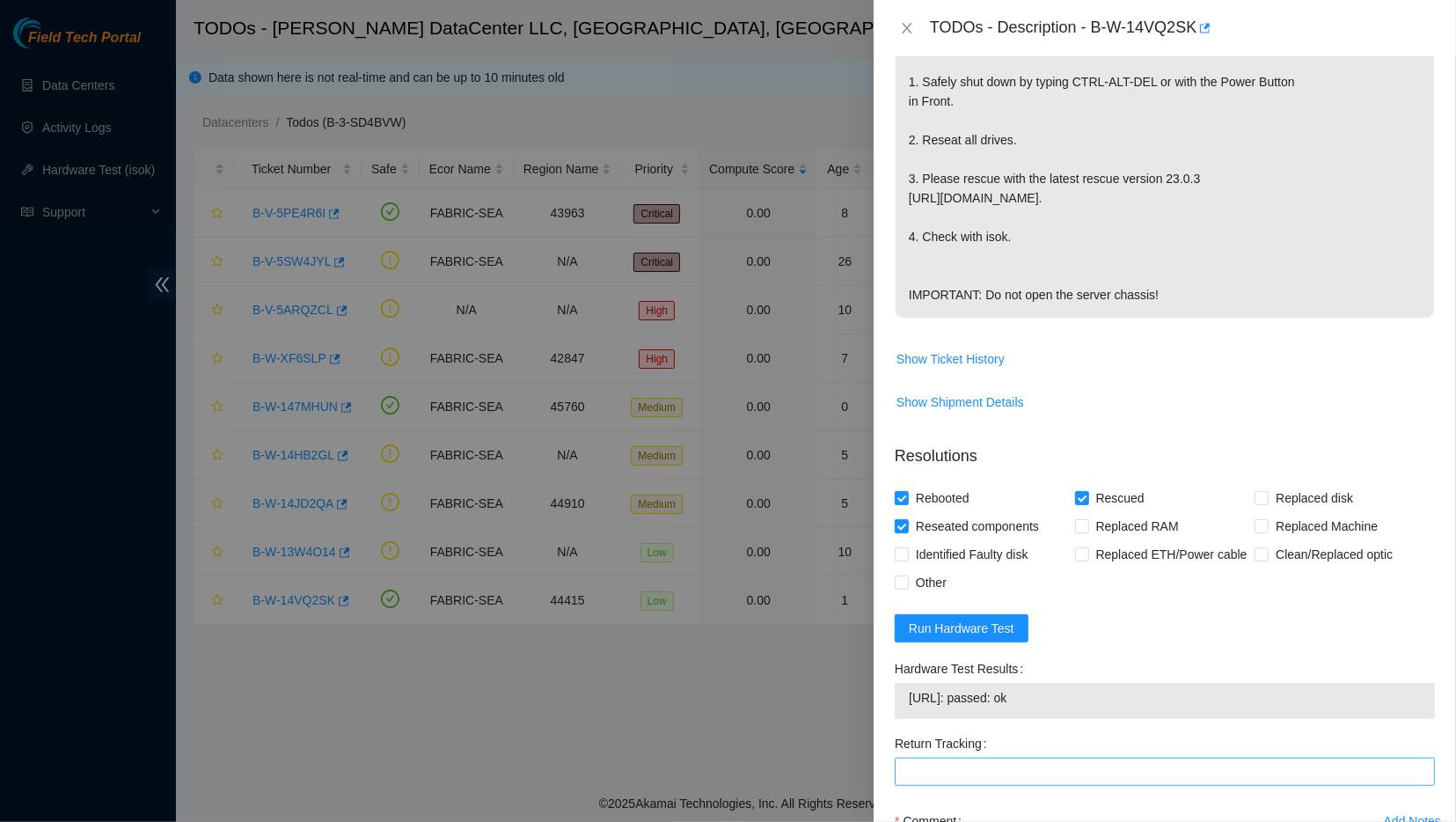
scroll to position [631, 0]
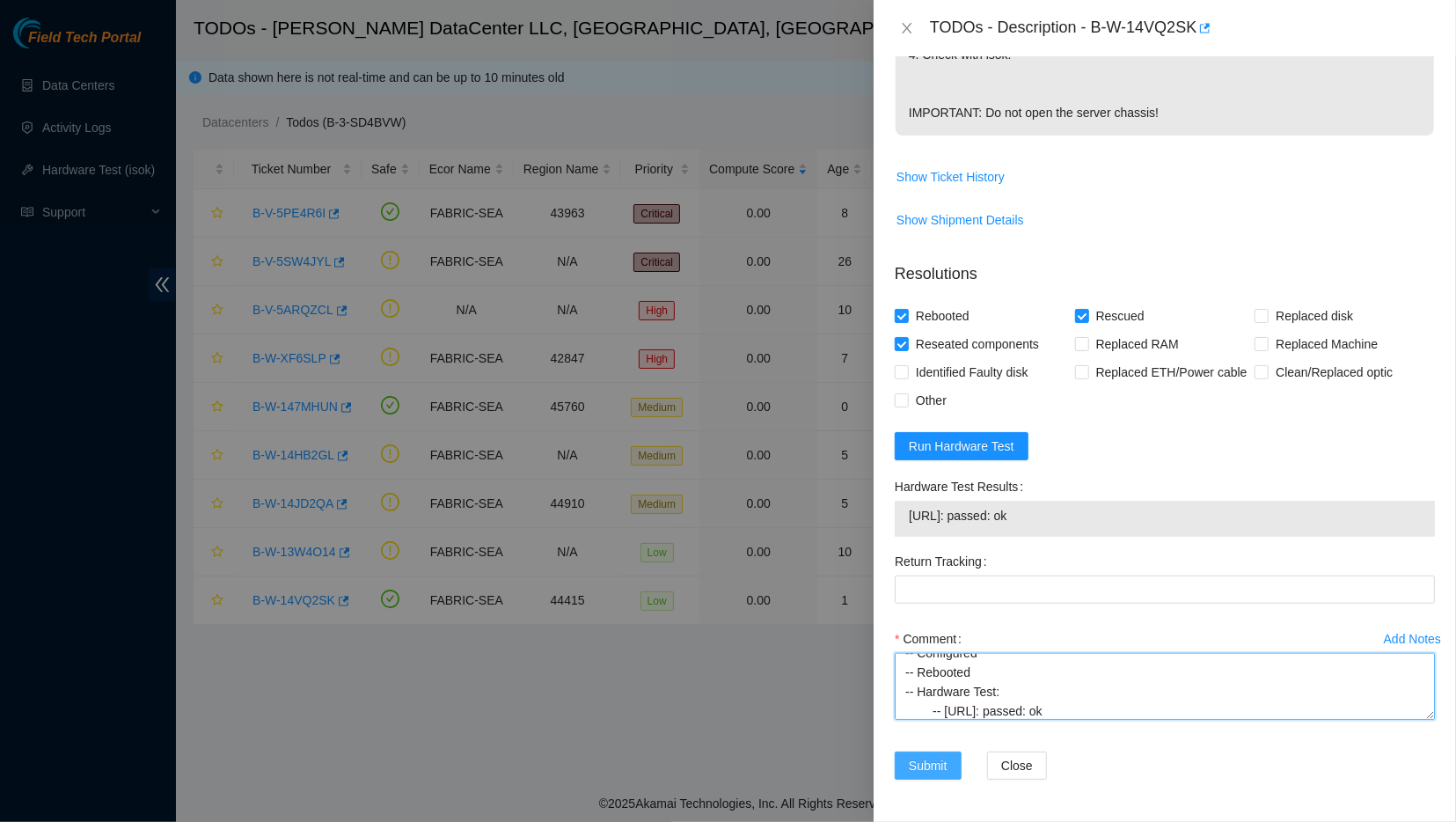
type textarea "-- Turned off CT-4211028-00080 -- Reseated all drives -- Plugged rescue stick i…"
click at [935, 764] on span "Submit" at bounding box center [928, 766] width 39 height 19
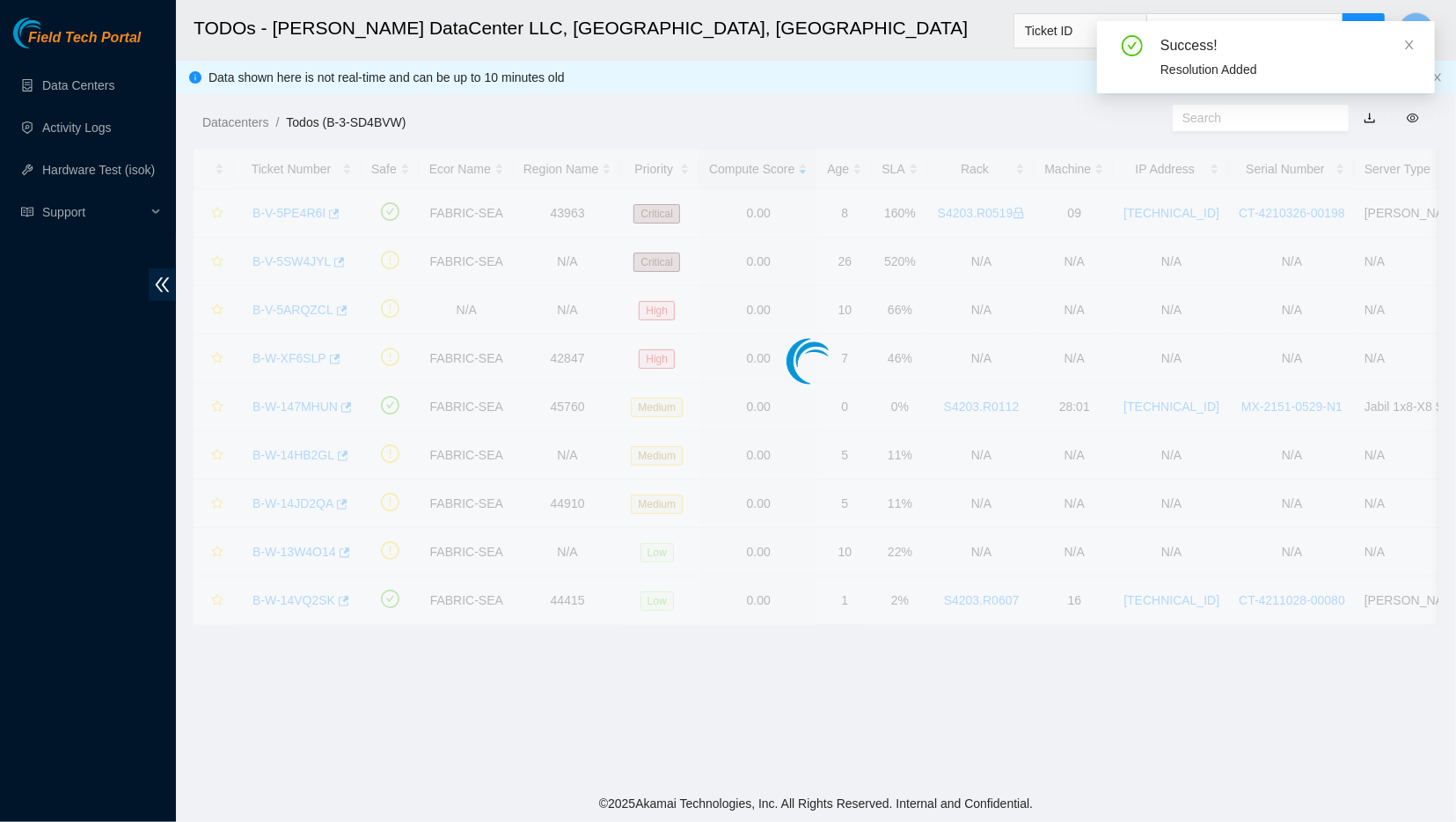
scroll to position [139, 0]
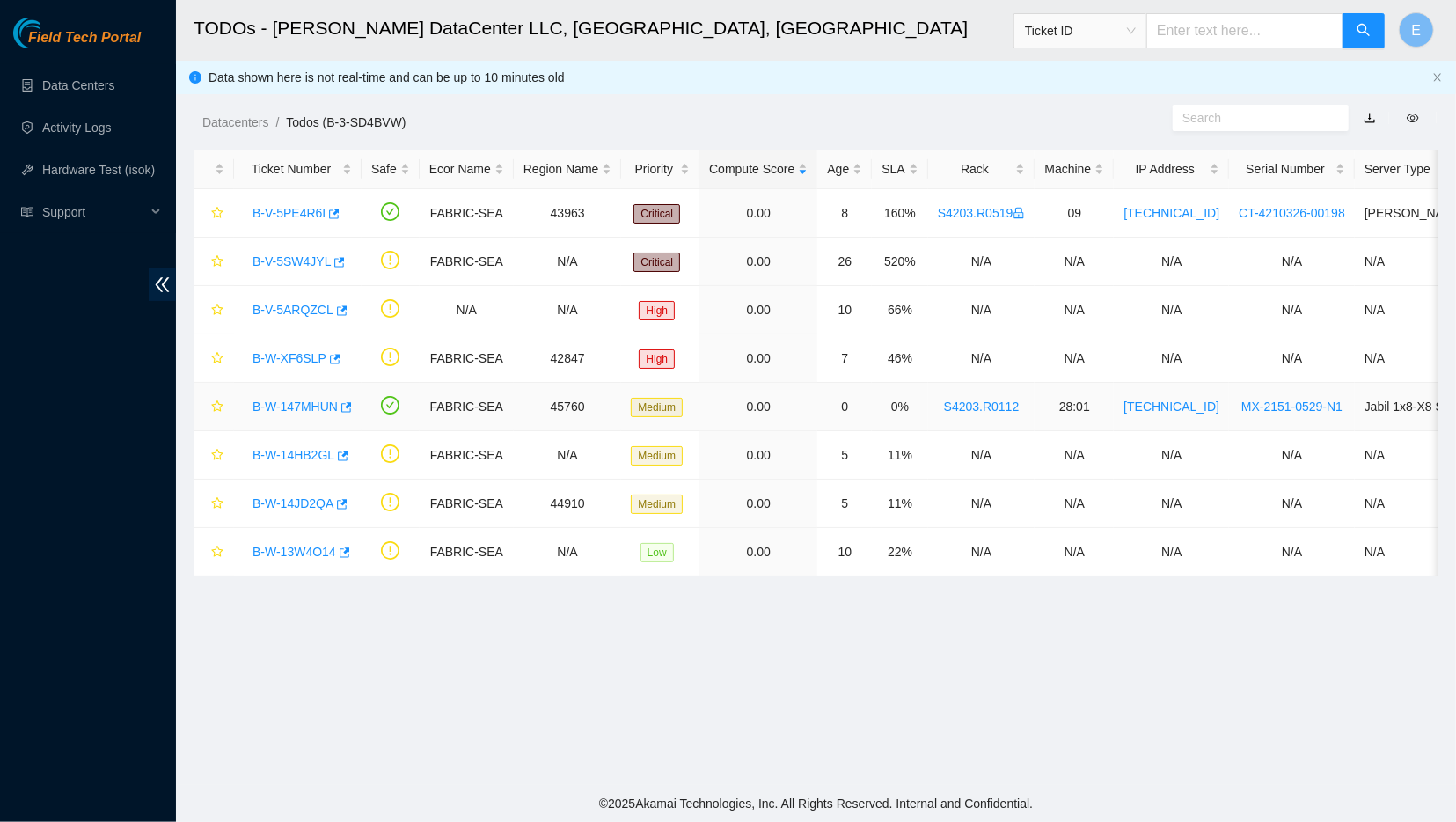
click at [271, 405] on link "B-W-147MHUN" at bounding box center [296, 407] width 86 height 14
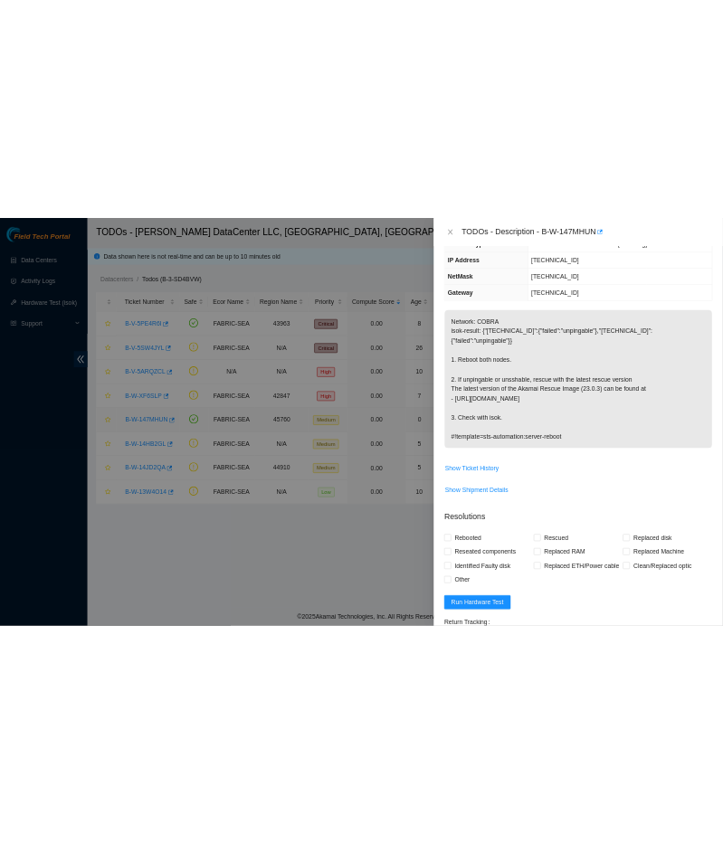
scroll to position [0, 0]
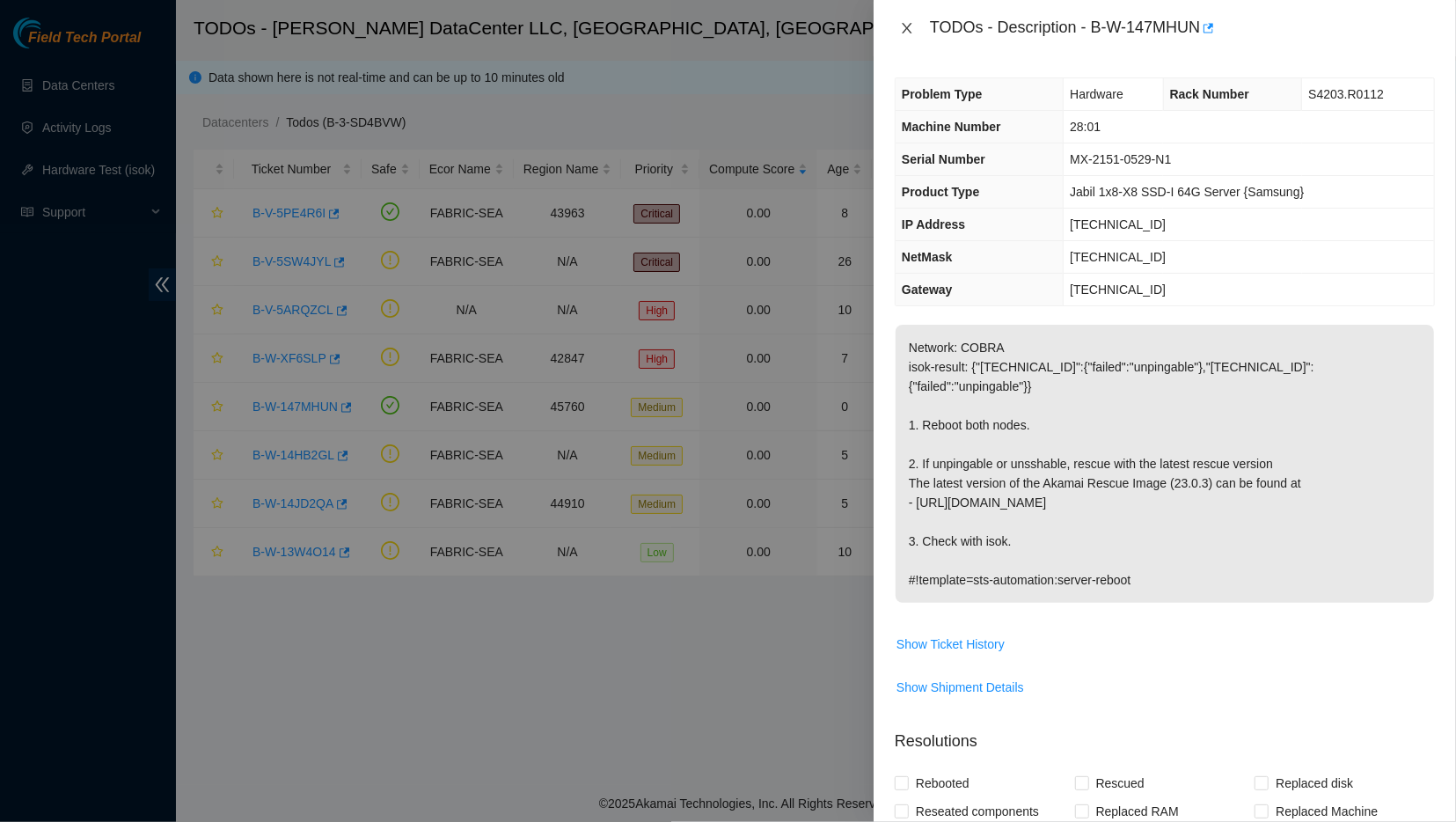
click at [907, 27] on icon "close" at bounding box center [906, 28] width 10 height 11
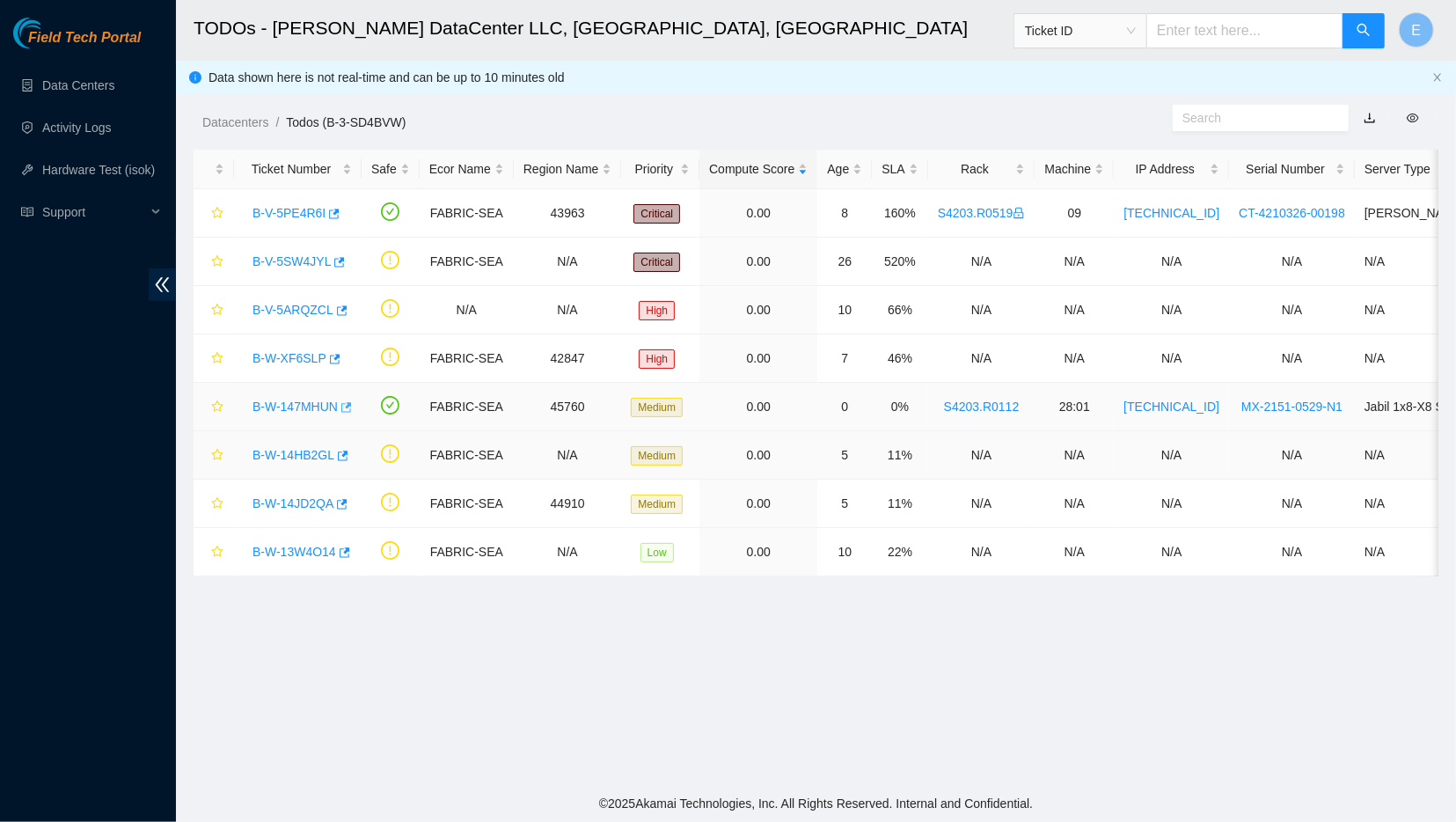
drag, startPoint x: 337, startPoint y: 410, endPoint x: 293, endPoint y: 434, distance: 50.1
click at [293, 434] on tbody "B-V-5PE4R6I FABRIC-SEA 43963 Critical 0.00 8 160% S4203.R0519 09 104.88.207.204…" at bounding box center [1004, 382] width 1620 height 387
drag, startPoint x: 247, startPoint y: 411, endPoint x: 337, endPoint y: 404, distance: 90.3
click at [337, 404] on div "B-W-147MHUN" at bounding box center [298, 406] width 108 height 28
copy link "B-W-147MHUN"
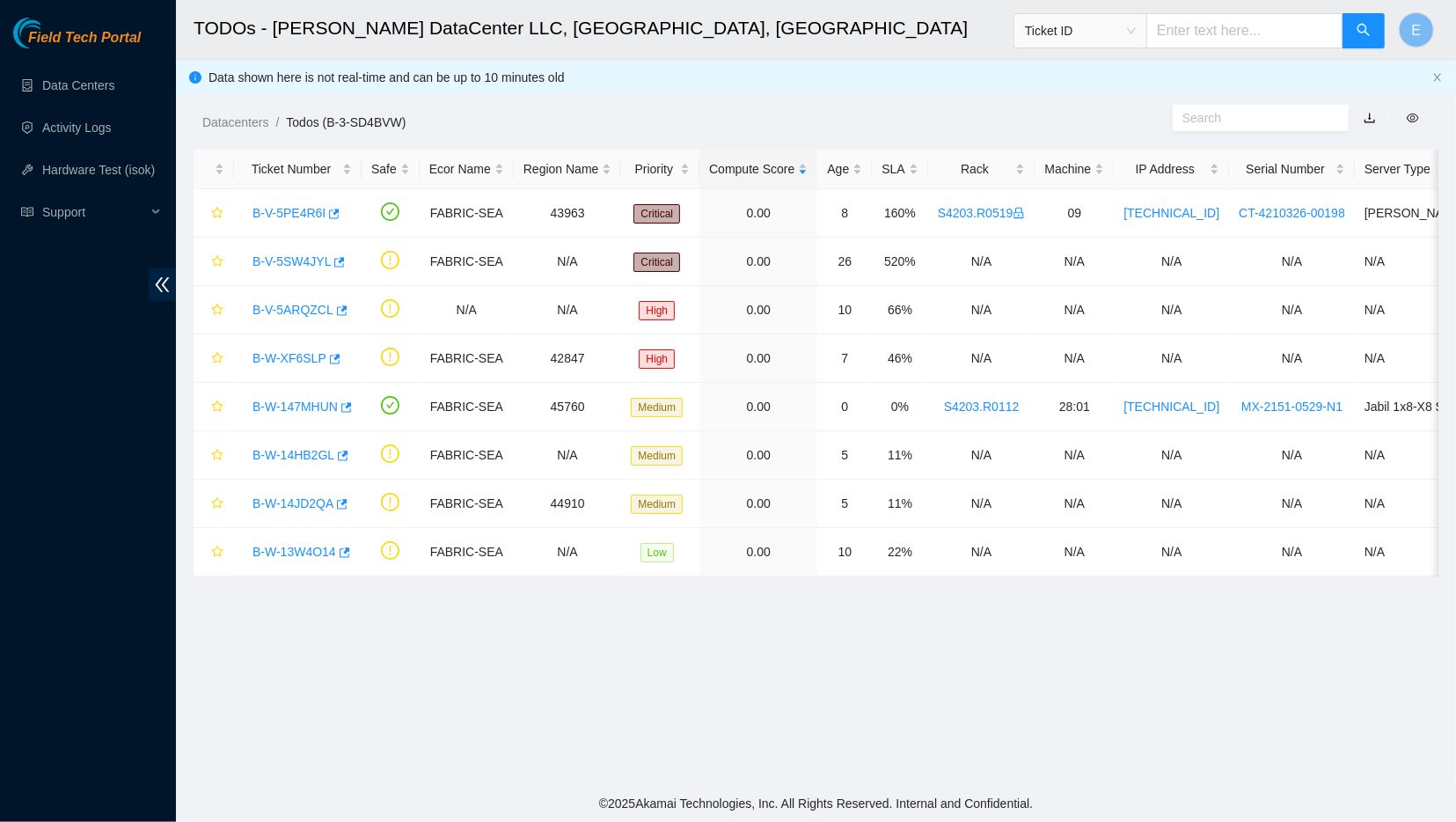
click at [871, 734] on main "TODOs - Sabey DataCenter LLC, Tukwila, WA Ticket ID E Data shown here is not re…" at bounding box center [816, 392] width 1280 height 785
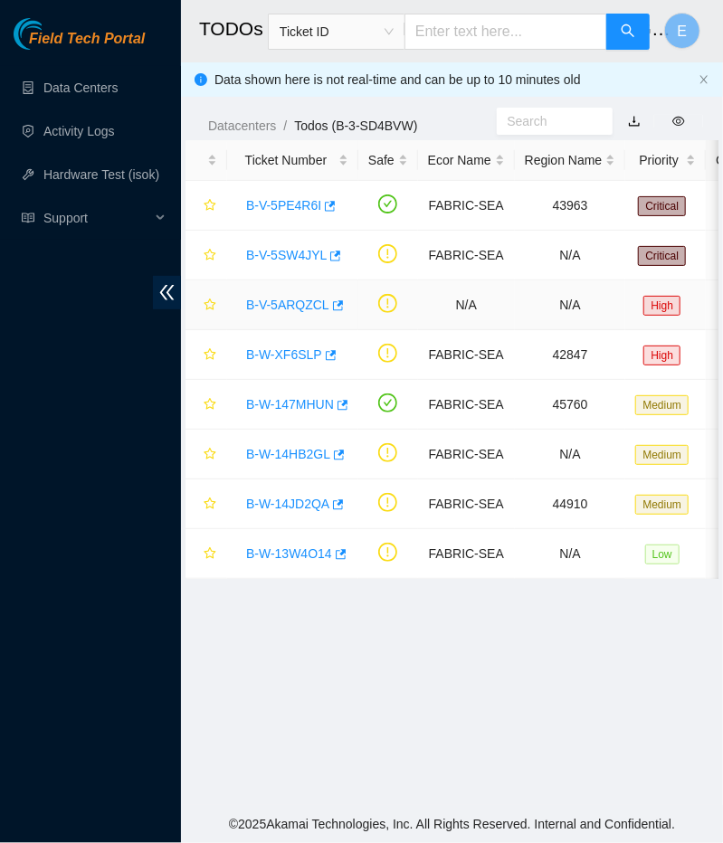
click at [280, 303] on link "B-V-5ARQZCL" at bounding box center [287, 305] width 83 height 14
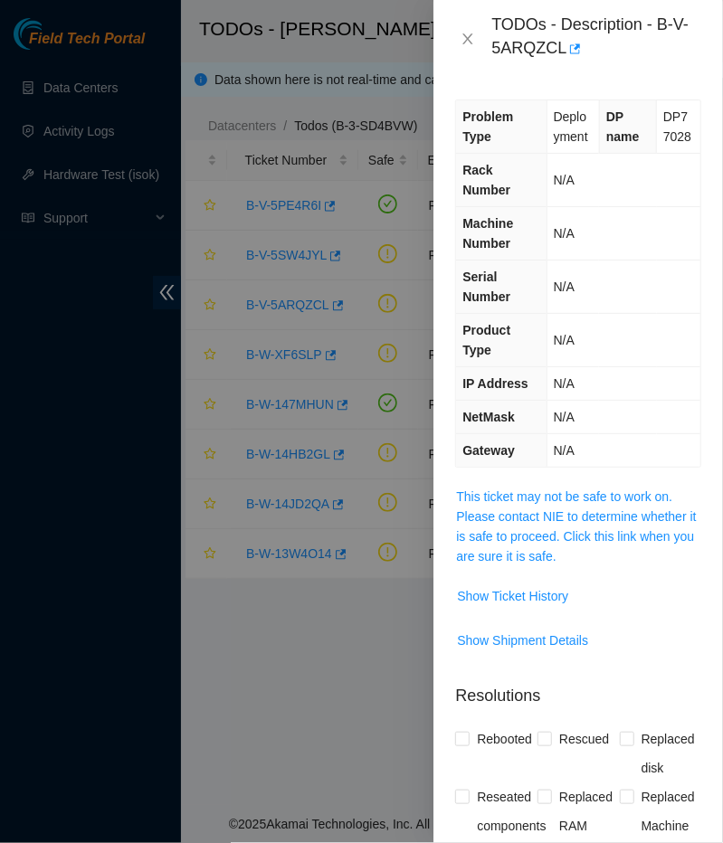
click at [565, 478] on div "Problem Type Deployment DP name DP77028 Rack Number N/A Machine Number N/A Seri…" at bounding box center [577, 460] width 289 height 765
click at [553, 489] on link "This ticket may not be safe to work on. Please contact NIE to determine whether…" at bounding box center [576, 526] width 240 height 74
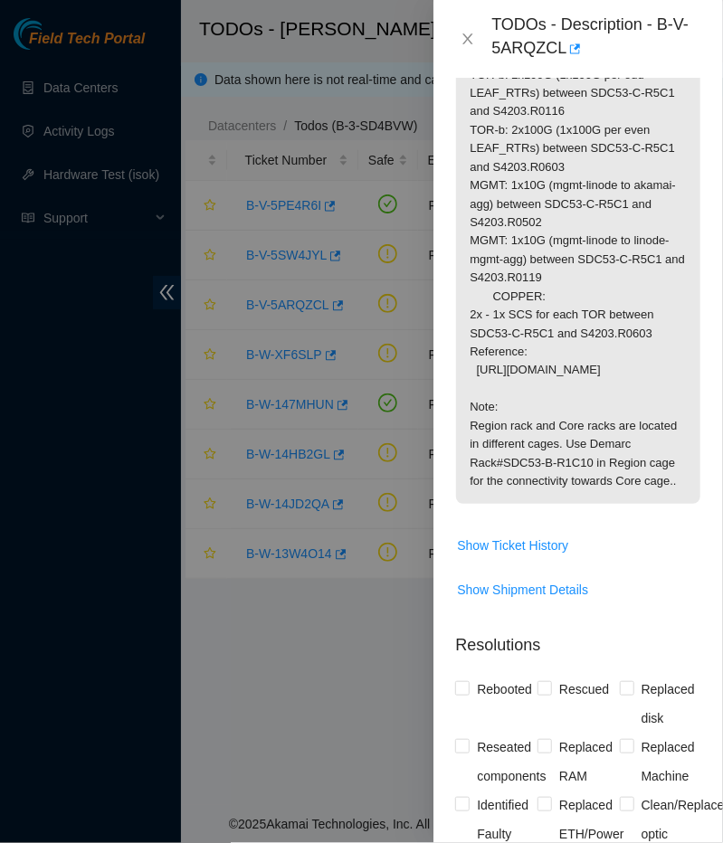
scroll to position [658, 0]
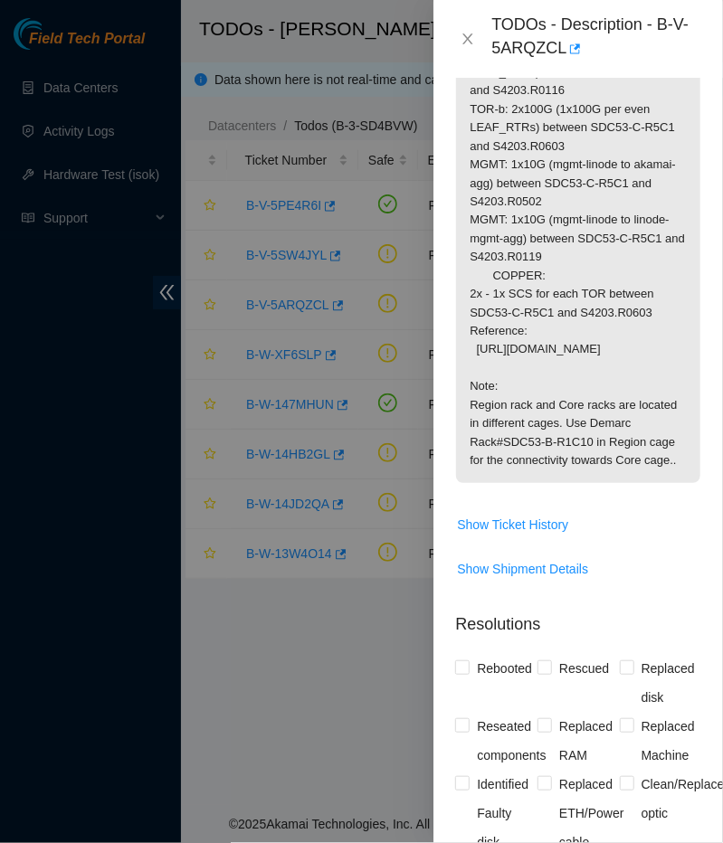
click at [522, 554] on td "Show Ticket History" at bounding box center [578, 531] width 246 height 44
click at [520, 535] on span "Show Ticket History" at bounding box center [512, 525] width 111 height 20
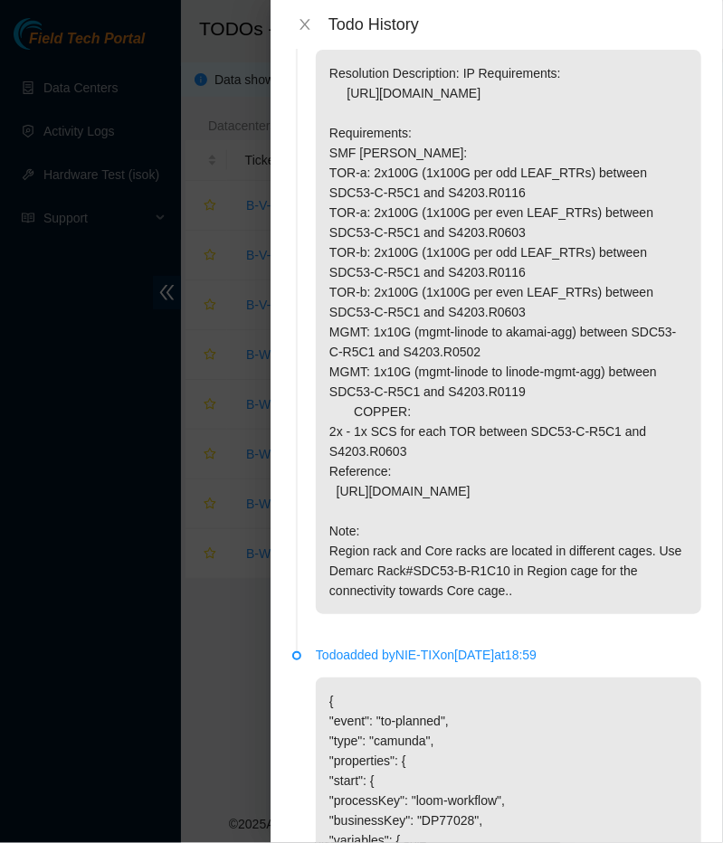
scroll to position [51, 0]
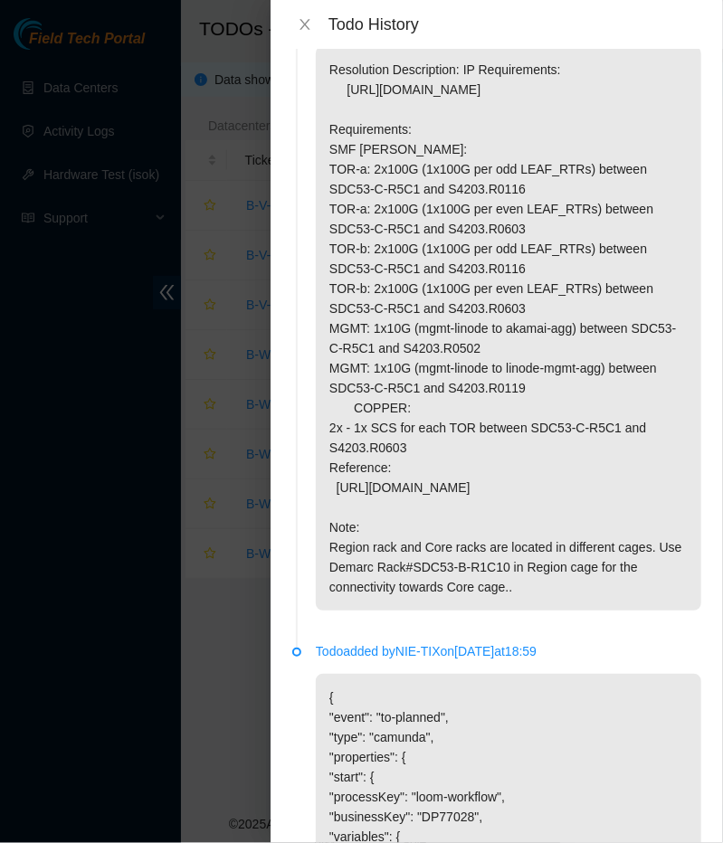
click at [519, 142] on p "Resolution Description: IP Requirements: https://loom.deploy.akamai.com/expansi…" at bounding box center [508, 328] width 385 height 564
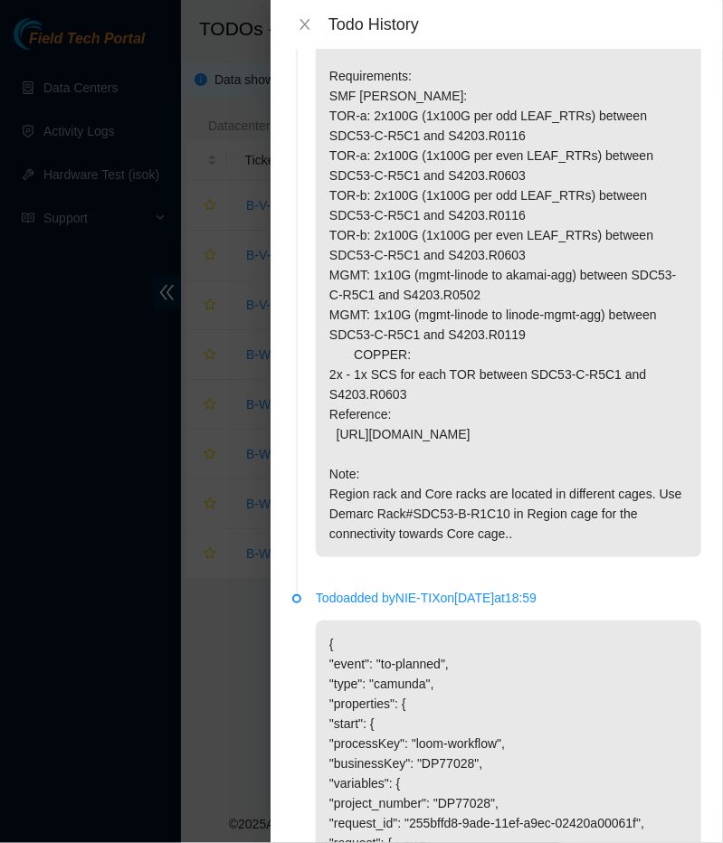
scroll to position [0, 0]
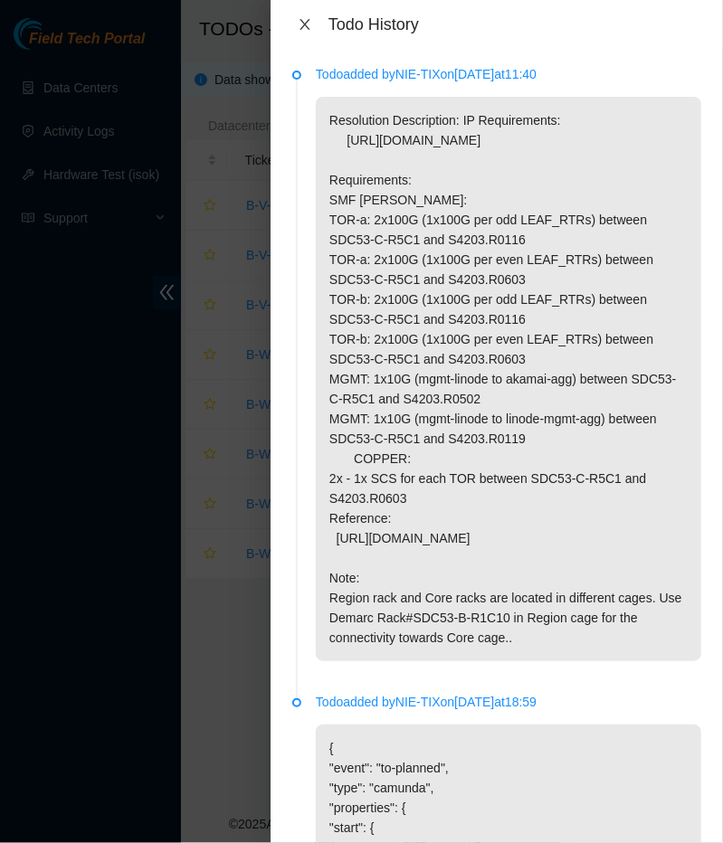
click at [300, 18] on icon "close" at bounding box center [305, 24] width 14 height 14
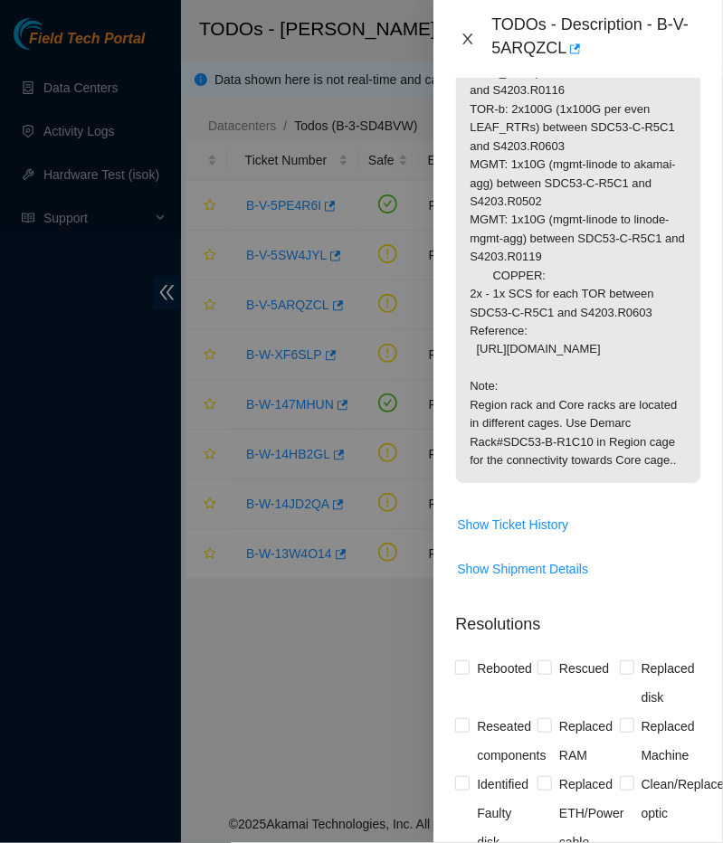
click at [468, 37] on icon "close" at bounding box center [468, 38] width 10 height 11
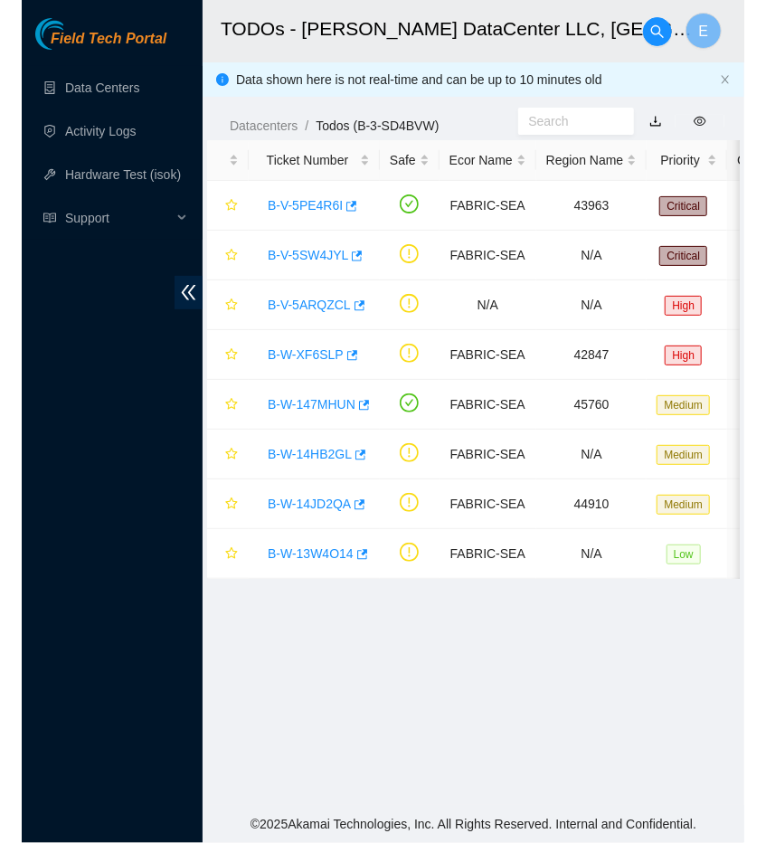
scroll to position [309, 0]
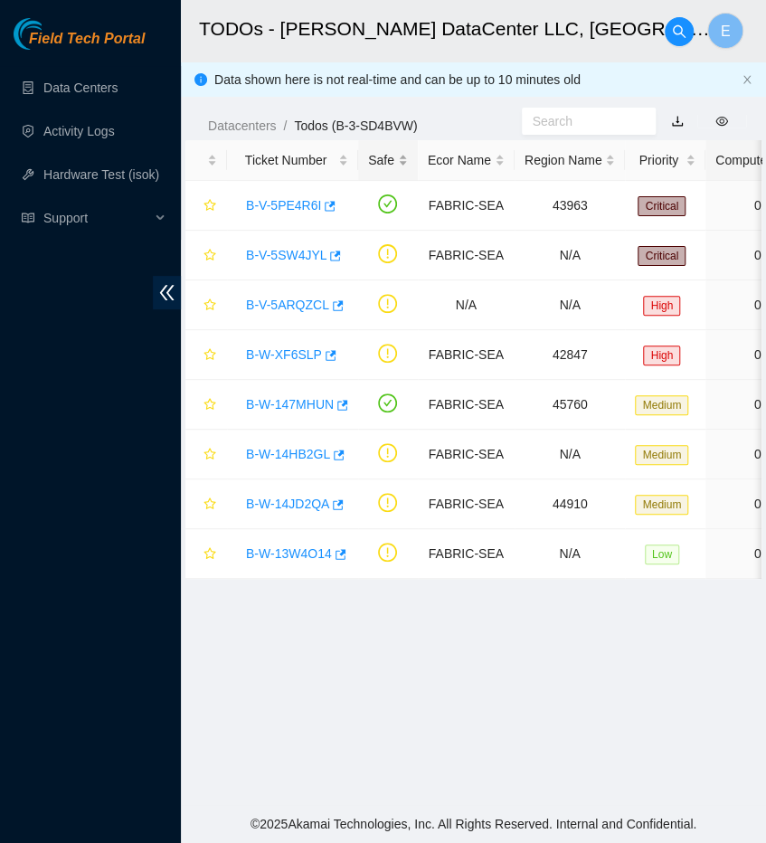
click at [401, 160] on div "Safe" at bounding box center [388, 160] width 40 height 20
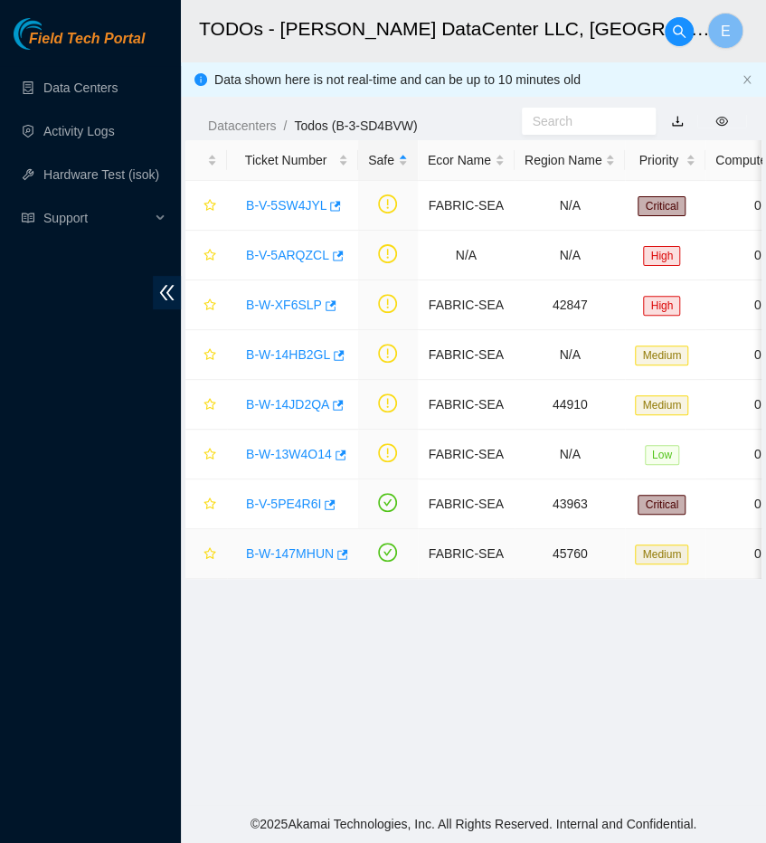
click at [269, 551] on link "B-W-147MHUN" at bounding box center [290, 553] width 88 height 14
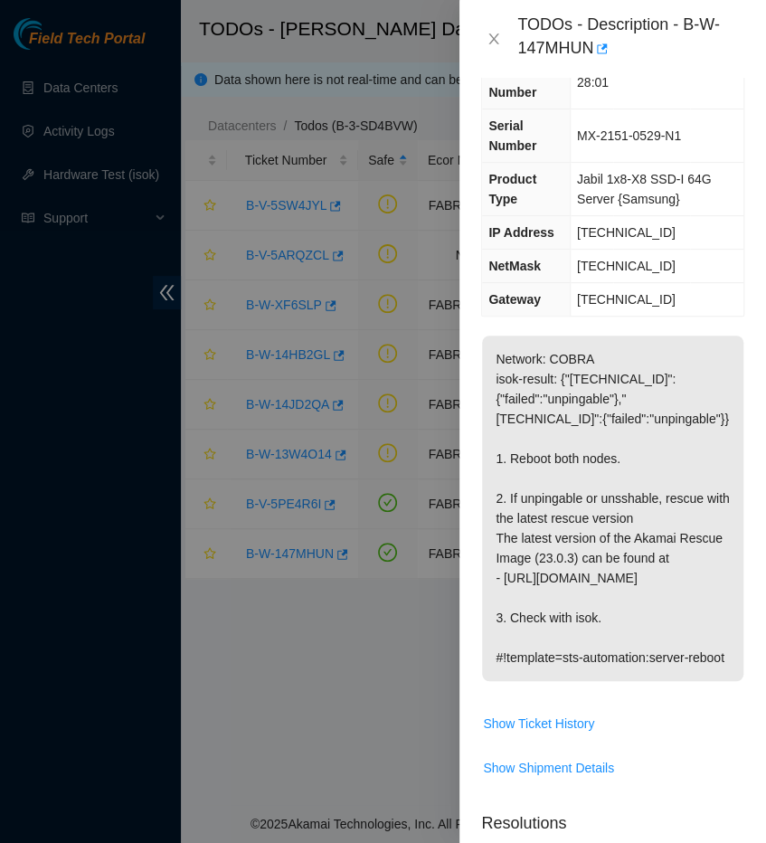
scroll to position [118, 0]
drag, startPoint x: 611, startPoint y: 43, endPoint x: 677, endPoint y: 28, distance: 68.5
click at [677, 28] on div "TODOs - Description - B-W-147MHUN" at bounding box center [630, 38] width 227 height 49
copy div "B-W-147MHUN"
click at [656, 346] on p "Network: COBRA isok-result: {"23.39.222.58":{"failed":"unpingable"},"23.39.222.…" at bounding box center [612, 508] width 261 height 346
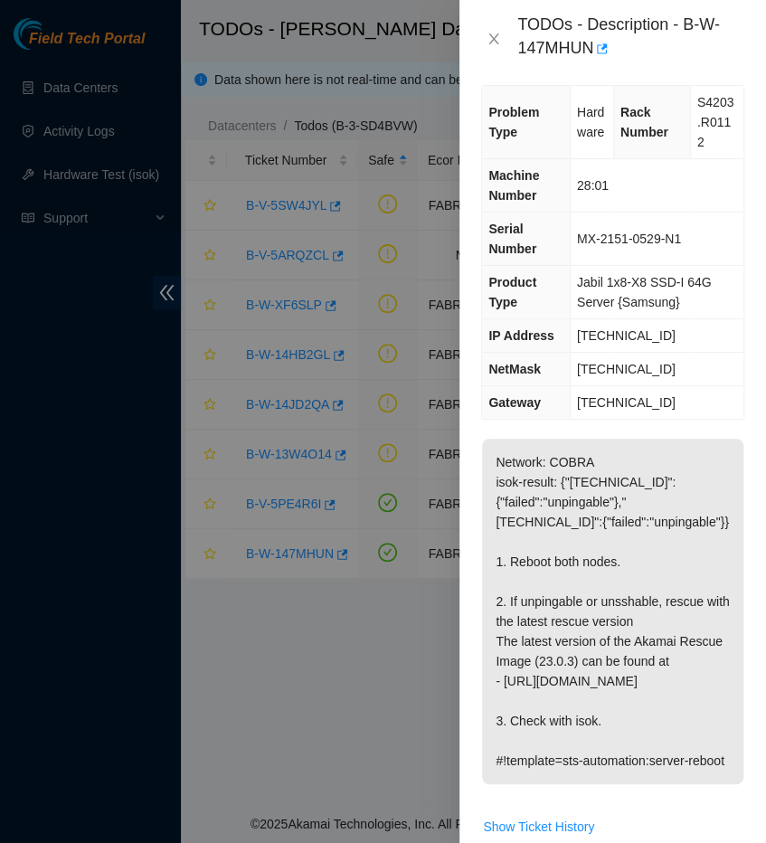
scroll to position [0, 0]
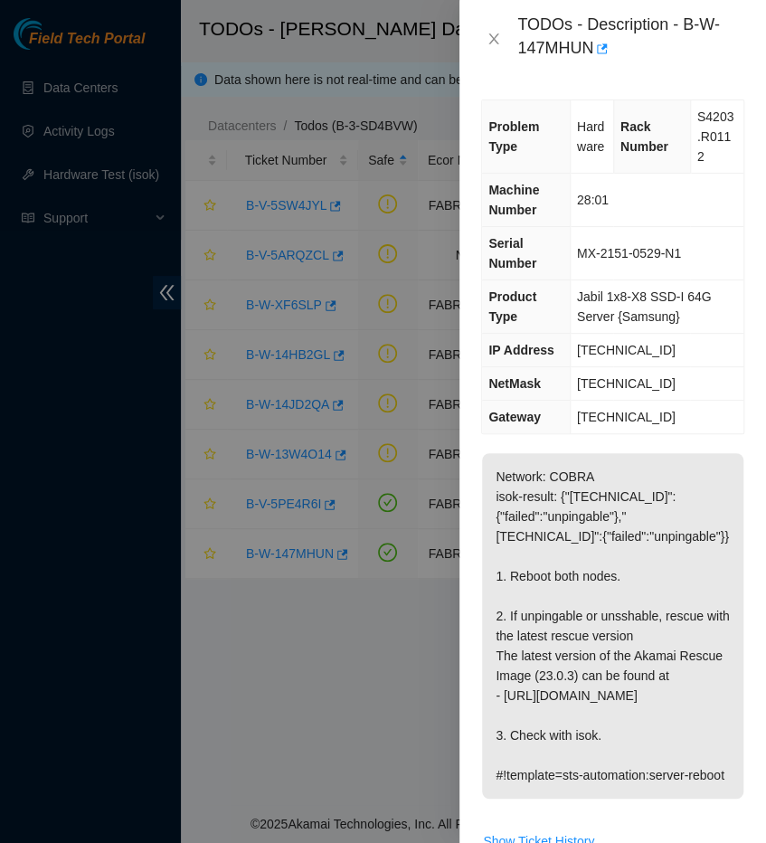
click at [686, 422] on div "Problem Type Hardware Rack Number S4203.R0112 Machine Number 28:01 Serial Numbe…" at bounding box center [612, 460] width 307 height 765
click at [654, 294] on span "Jabil 1x8-X8 SSD-I 64G Server {Samsung}" at bounding box center [644, 306] width 135 height 34
drag, startPoint x: 658, startPoint y: 235, endPoint x: 622, endPoint y: 238, distance: 35.4
click at [622, 246] on span "MX-2151-0529-N1" at bounding box center [629, 253] width 104 height 14
drag, startPoint x: 659, startPoint y: 236, endPoint x: 568, endPoint y: 235, distance: 91.4
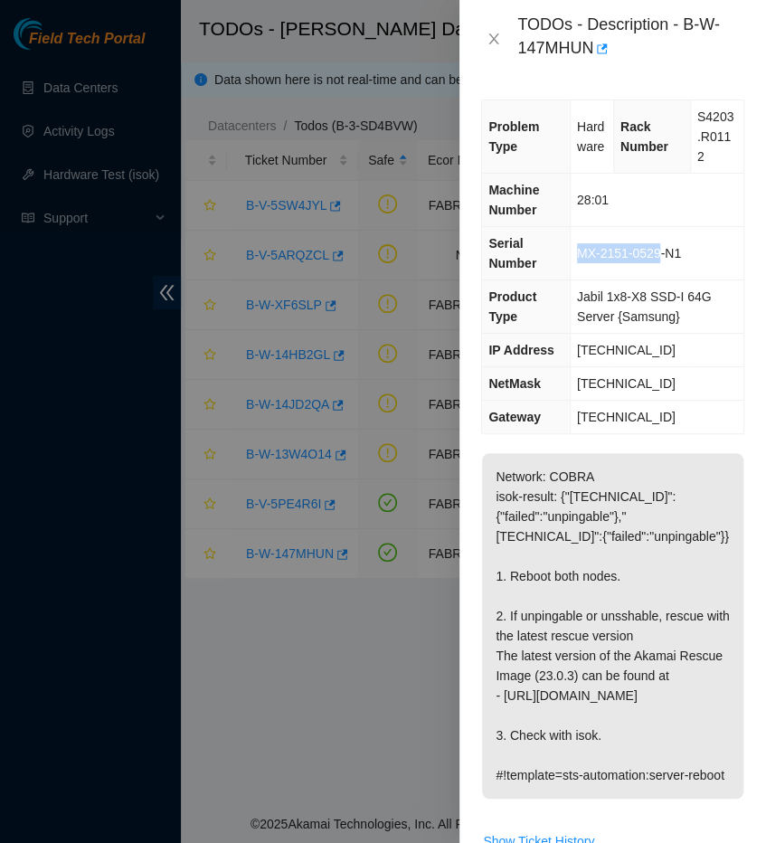
click at [568, 235] on tr "Serial Number MX-2151-0529-N1" at bounding box center [612, 253] width 261 height 53
copy tr "MX-2151-0529"
drag, startPoint x: 516, startPoint y: 21, endPoint x: 737, endPoint y: 777, distance: 787.9
click at [737, 777] on div "TODOs - Description - B-W-147MHUN Problem Type Hardware Rack Number S4203.R0112…" at bounding box center [612, 421] width 307 height 843
copy div "Problem Type Hardware Rack Number S4203.R0112 Machine Number 28:01 Serial Numbe…"
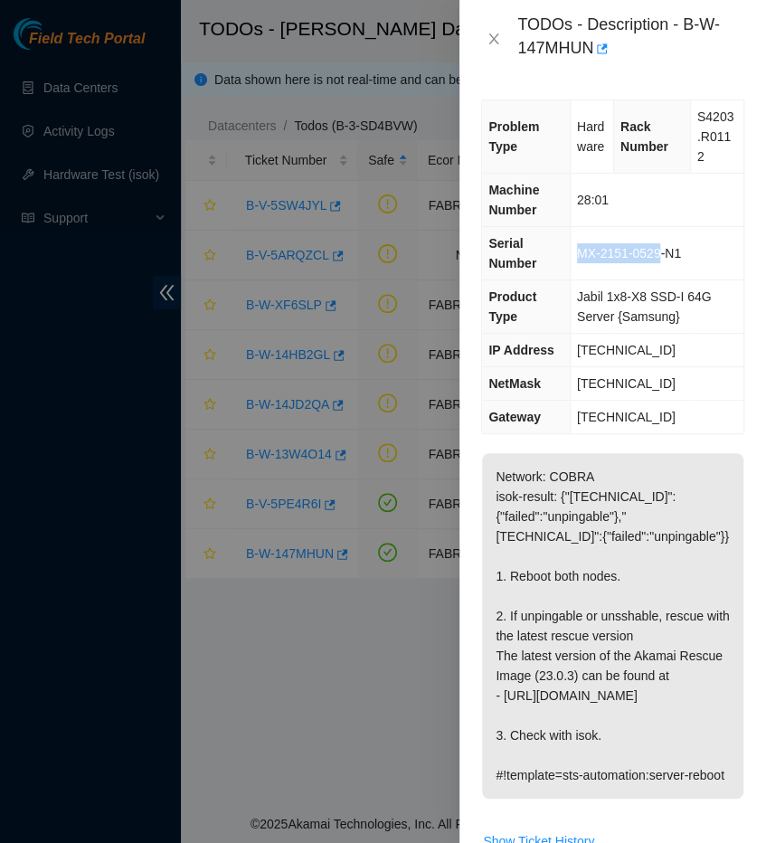
click at [605, 410] on span "23.39.222.1" at bounding box center [626, 417] width 99 height 14
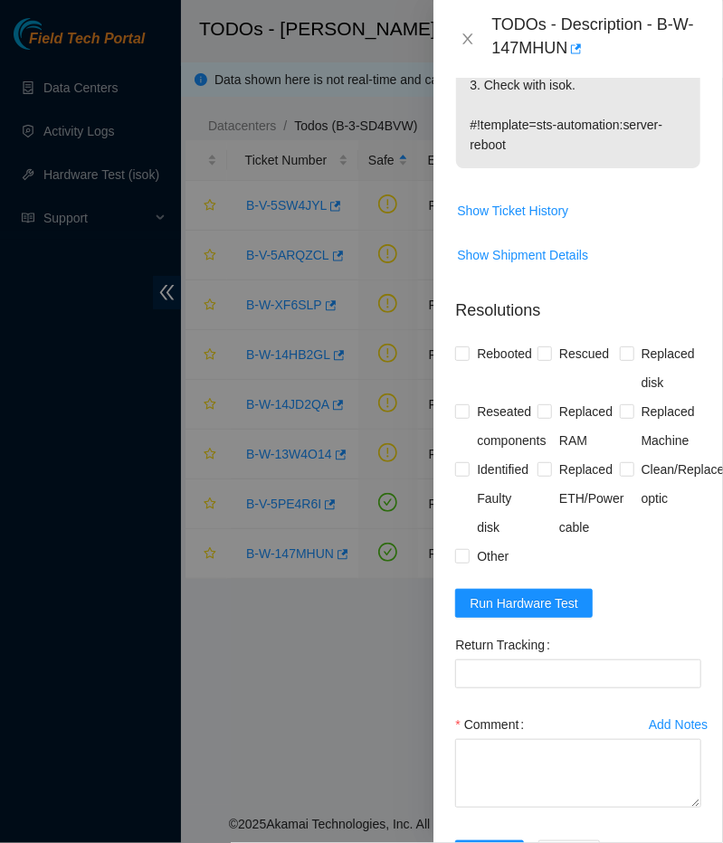
scroll to position [765, 0]
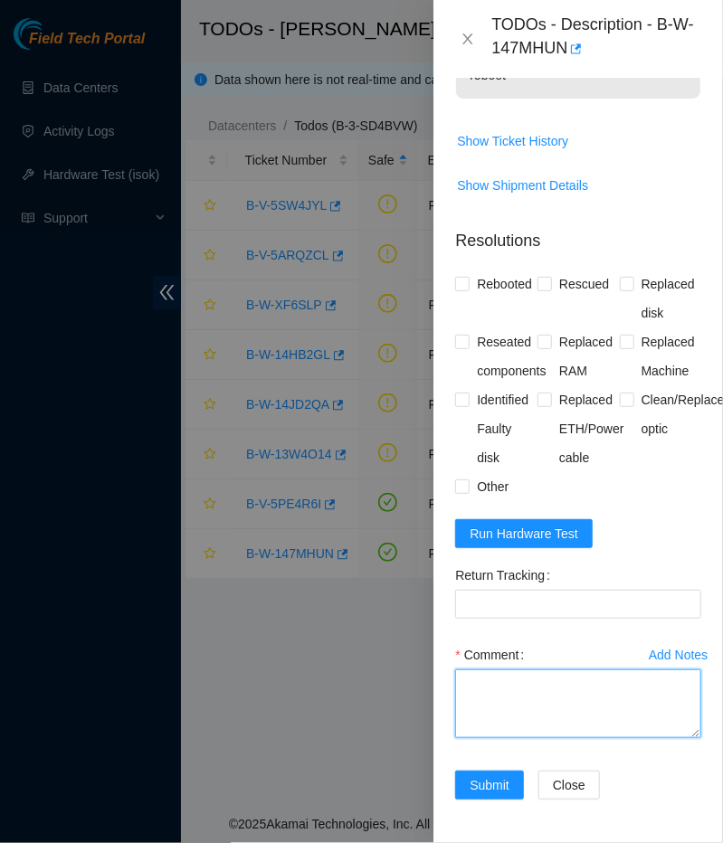
click at [575, 708] on textarea "Comment" at bounding box center [578, 703] width 246 height 69
paste textarea "-- PSU has no light status -- Reseated Cable to no avail. -- Contacted STS -- R…"
type textarea "-- PSU has no light status -- Reseated Cable to no avail. -- Contacted STS -- R…"
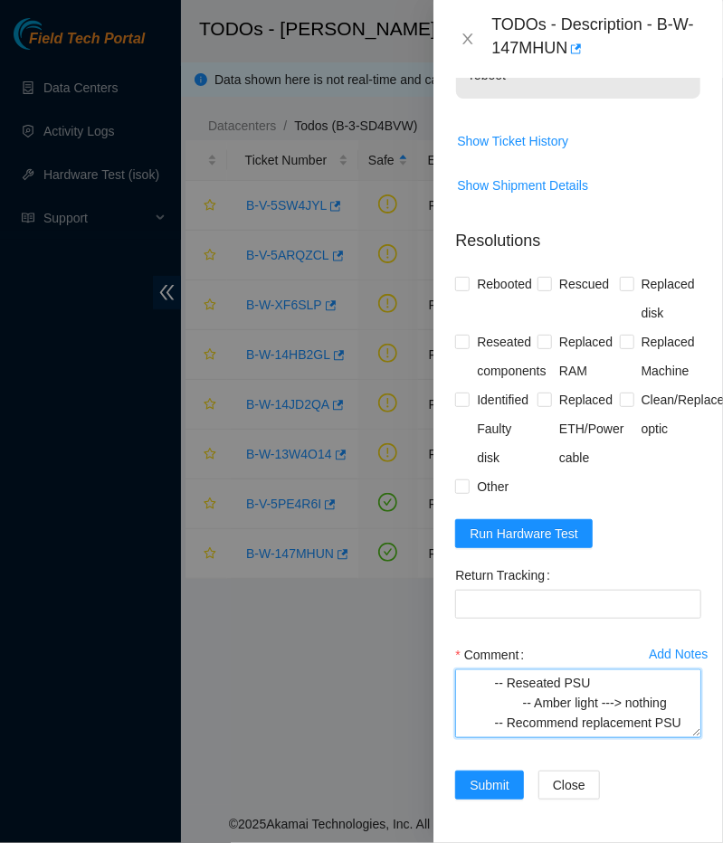
click at [617, 730] on textarea "-- PSU has no light status -- Reseated Cable to no avail. -- Contacted STS -- R…" at bounding box center [578, 703] width 246 height 69
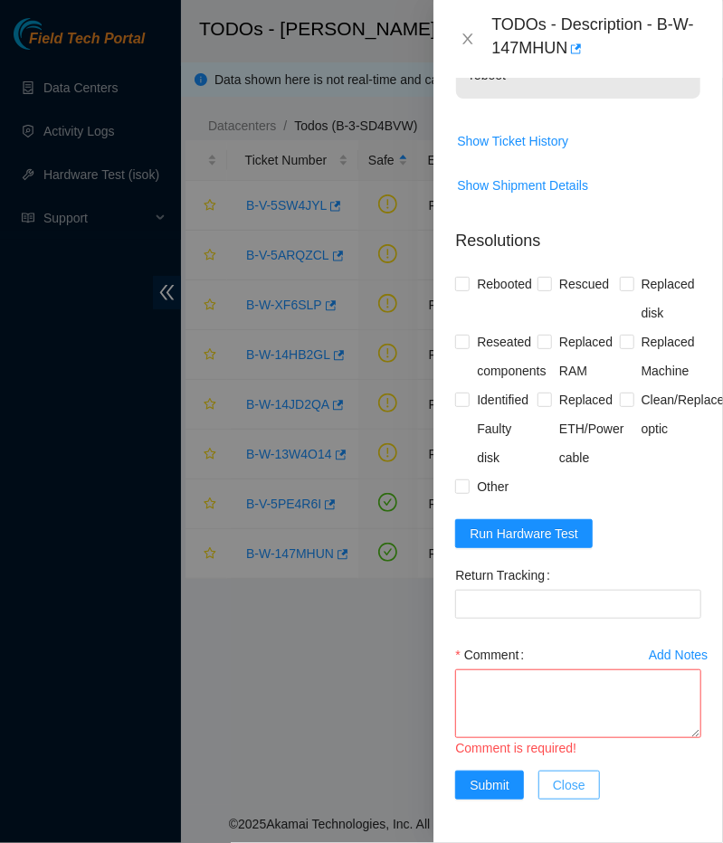
click at [564, 782] on span "Close" at bounding box center [569, 785] width 33 height 20
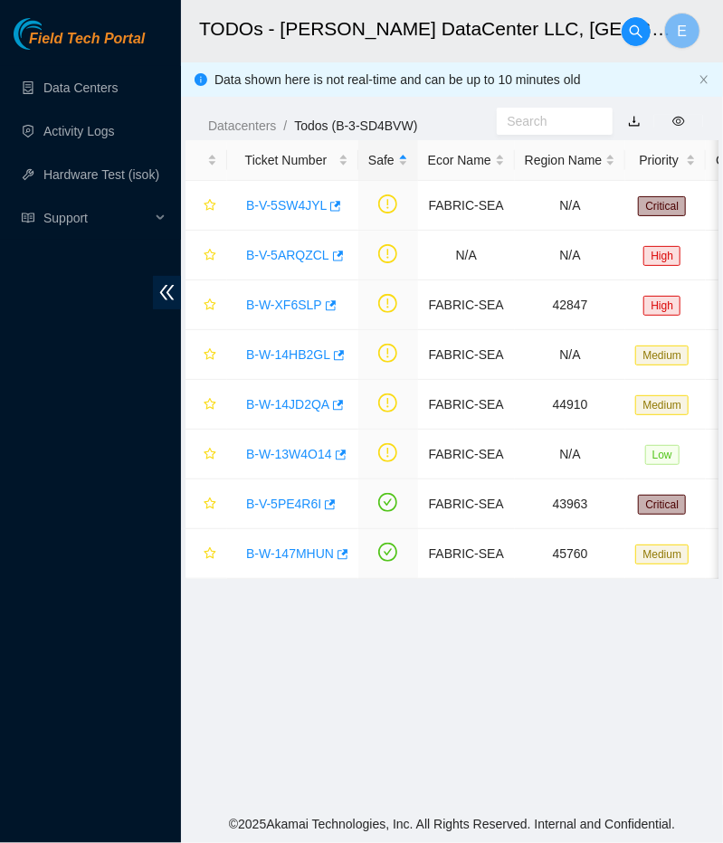
scroll to position [309, 0]
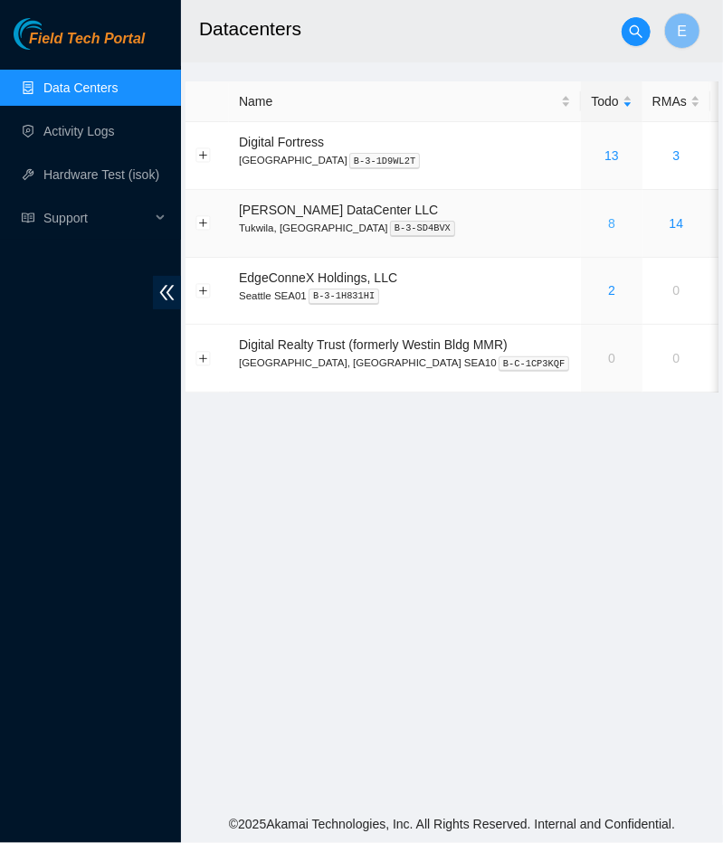
click at [608, 228] on link "8" at bounding box center [611, 223] width 7 height 14
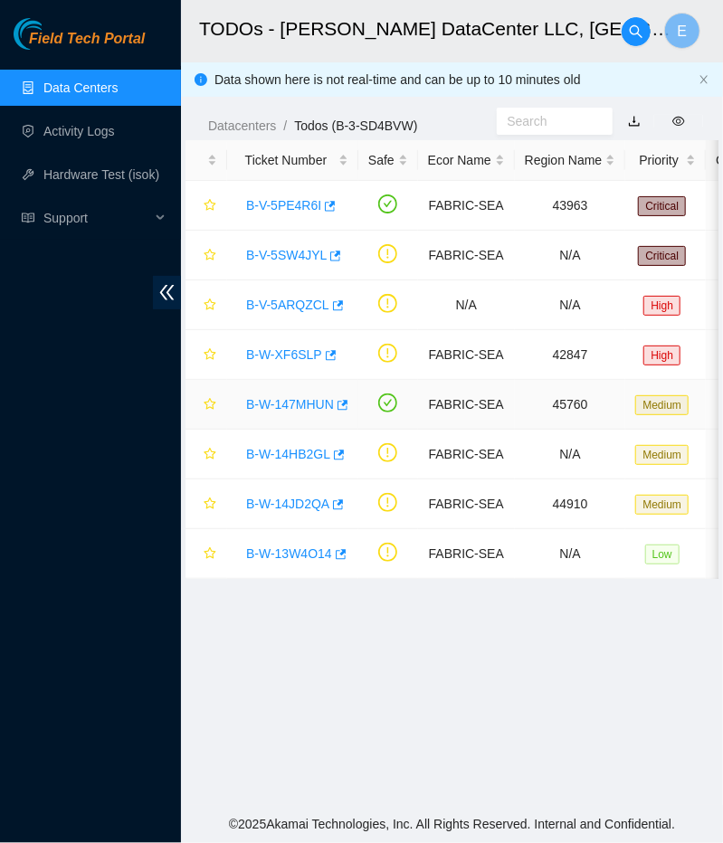
click at [296, 399] on link "B-W-147MHUN" at bounding box center [290, 404] width 88 height 14
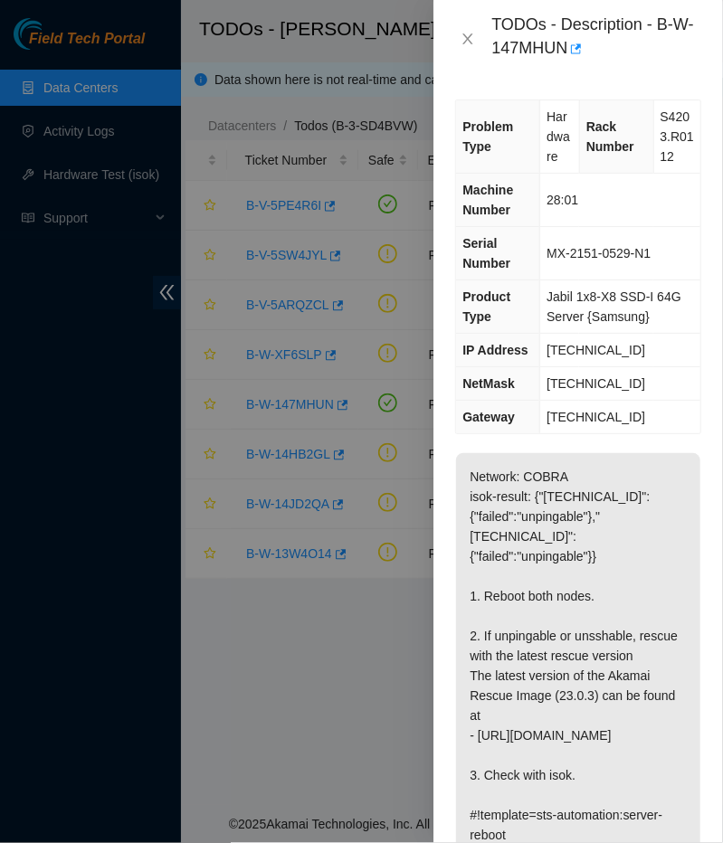
click at [444, 33] on div "TODOs - Description - B-W-147MHUN" at bounding box center [577, 39] width 289 height 78
click at [467, 35] on icon "close" at bounding box center [467, 39] width 14 height 14
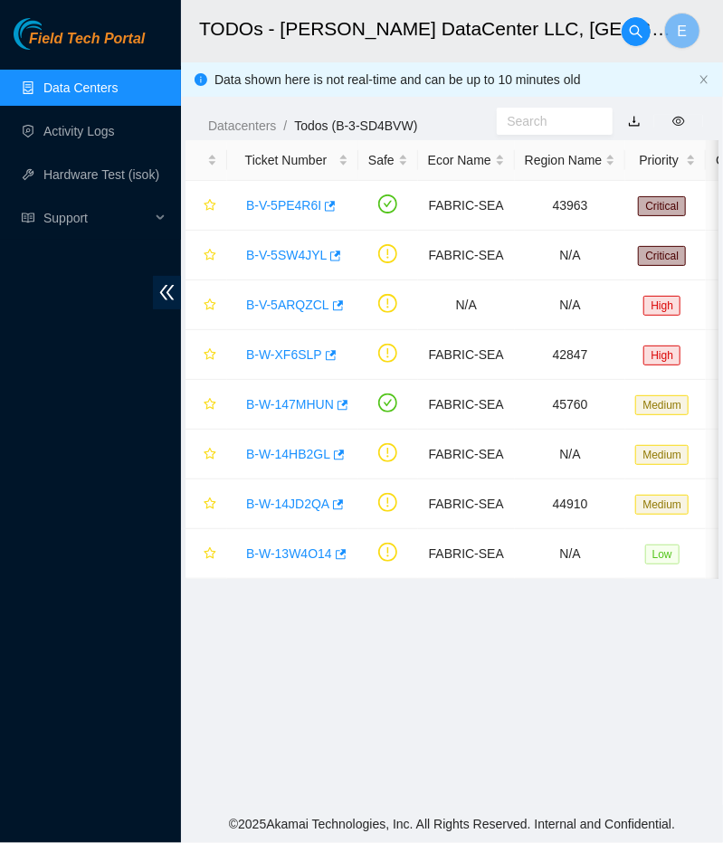
click at [80, 95] on link "Data Centers" at bounding box center [80, 87] width 74 height 14
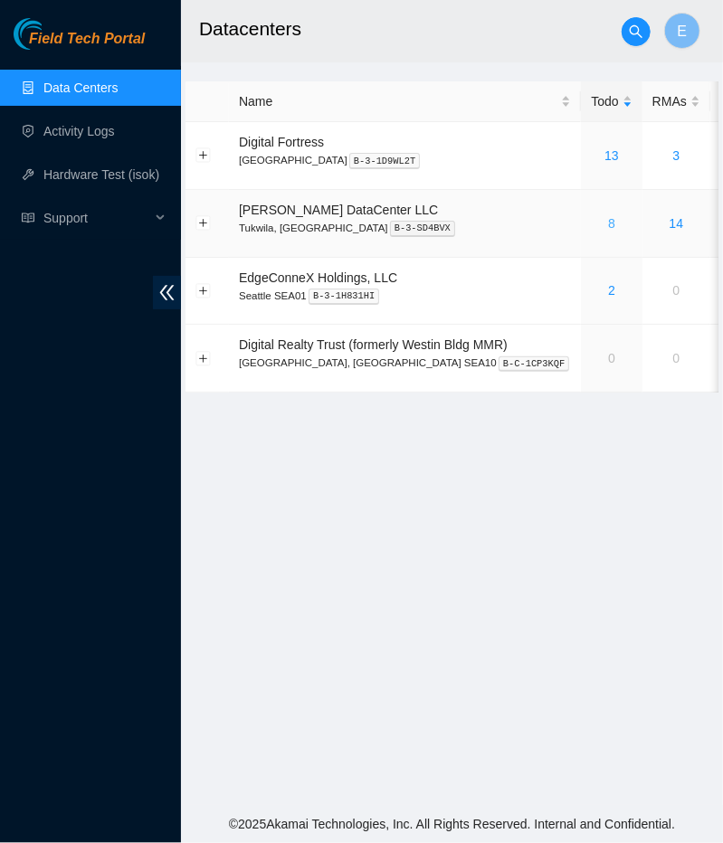
click at [608, 227] on link "8" at bounding box center [611, 223] width 7 height 14
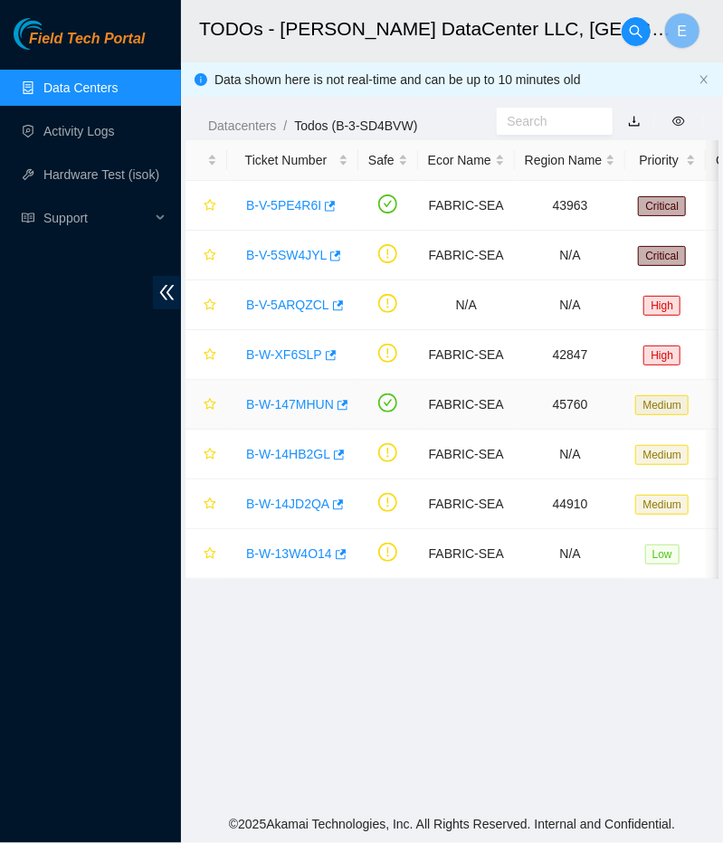
click at [301, 402] on link "B-W-147MHUN" at bounding box center [290, 404] width 88 height 14
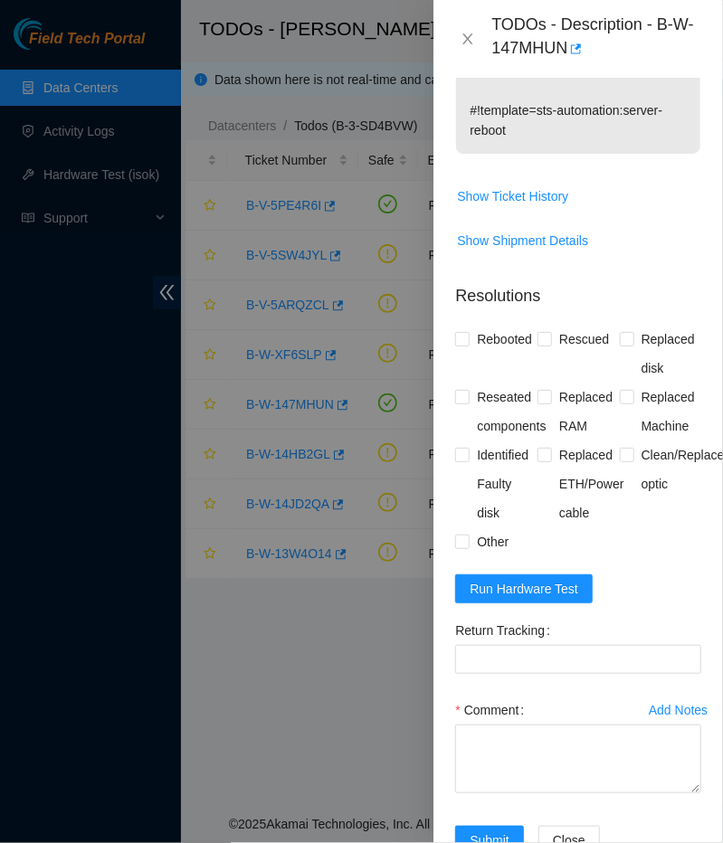
scroll to position [765, 0]
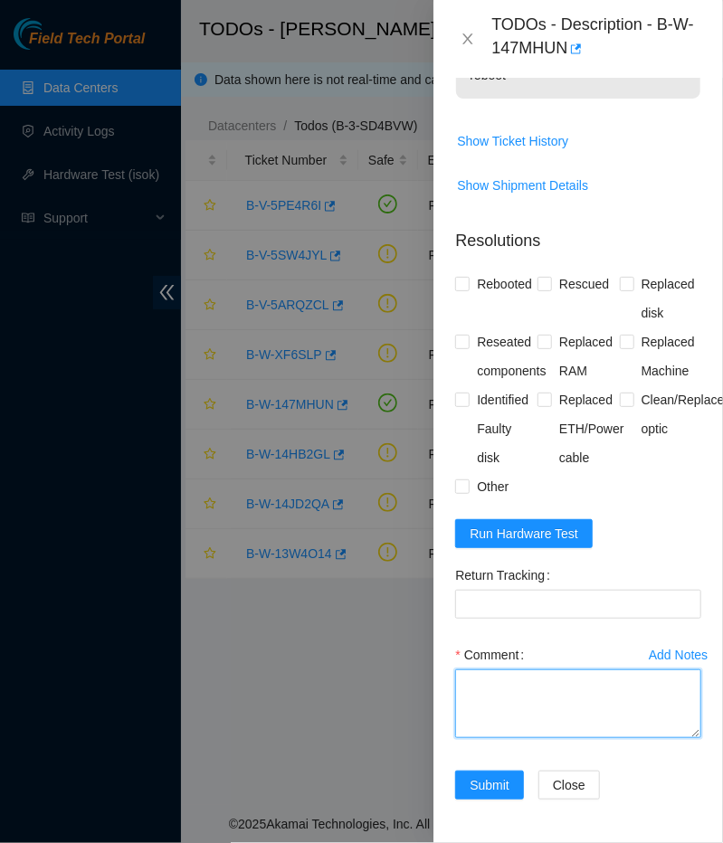
click at [525, 701] on textarea "Comment" at bounding box center [578, 703] width 246 height 69
paste textarea "-- PSU has no light status -- Reseated Cable to no avail. -- Contacted STS -- R…"
type textarea "-- PSU has no light status -- Reseated Cable to no avail. -- Contacted STS -- R…"
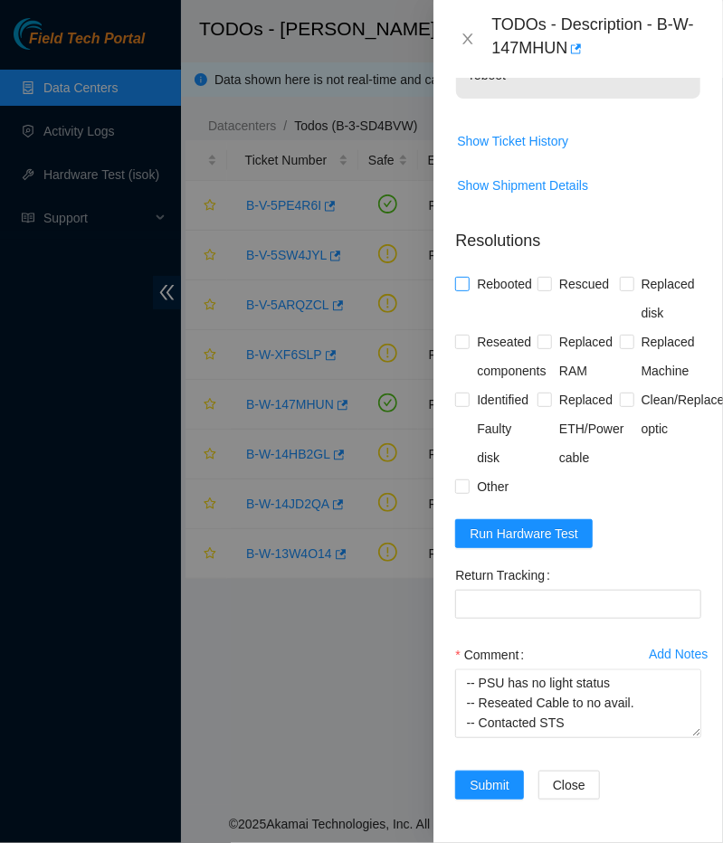
click at [469, 277] on span at bounding box center [462, 284] width 14 height 14
click at [468, 277] on input "Rebooted" at bounding box center [461, 283] width 13 height 13
checkbox input "true"
click at [478, 327] on span "Reseated components" at bounding box center [510, 356] width 83 height 58
click at [468, 335] on input "Reseated components" at bounding box center [461, 341] width 13 height 13
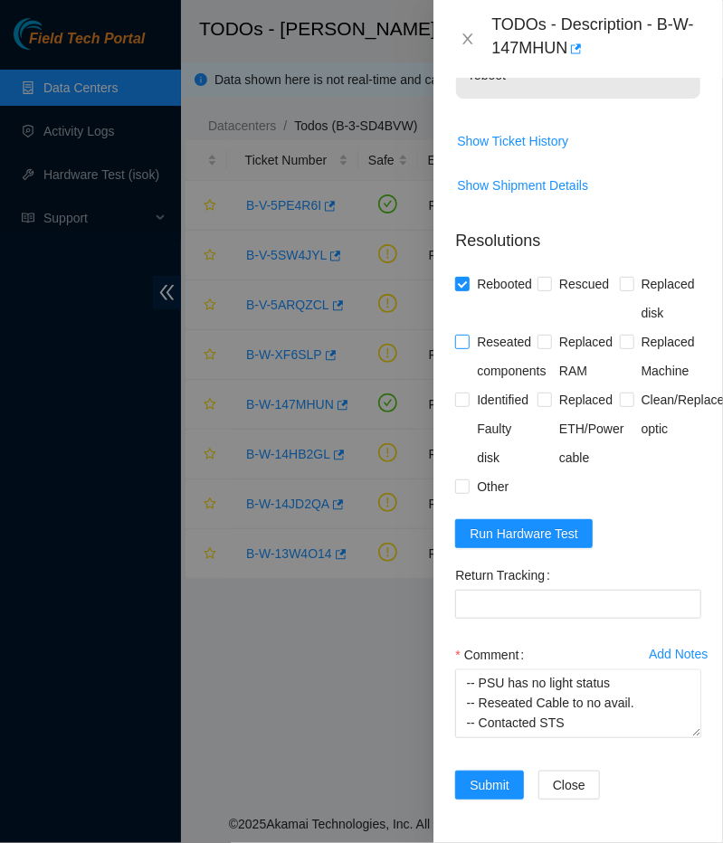
checkbox input "true"
click at [462, 393] on span at bounding box center [462, 400] width 14 height 14
click at [462, 393] on input "Identified Faulty disk" at bounding box center [461, 399] width 13 height 13
click at [463, 393] on input "Identified Faulty disk" at bounding box center [461, 399] width 13 height 13
checkbox input "false"
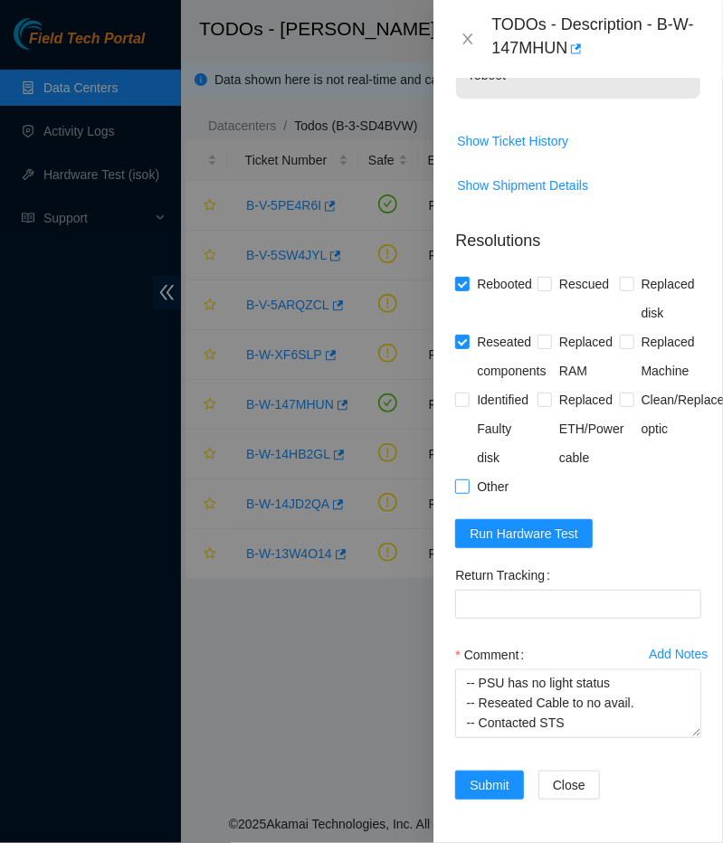
click at [464, 478] on label "Other" at bounding box center [485, 486] width 61 height 29
click at [464, 479] on input "Other" at bounding box center [461, 485] width 13 height 13
checkbox input "true"
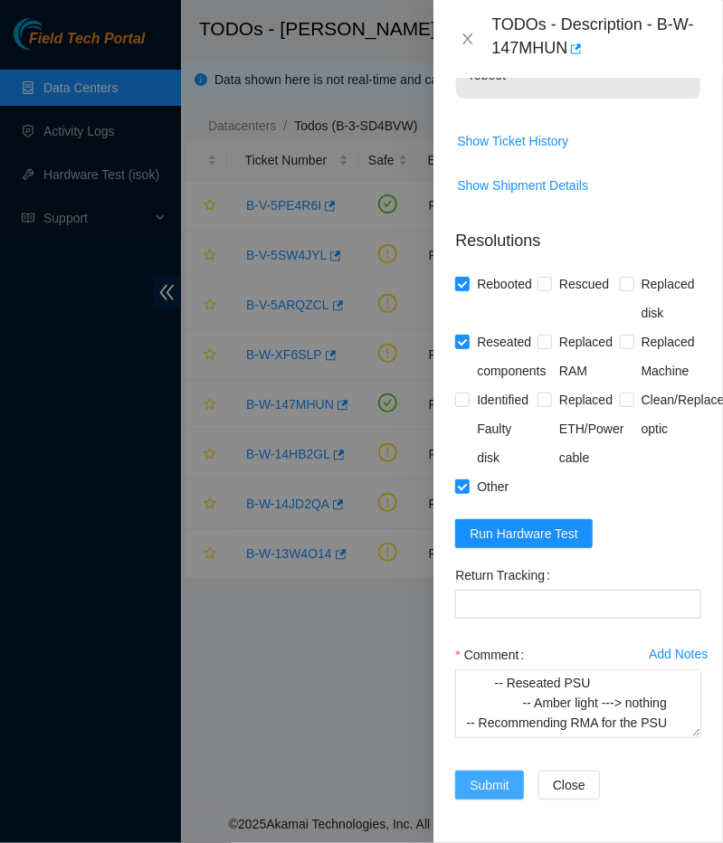
click at [490, 781] on span "Submit" at bounding box center [489, 785] width 40 height 20
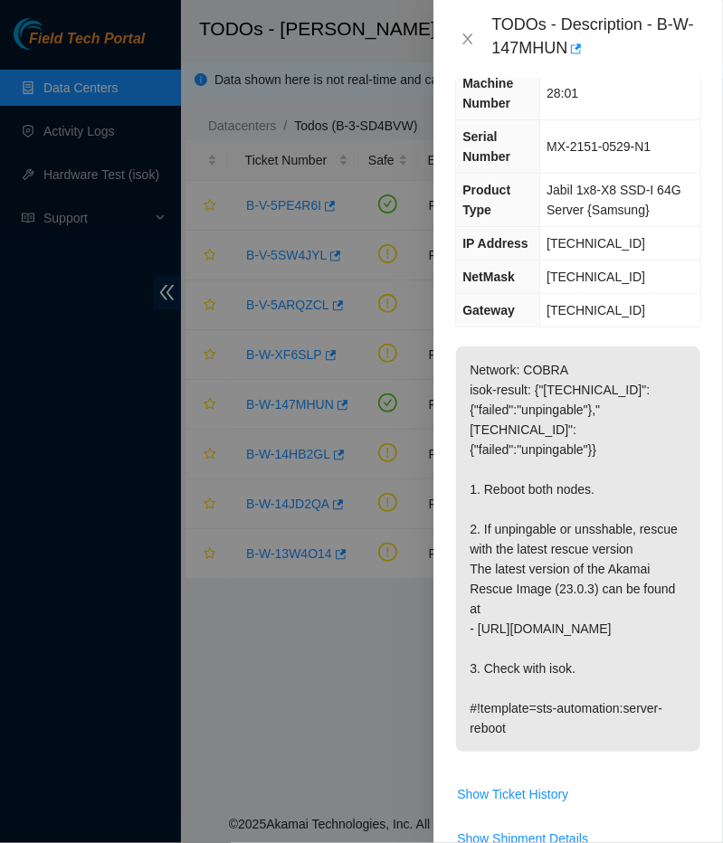
scroll to position [0, 0]
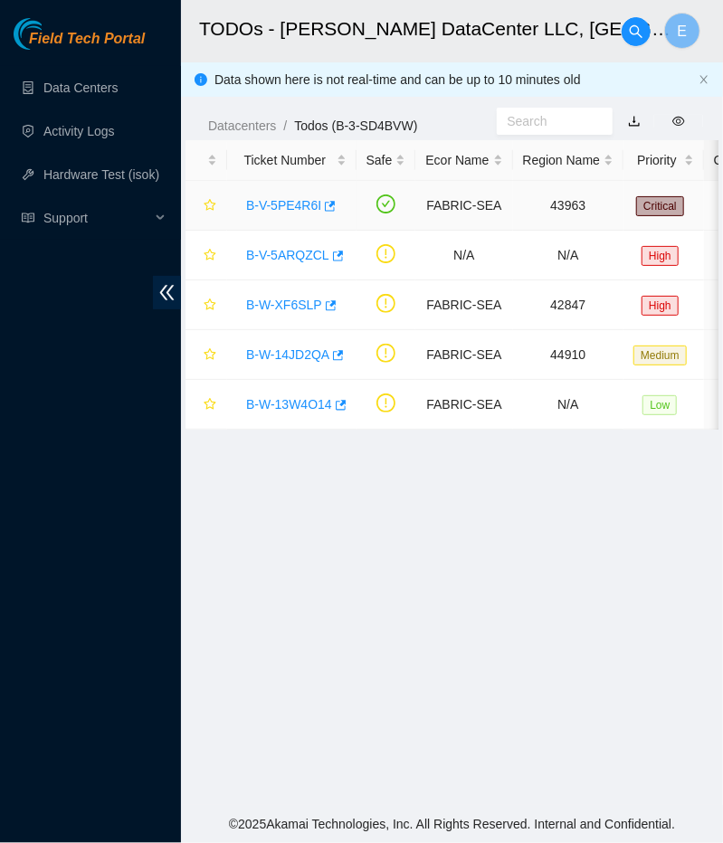
click at [298, 204] on link "B-V-5PE4R6I" at bounding box center [283, 205] width 75 height 14
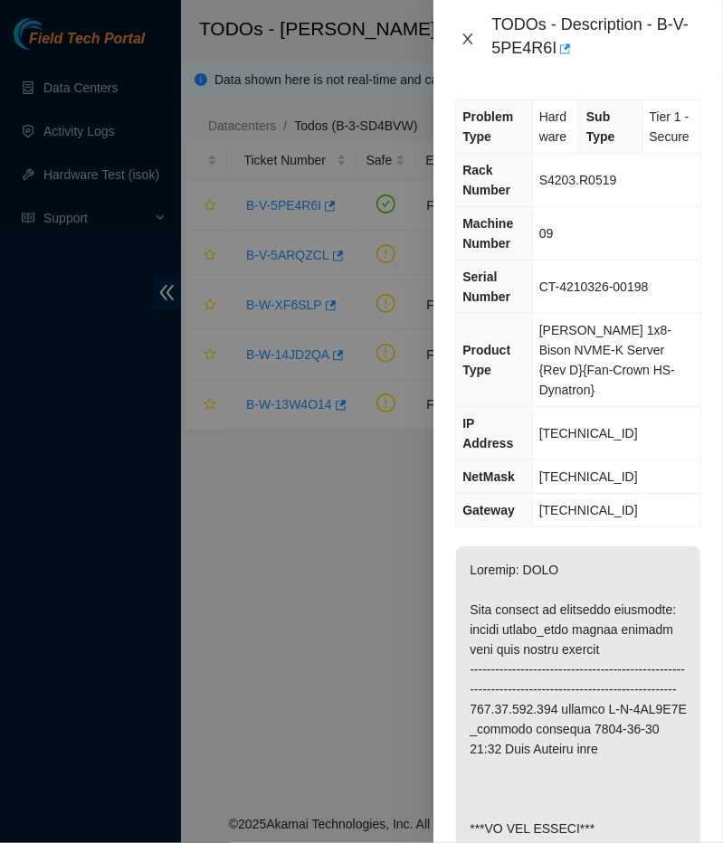
click at [463, 39] on icon "close" at bounding box center [467, 39] width 14 height 14
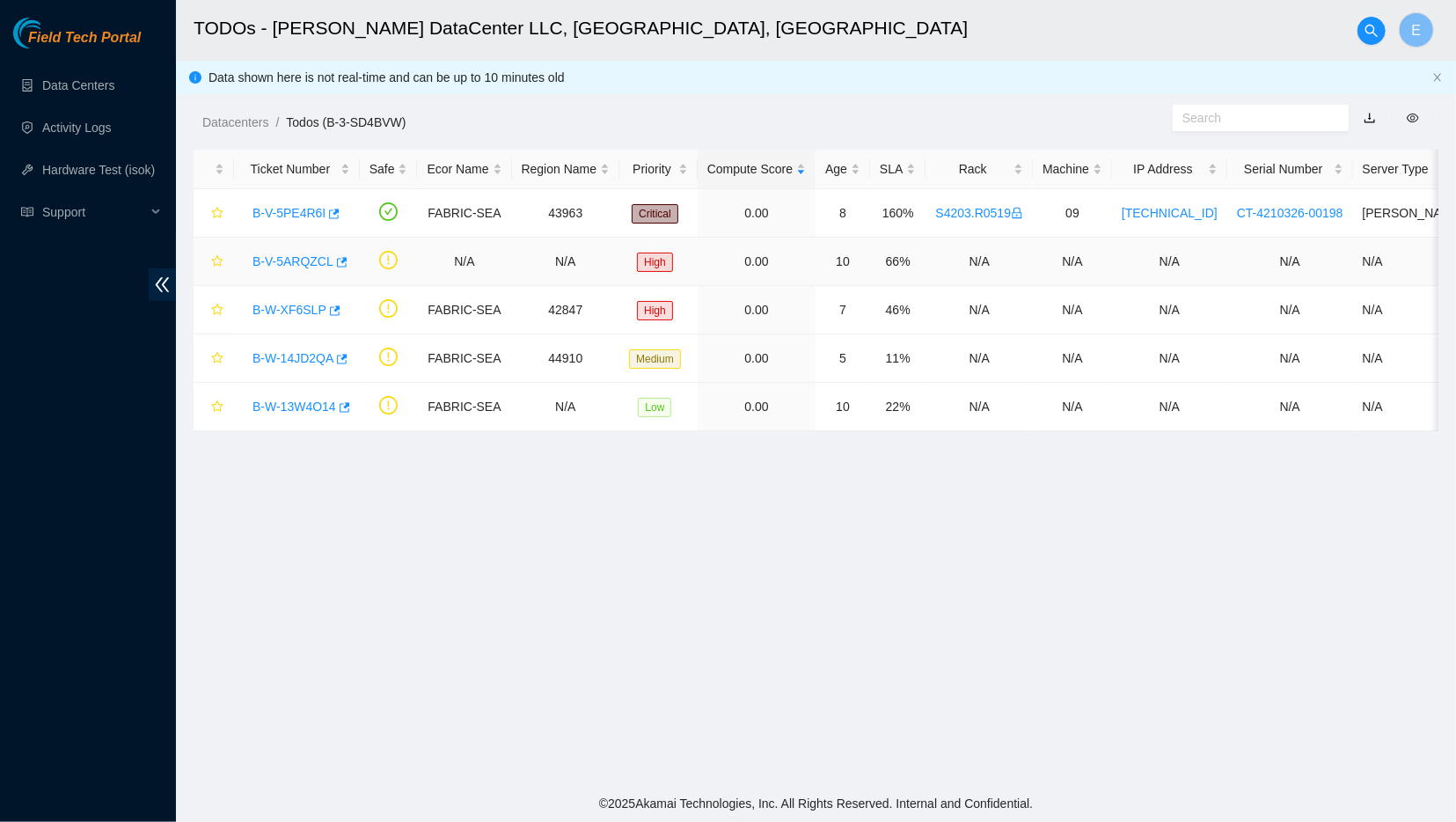
click at [286, 262] on link "B-V-5ARQZCL" at bounding box center [293, 261] width 81 height 14
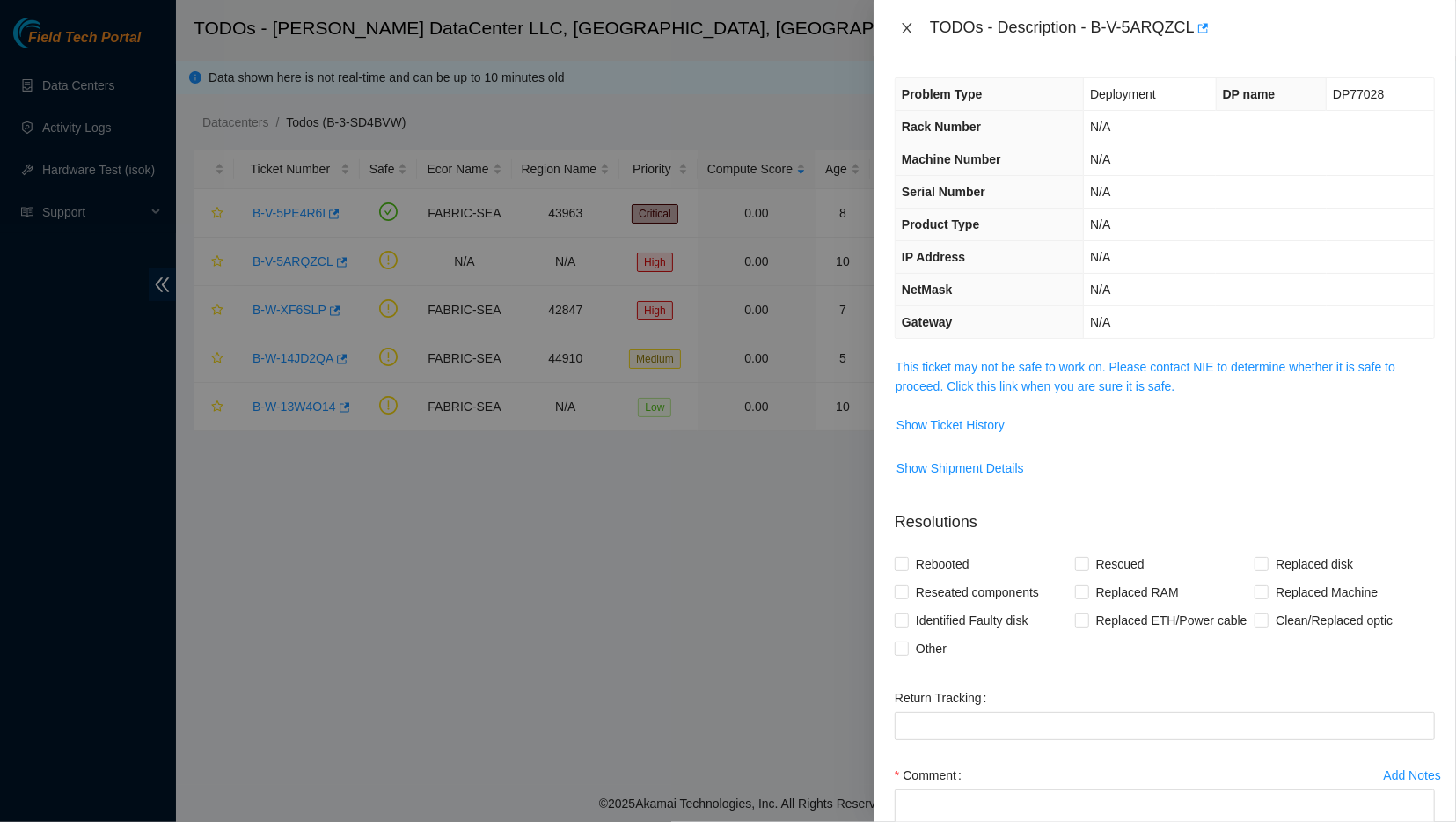
click at [702, 29] on icon "close" at bounding box center [906, 28] width 14 height 14
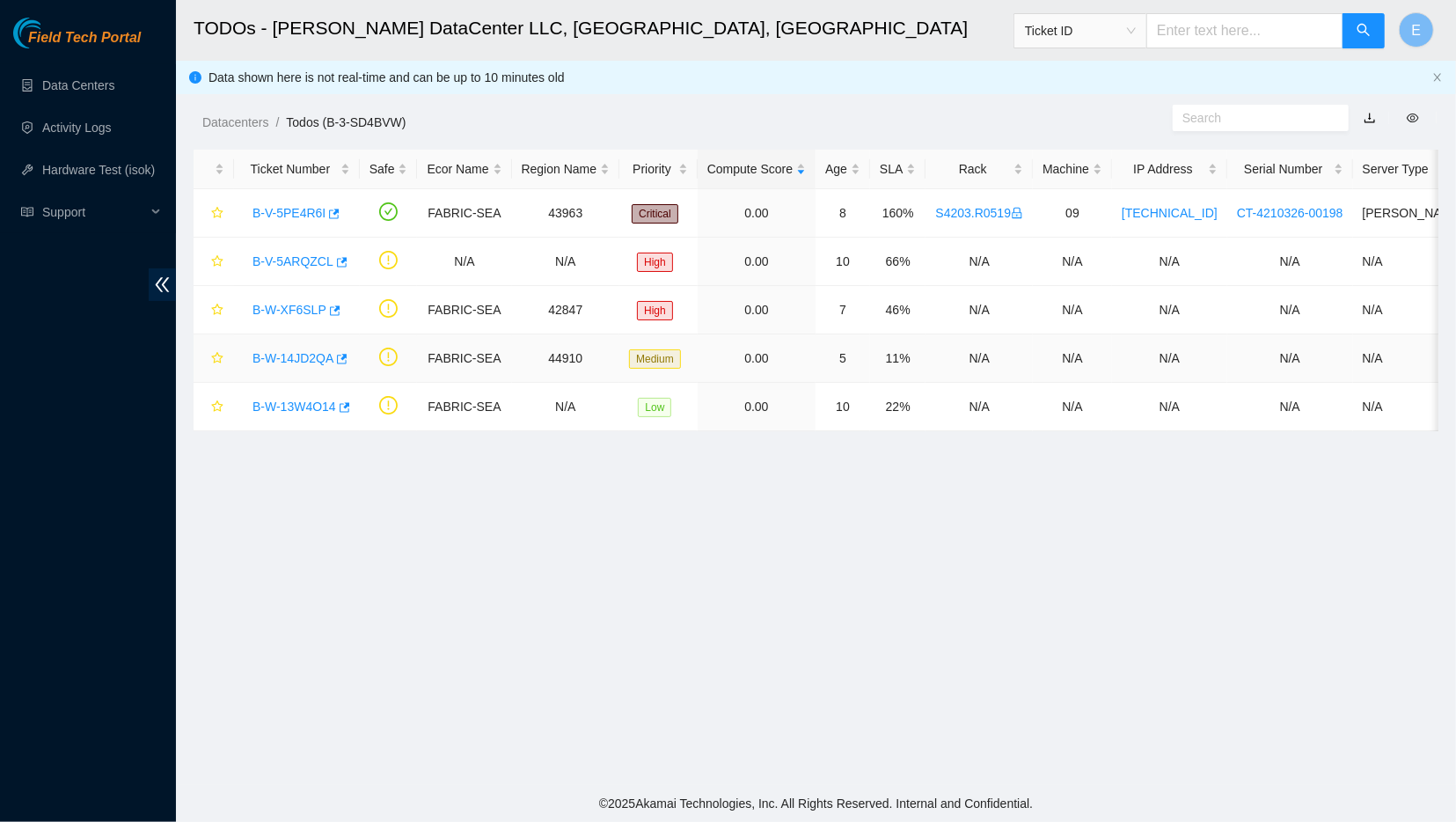
click at [286, 351] on link "B-W-14JD2QA" at bounding box center [293, 358] width 81 height 14
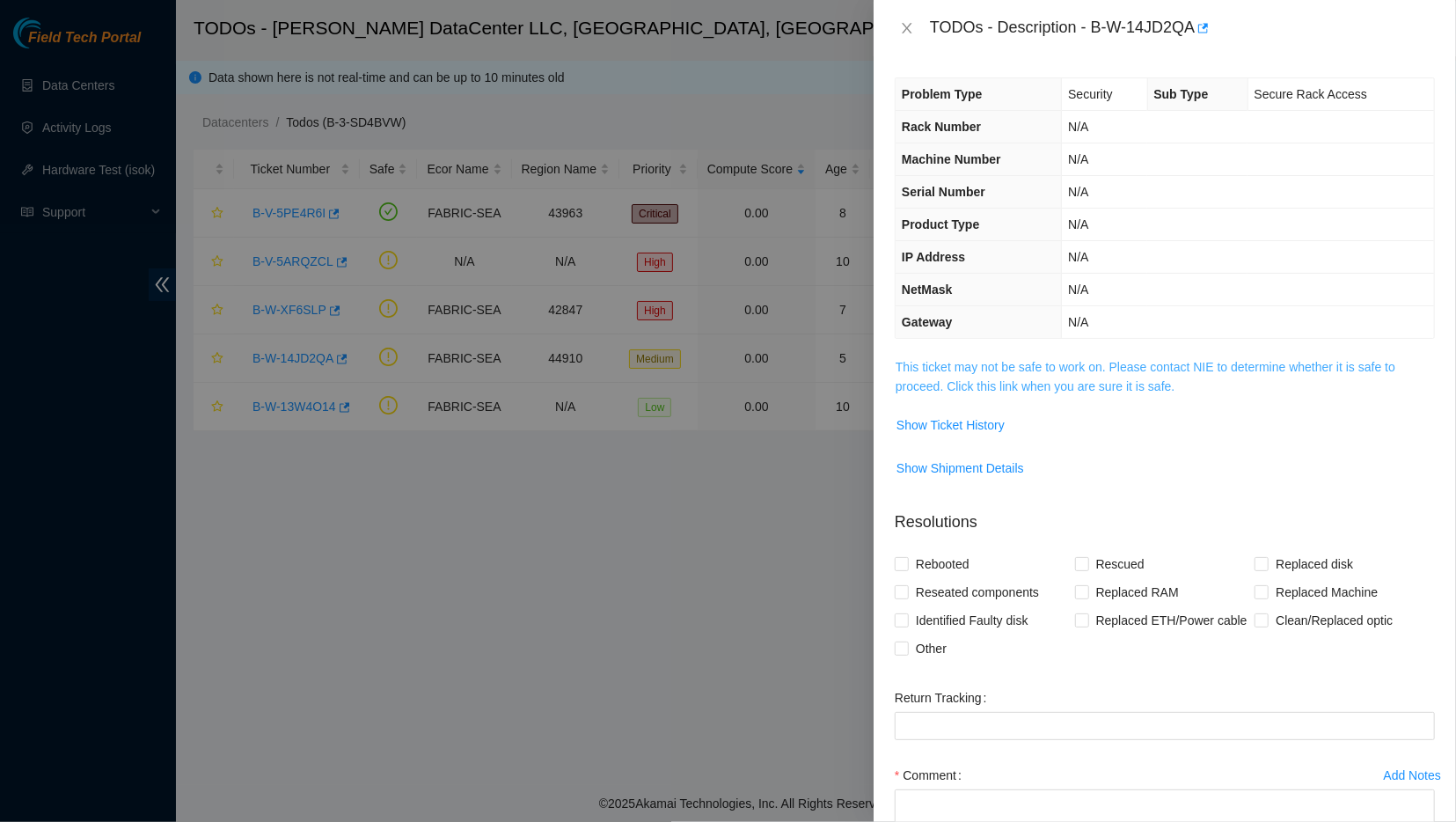
click at [702, 379] on link "This ticket may not be safe to work on. Please contact NIE to determine whether…" at bounding box center [1146, 376] width 500 height 33
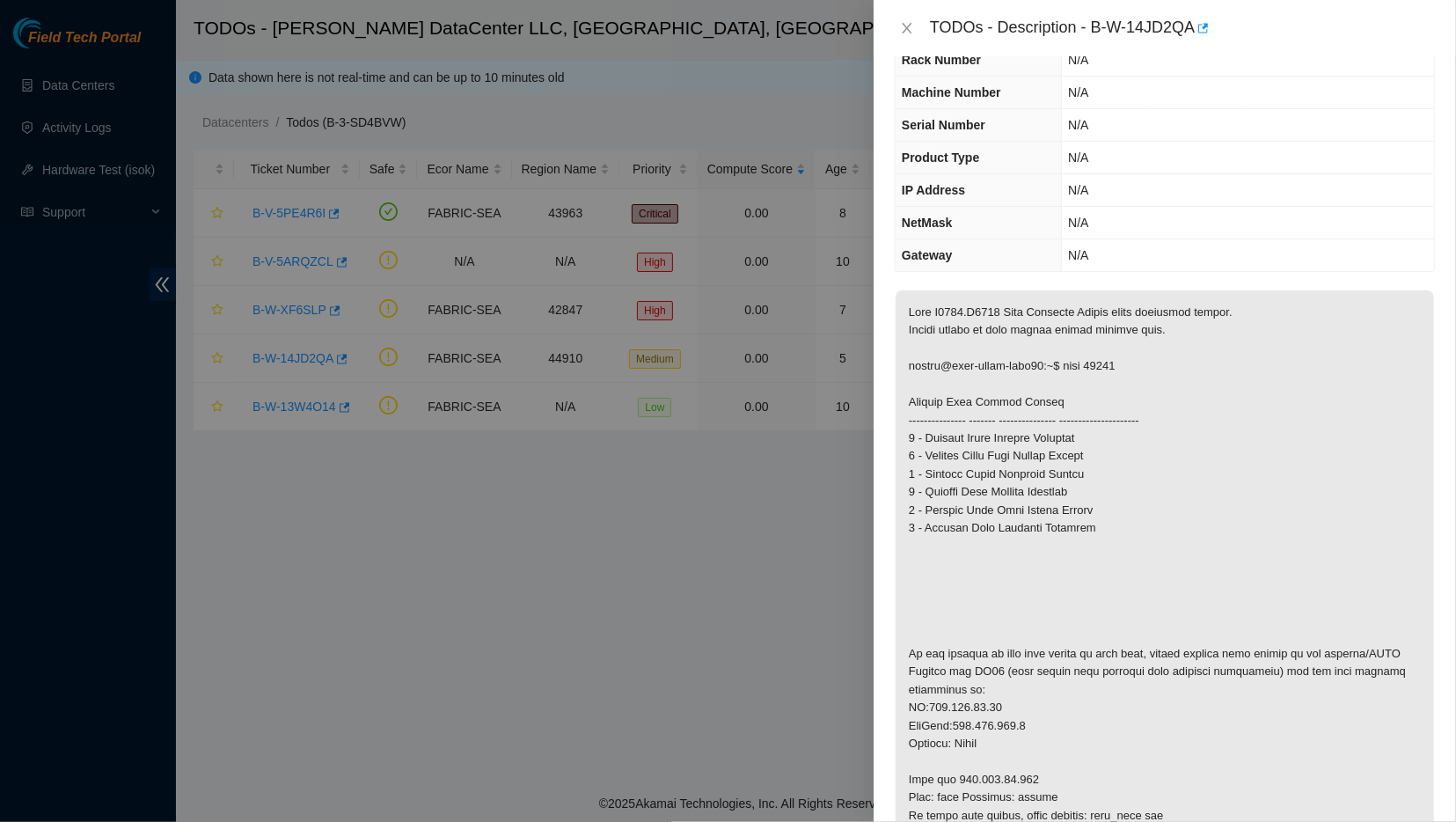
scroll to position [69, 0]
click at [702, 27] on icon "close" at bounding box center [906, 28] width 14 height 14
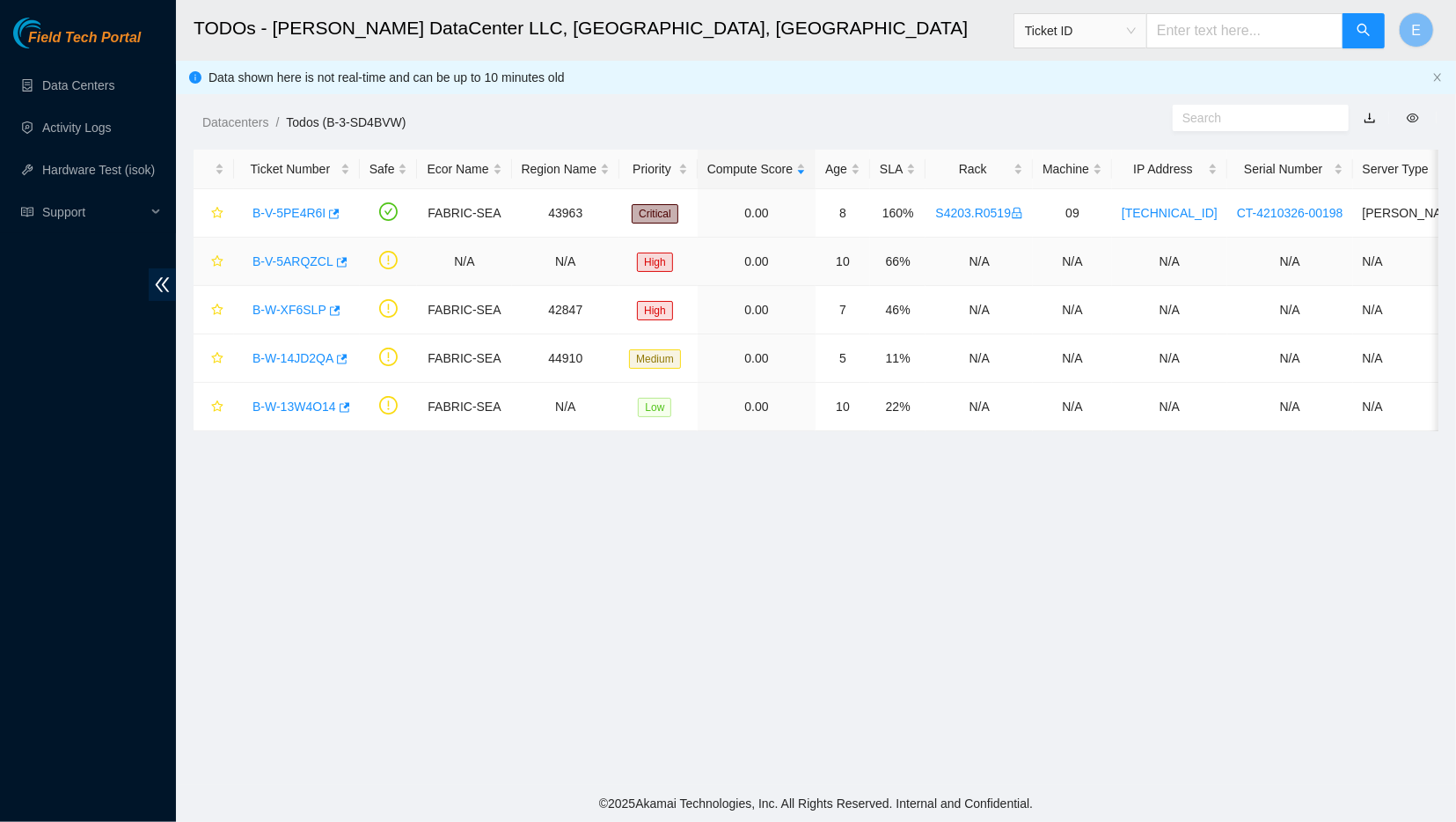
scroll to position [88, 0]
click at [296, 293] on td "B-W-XF6SLP" at bounding box center [297, 310] width 125 height 49
click at [289, 307] on link "B-W-XF6SLP" at bounding box center [290, 309] width 74 height 14
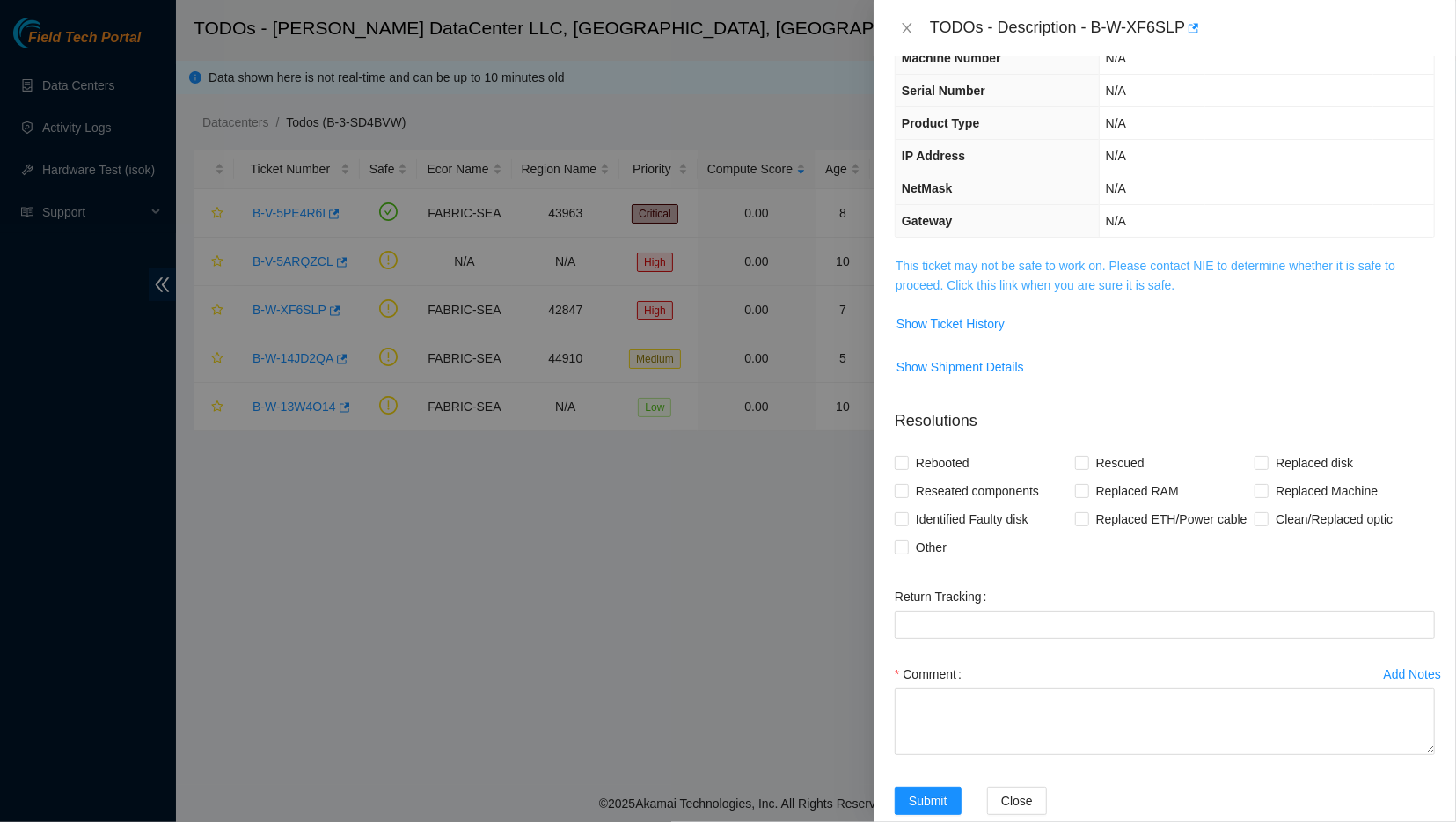
click at [702, 270] on link "This ticket may not be safe to work on. Please contact NIE to determine whether…" at bounding box center [1146, 275] width 500 height 33
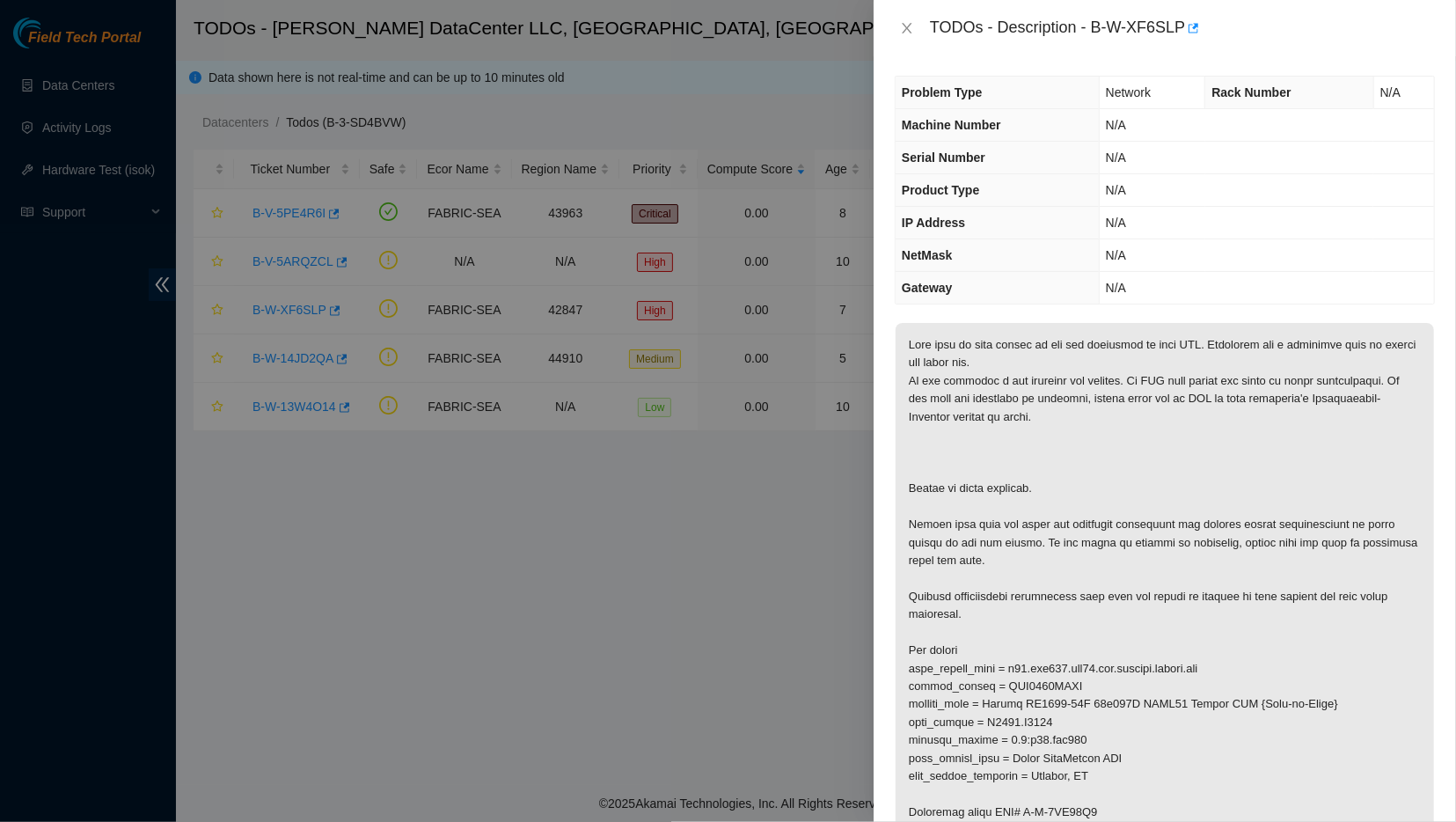
scroll to position [0, 0]
click at [702, 34] on icon "close" at bounding box center [906, 28] width 14 height 14
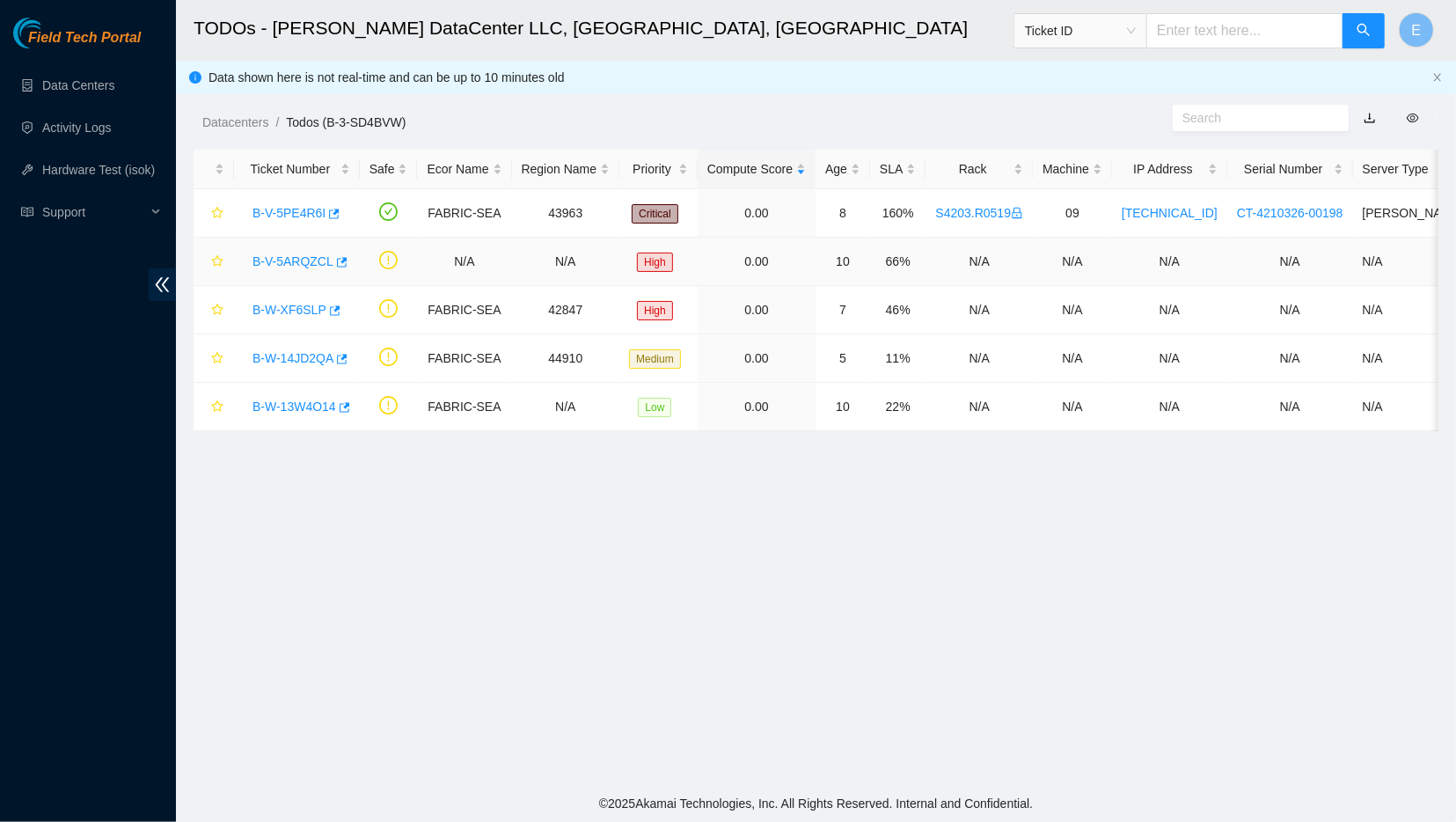
click at [308, 263] on link "B-V-5ARQZCL" at bounding box center [293, 261] width 81 height 14
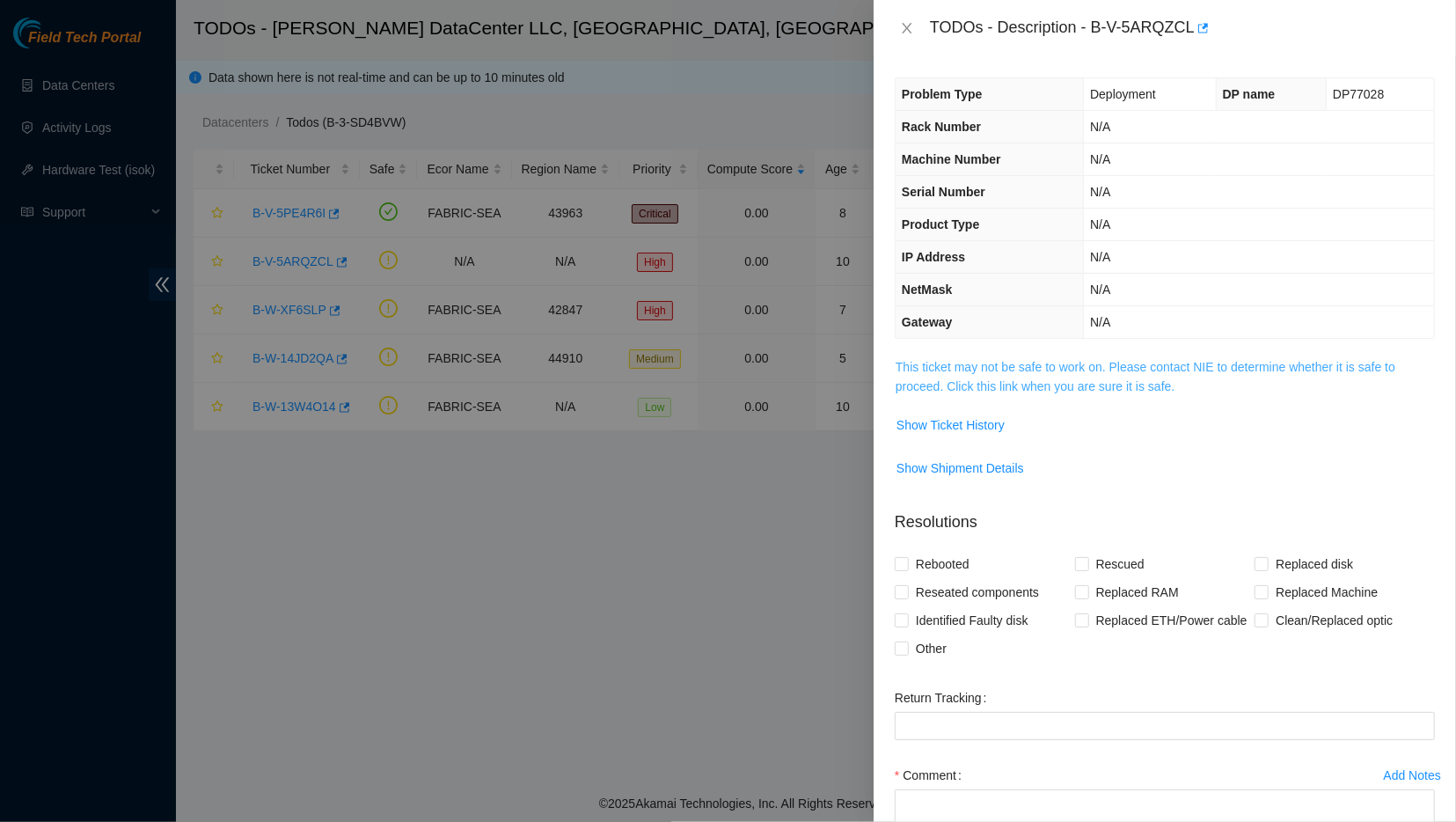
click at [702, 379] on link "This ticket may not be safe to work on. Please contact NIE to determine whether…" at bounding box center [1146, 376] width 500 height 33
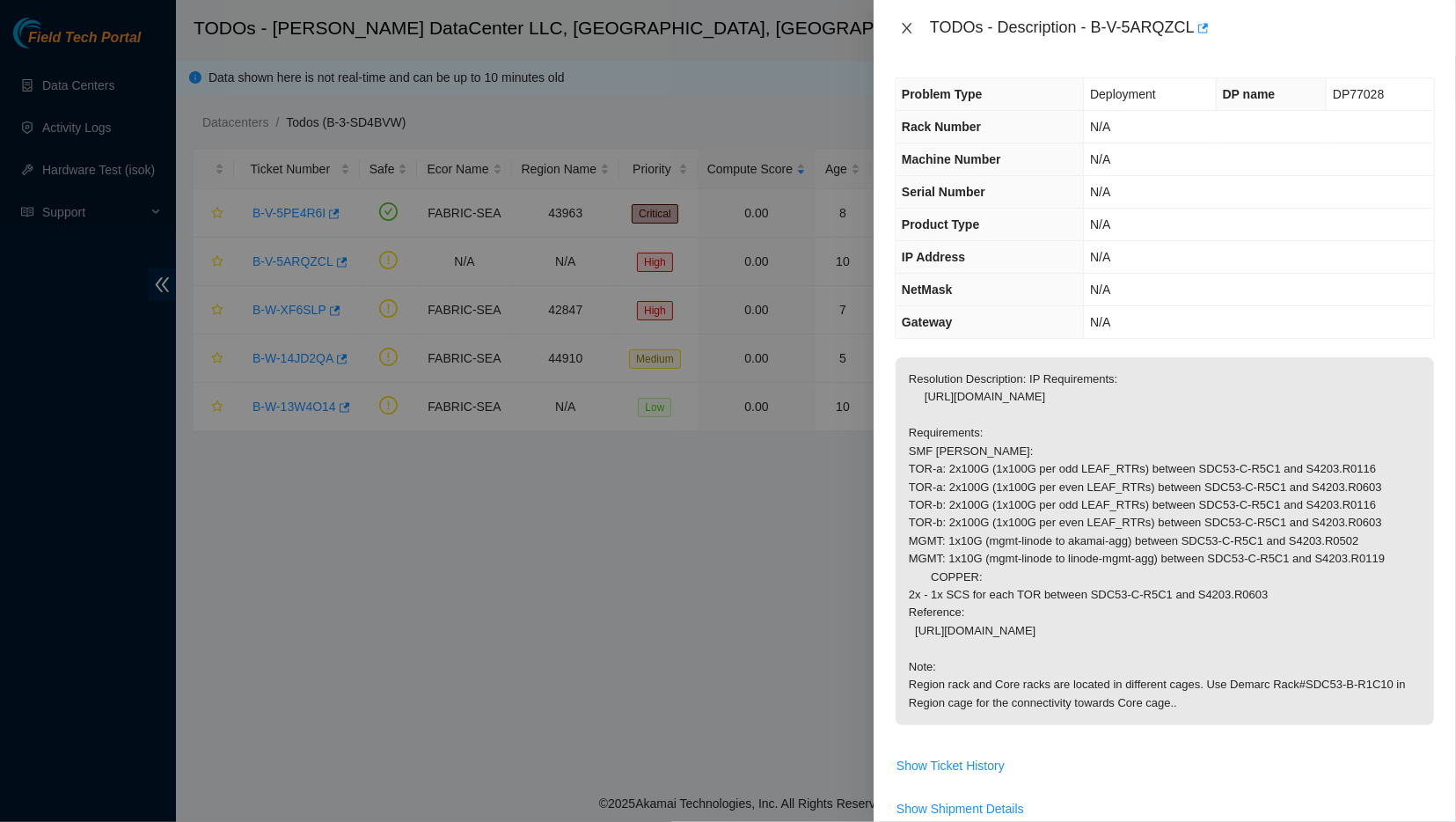
click at [702, 21] on button "Close" at bounding box center [906, 28] width 24 height 17
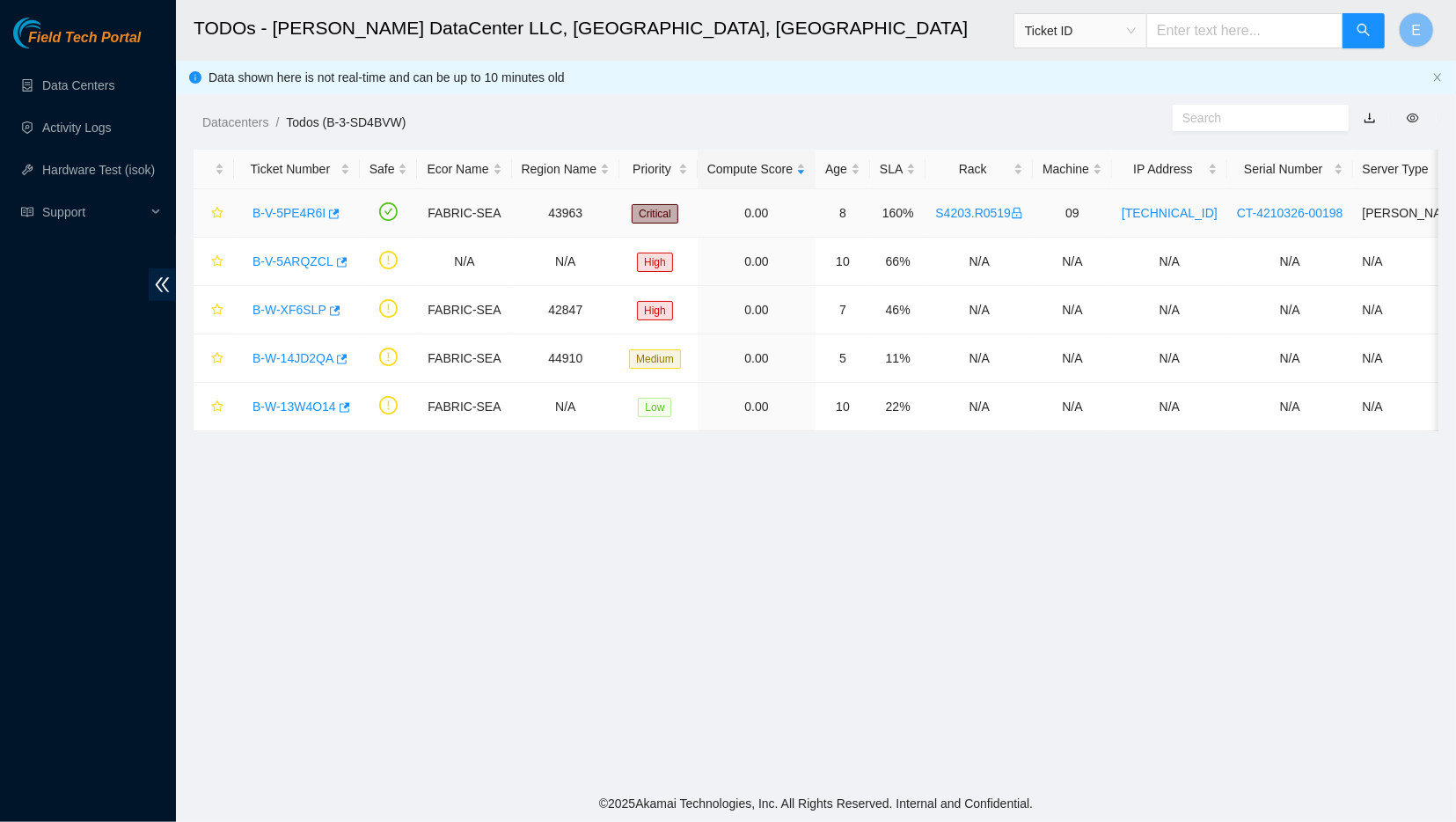
click at [295, 208] on link "B-V-5PE4R6I" at bounding box center [289, 213] width 73 height 14
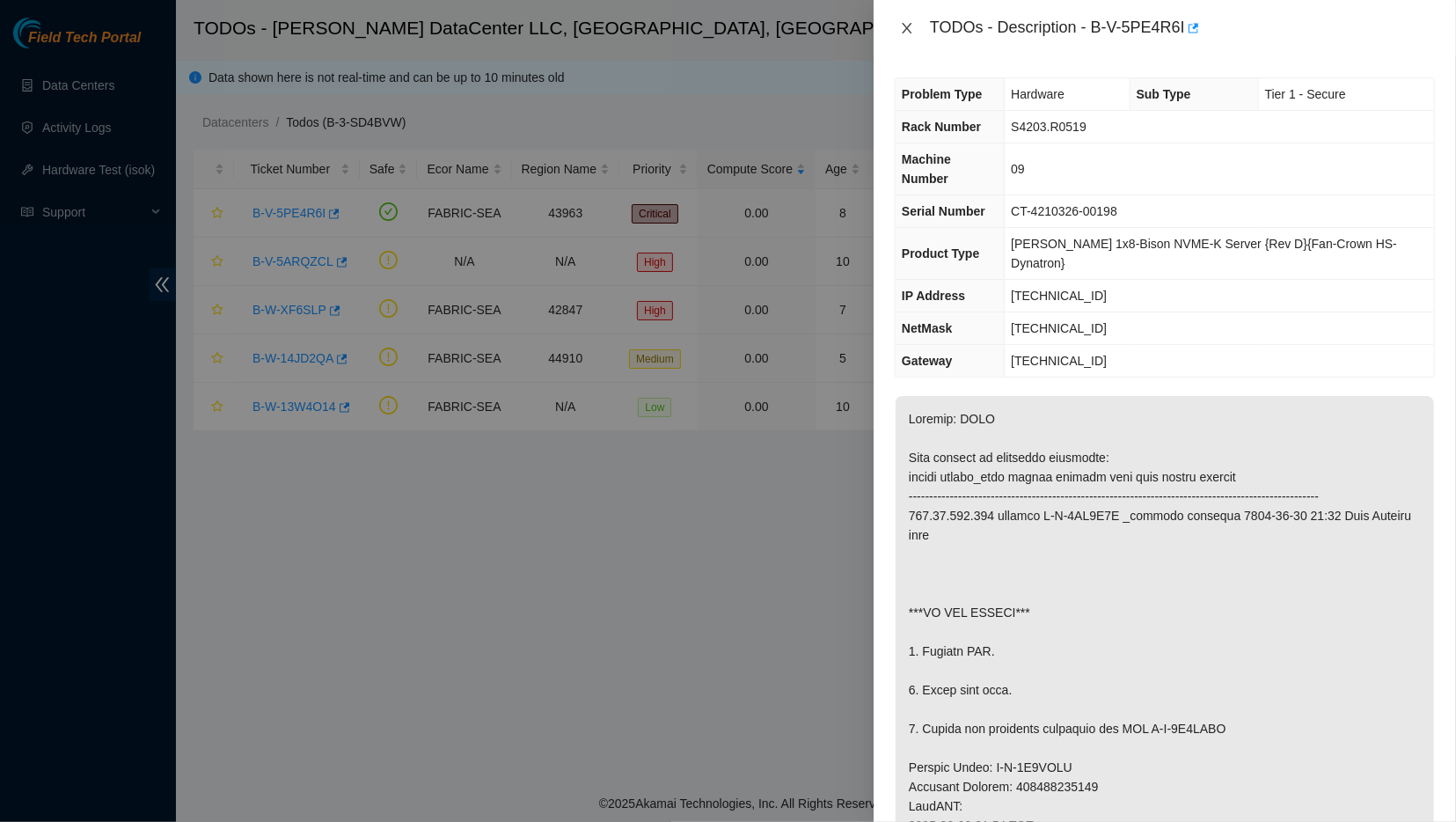
click at [702, 33] on icon "close" at bounding box center [906, 28] width 14 height 14
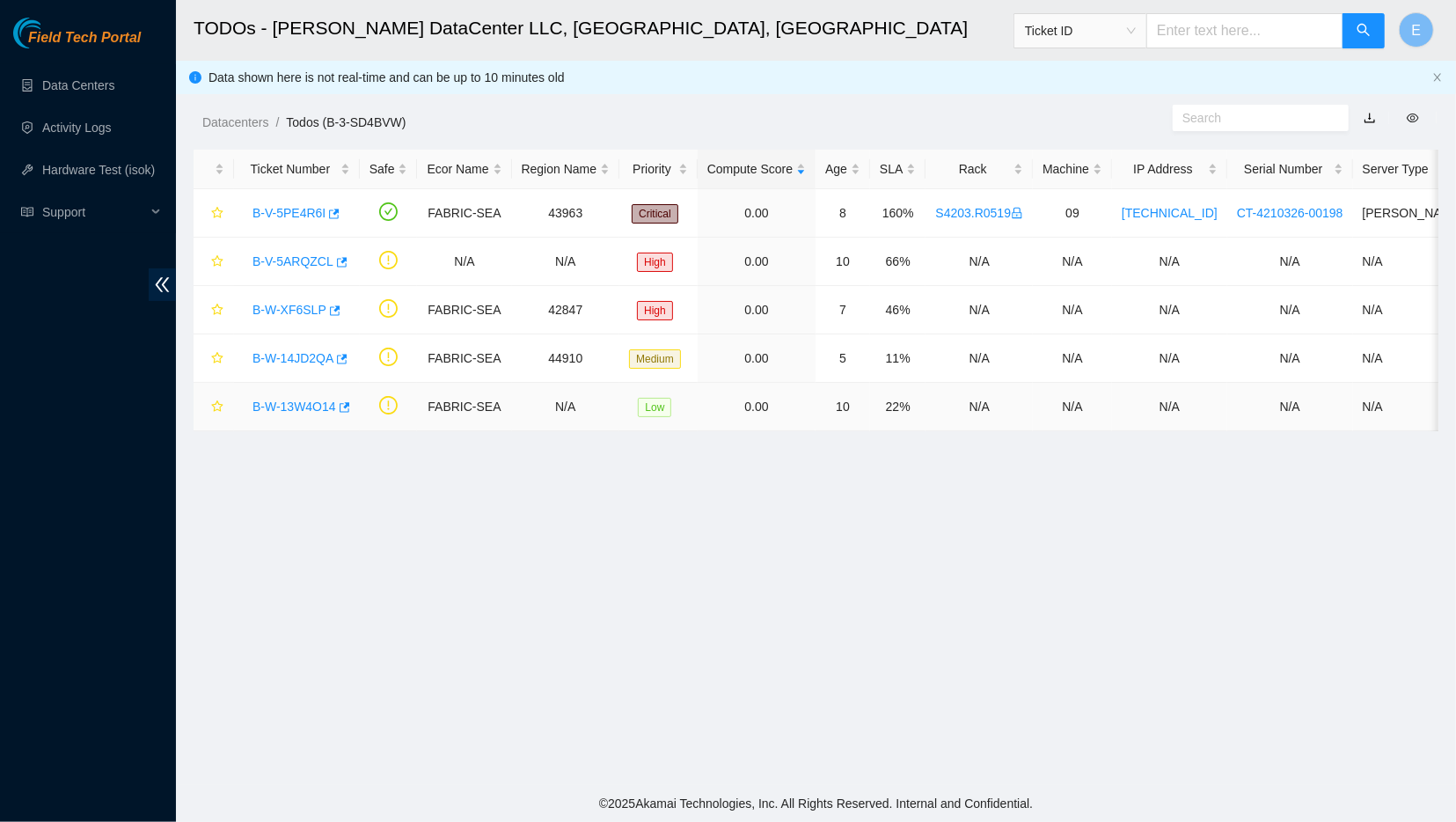
click at [288, 404] on link "B-W-13W4O14" at bounding box center [295, 407] width 84 height 14
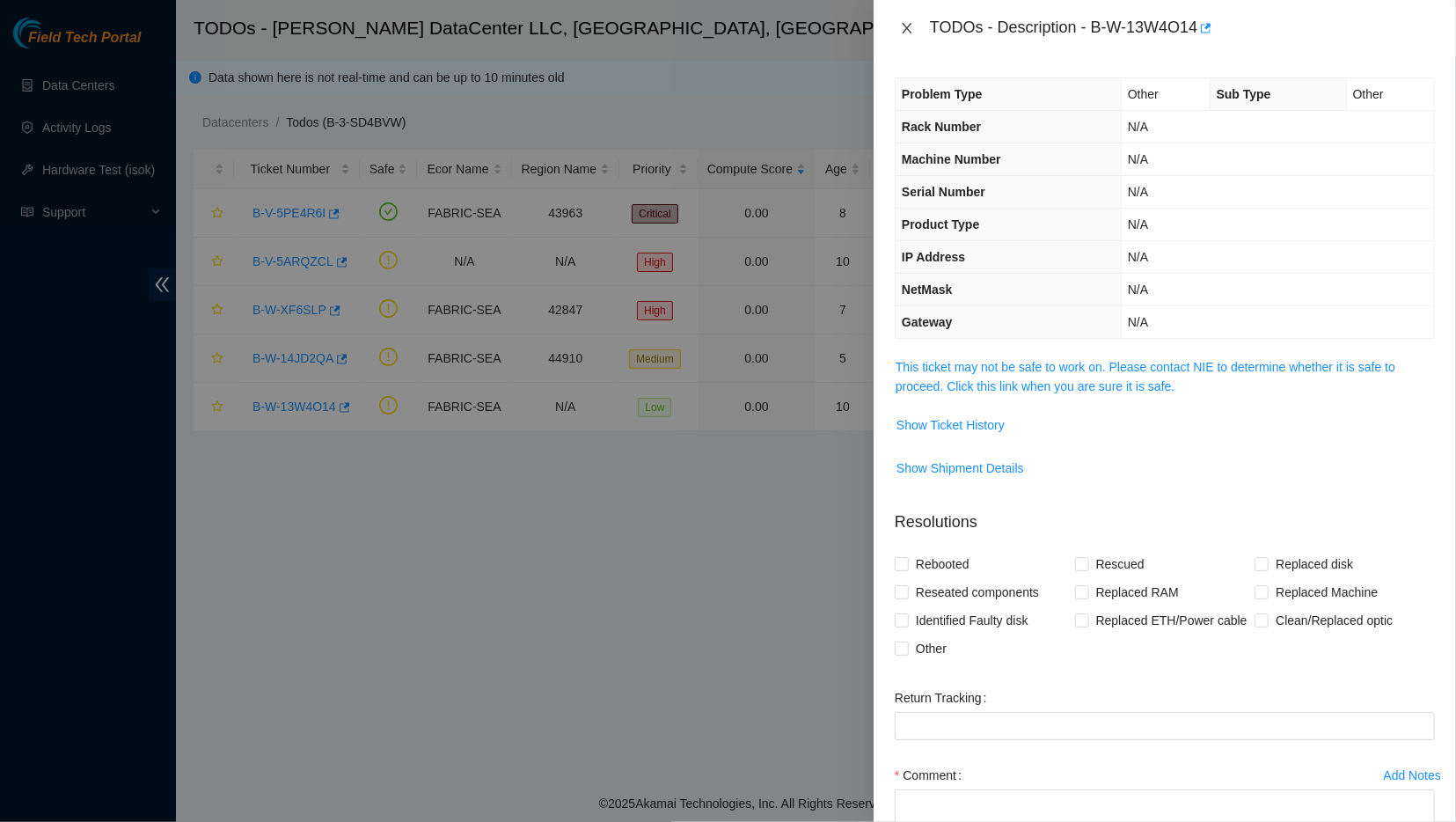
click at [702, 22] on icon "close" at bounding box center [906, 28] width 14 height 14
